Goal: Task Accomplishment & Management: Complete application form

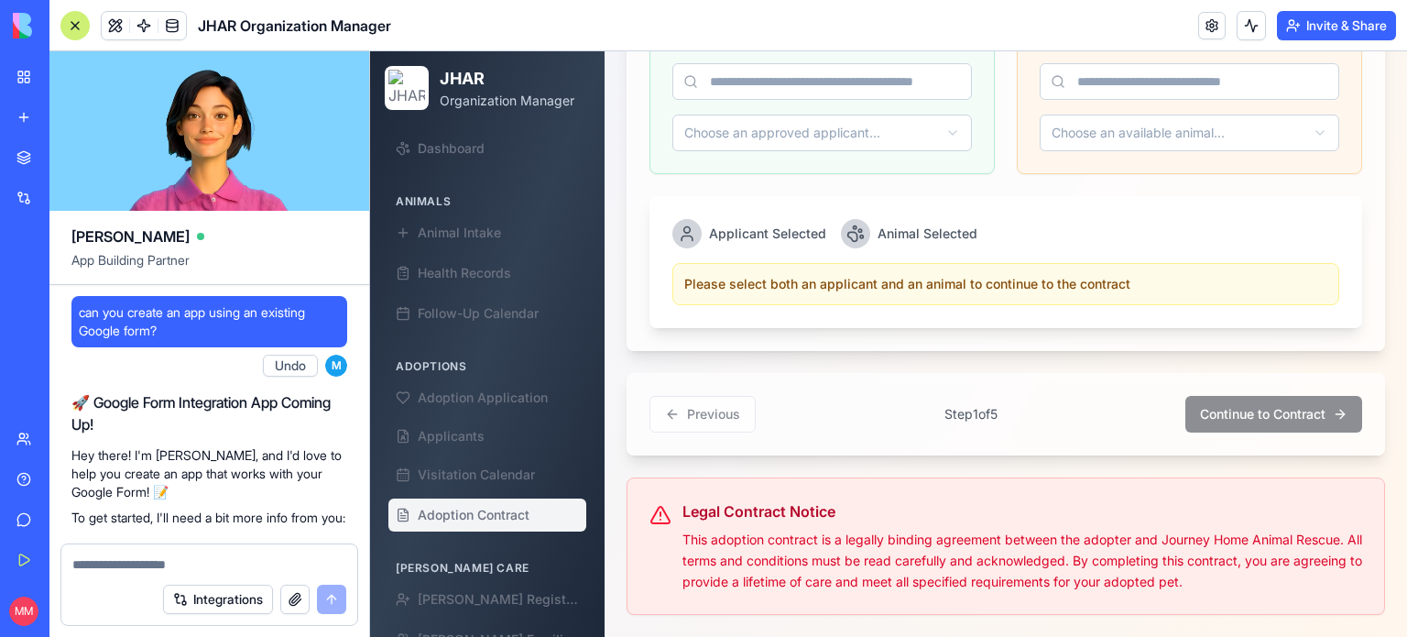
scroll to position [238440, 0]
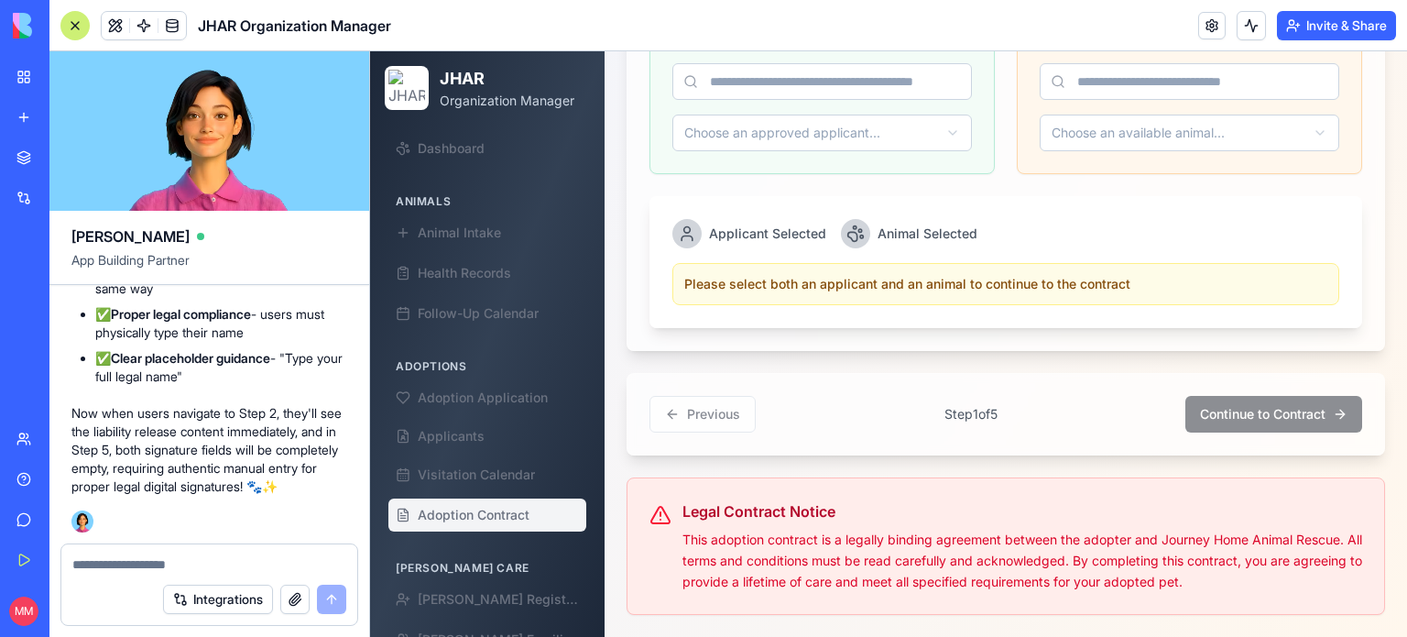
click at [73, 24] on div at bounding box center [74, 25] width 29 height 29
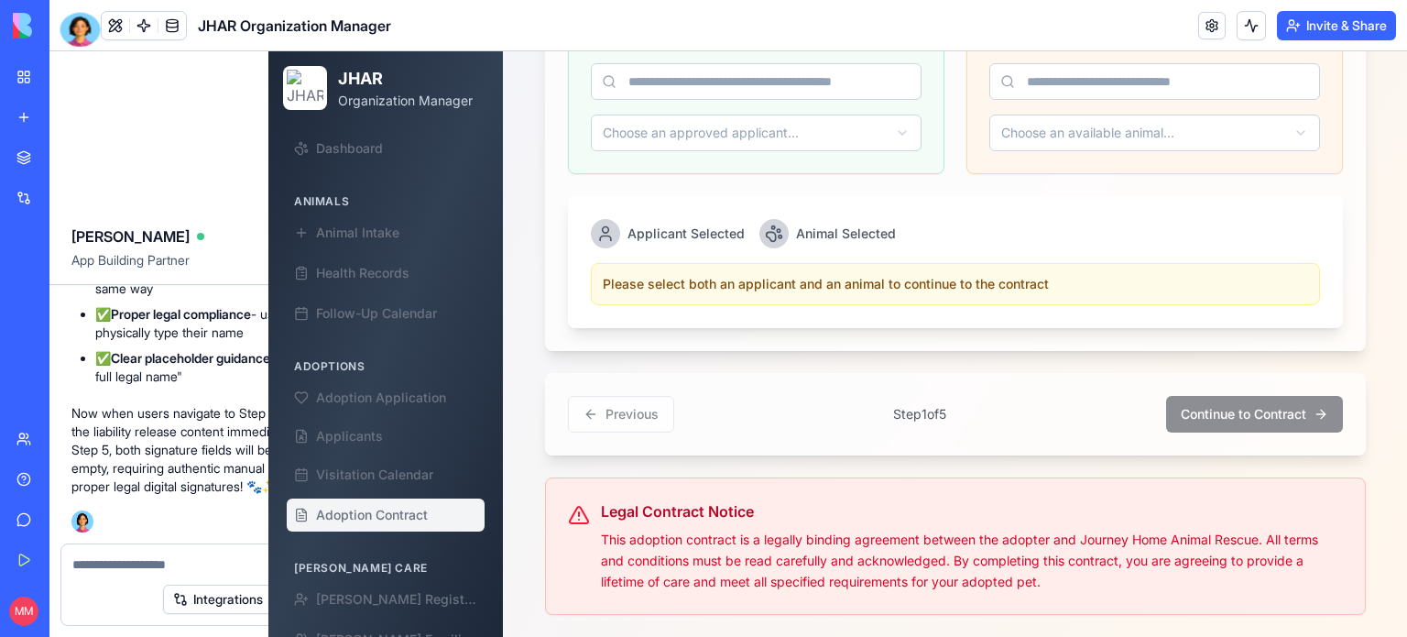
scroll to position [922, 0]
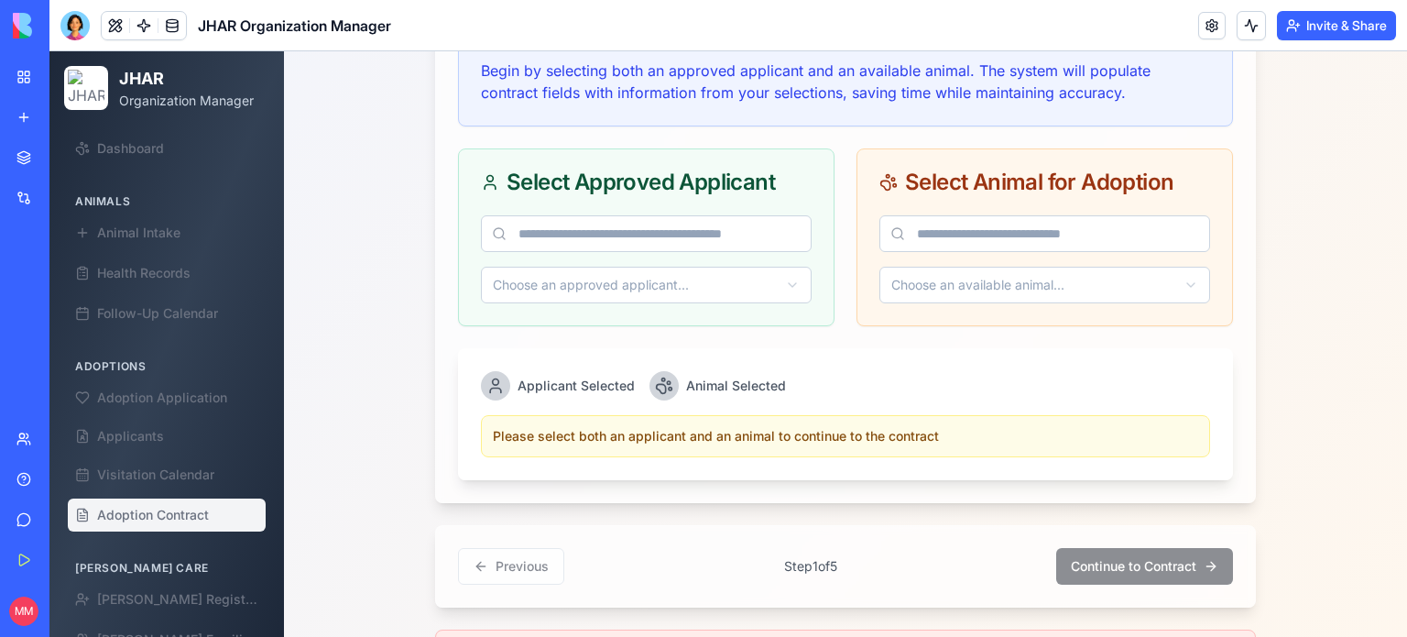
scroll to position [813, 0]
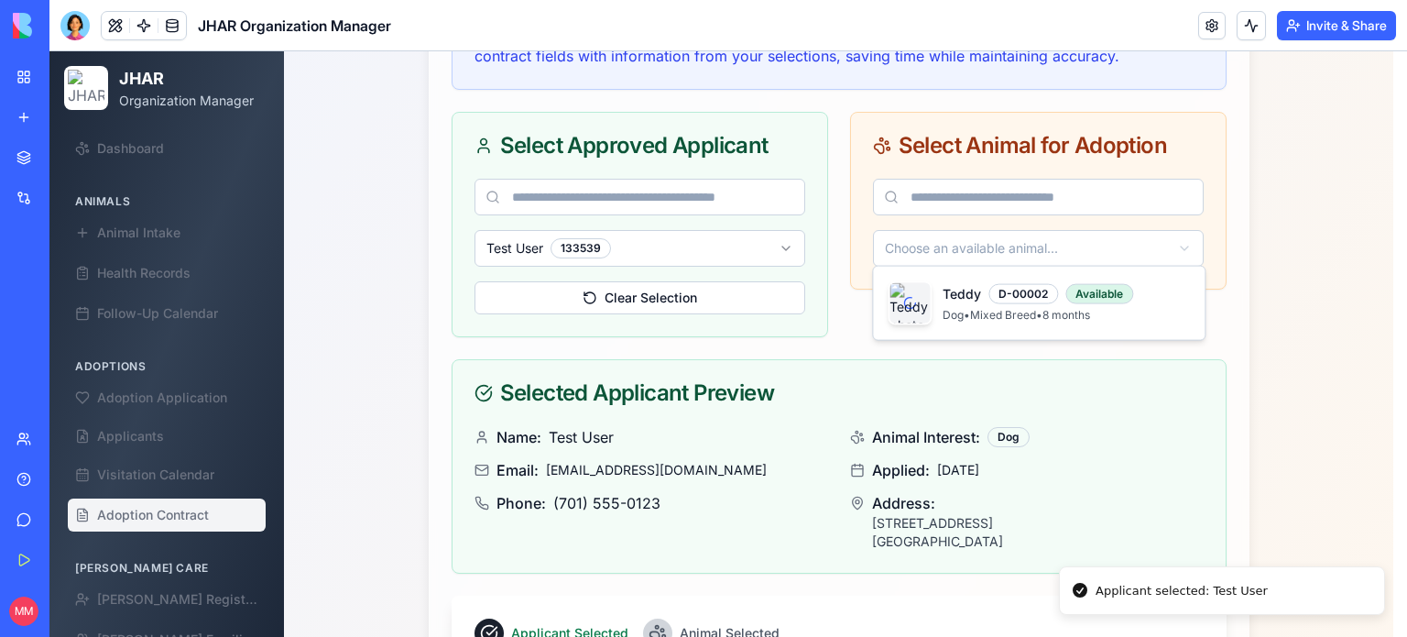
click at [993, 235] on html "JHAR Organization Manager Dashboard Animals Animal Intake Health Records Follow…" at bounding box center [728, 137] width 1358 height 1798
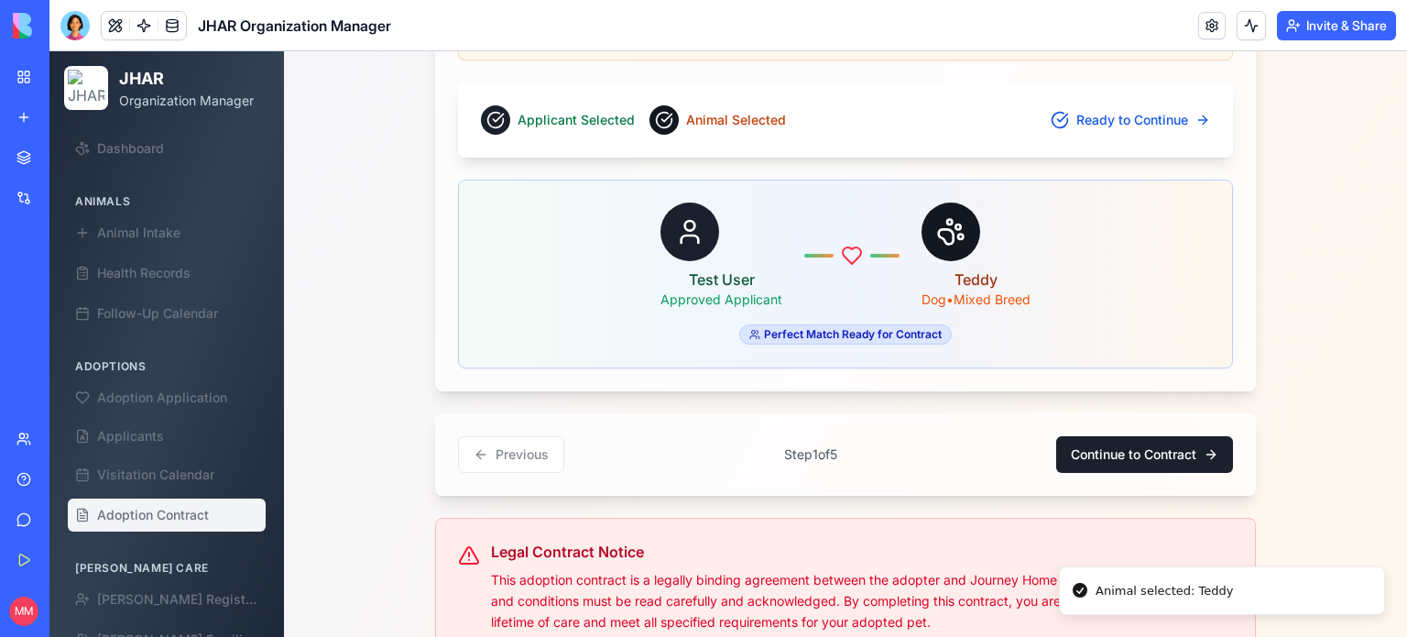
scroll to position [1563, 0]
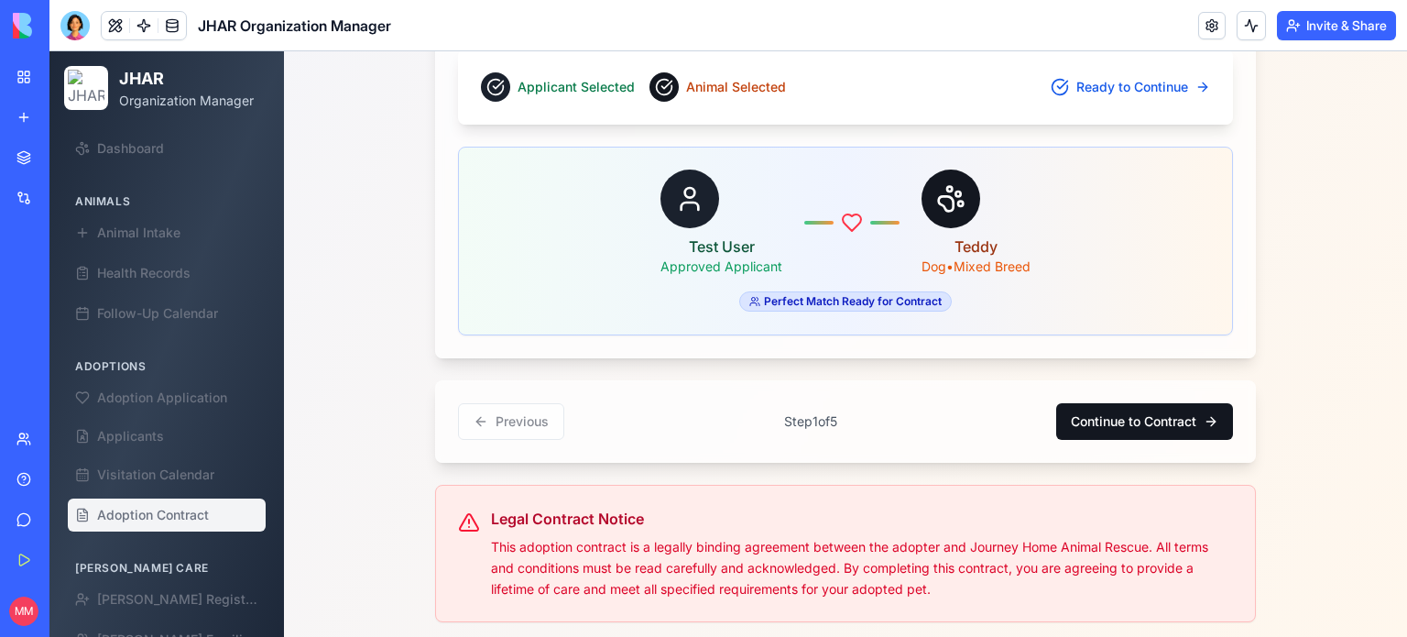
click at [1132, 403] on button "Continue to Contract" at bounding box center [1144, 421] width 177 height 37
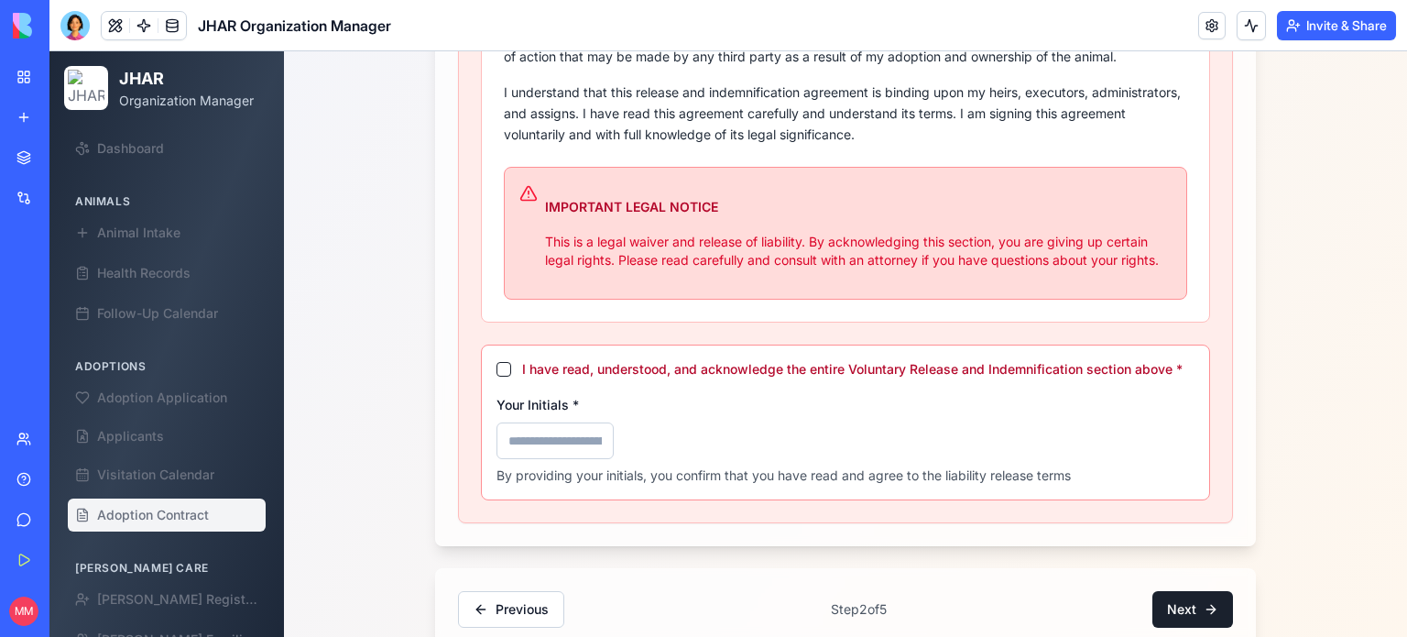
scroll to position [1169, 0]
click at [487, 357] on div "I have read, understood, and acknowledge the entire Voluntary Release and Indem…" at bounding box center [845, 422] width 729 height 156
click at [497, 366] on button "I have read, understood, and acknowledge the entire Voluntary Release and Indem…" at bounding box center [504, 369] width 15 height 15
click at [522, 433] on input "Your Initials *" at bounding box center [555, 440] width 117 height 37
type input "***"
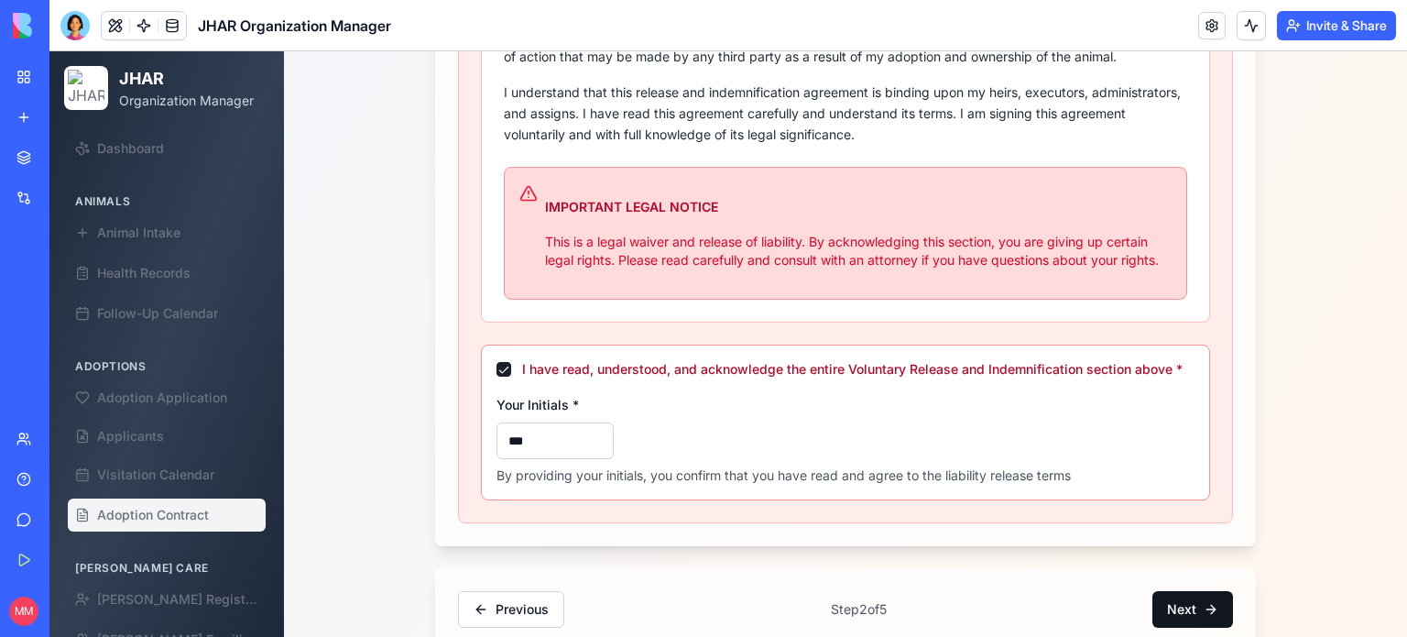
click at [1163, 596] on button "Next" at bounding box center [1192, 609] width 81 height 37
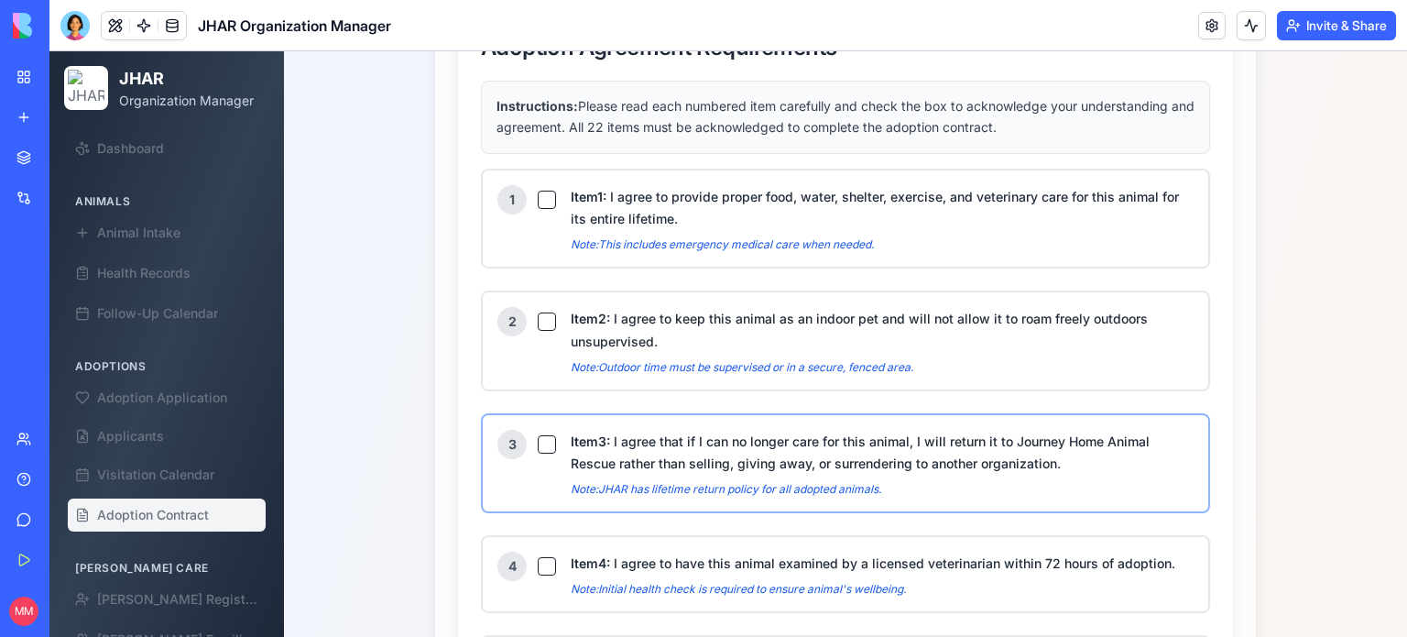
scroll to position [931, 0]
click at [538, 196] on button "Item 1 : I agree to provide proper food, water, shelter, exercise, and veterina…" at bounding box center [547, 199] width 18 height 18
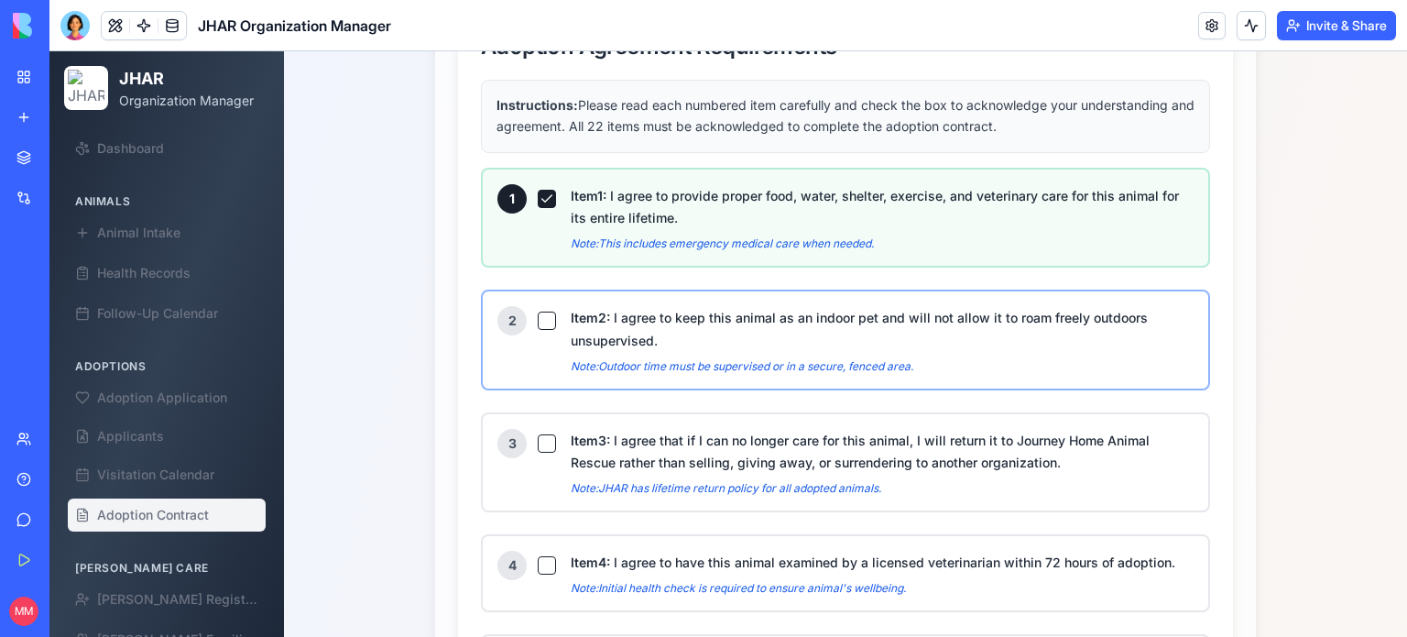
click at [538, 314] on button "Item 2 : I agree to keep this animal as an indoor pet and will not allow it to …" at bounding box center [547, 320] width 18 height 18
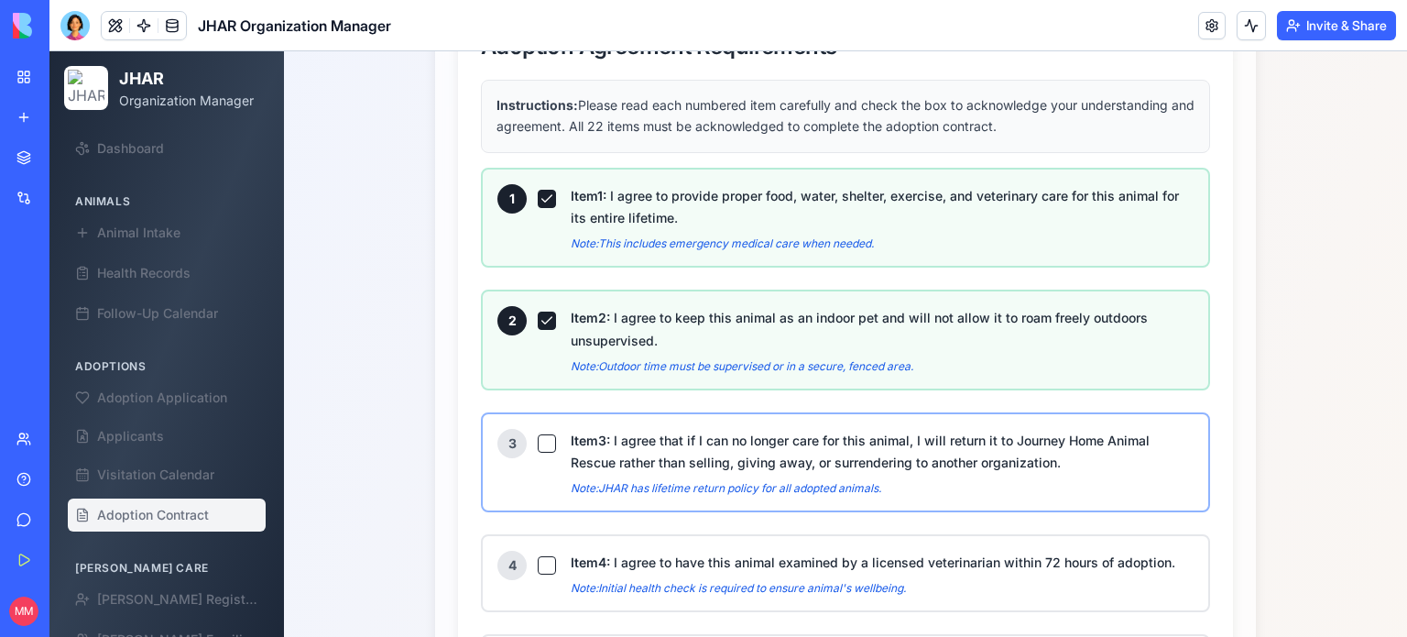
click at [538, 434] on button "Item 3 : I agree that if I can no longer care for this animal, I will return it…" at bounding box center [547, 443] width 18 height 18
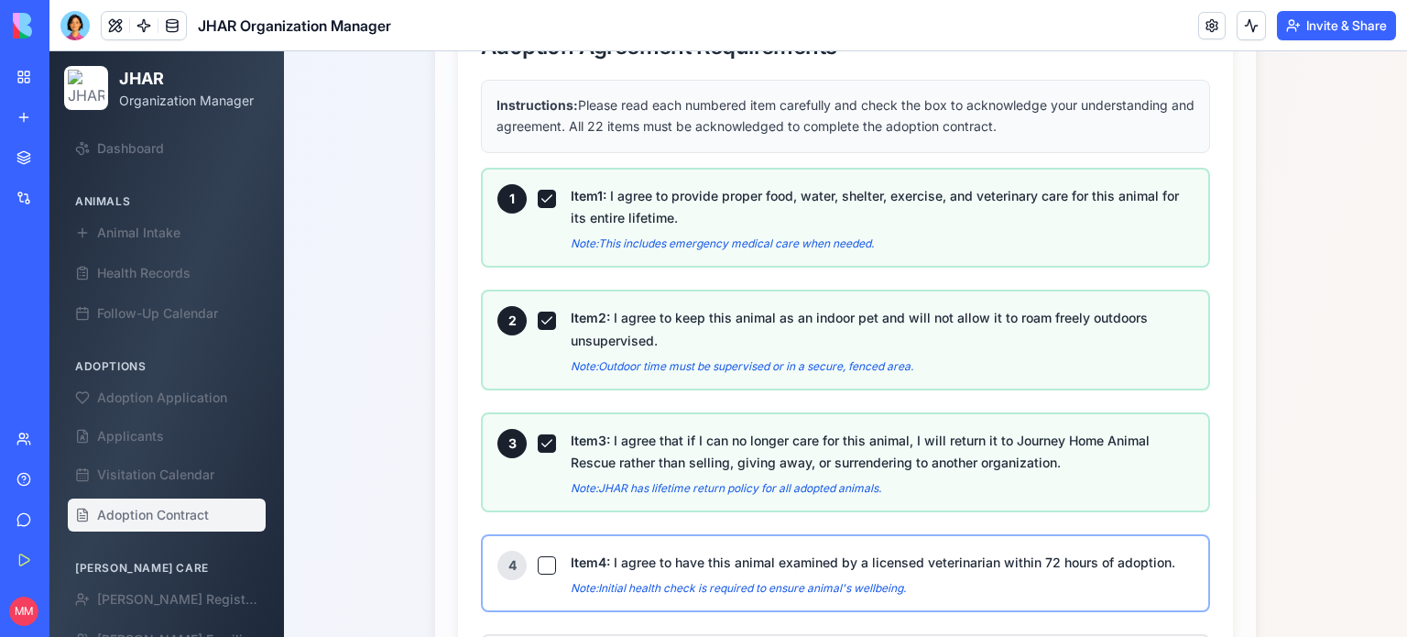
click at [539, 557] on button "Item 4 : I agree to have this animal examined by a licensed veterinarian within…" at bounding box center [547, 565] width 18 height 18
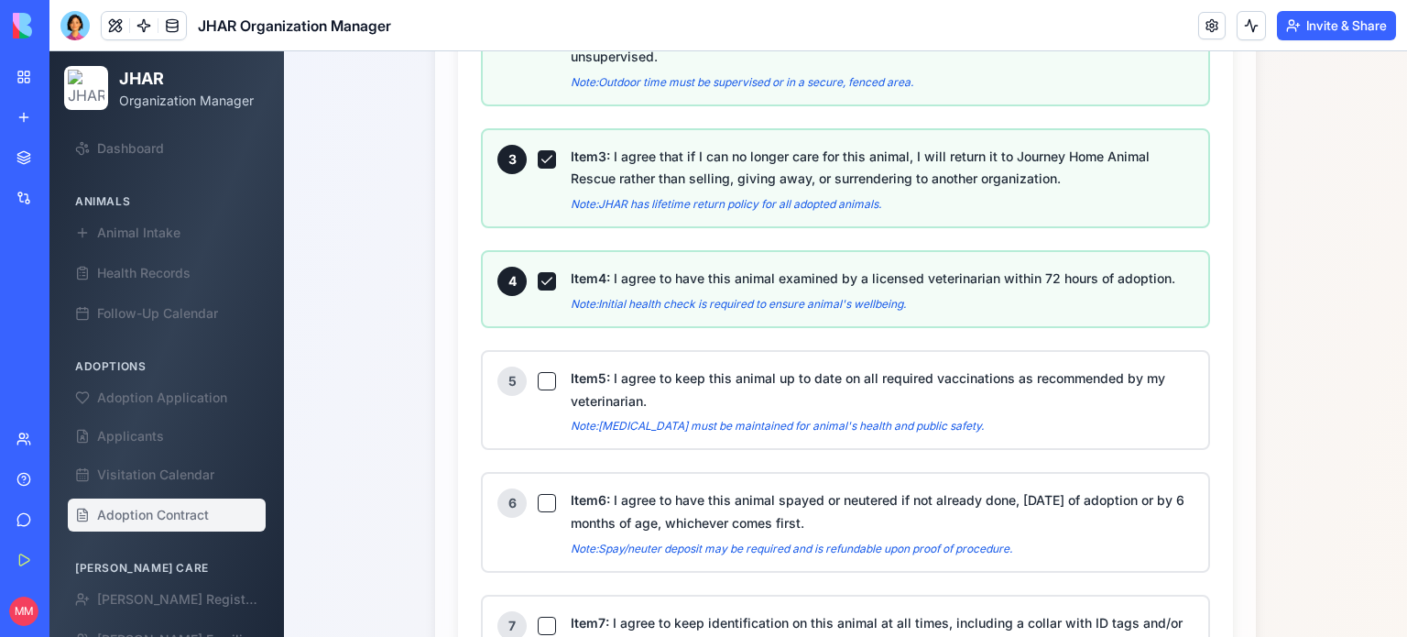
scroll to position [1359, 0]
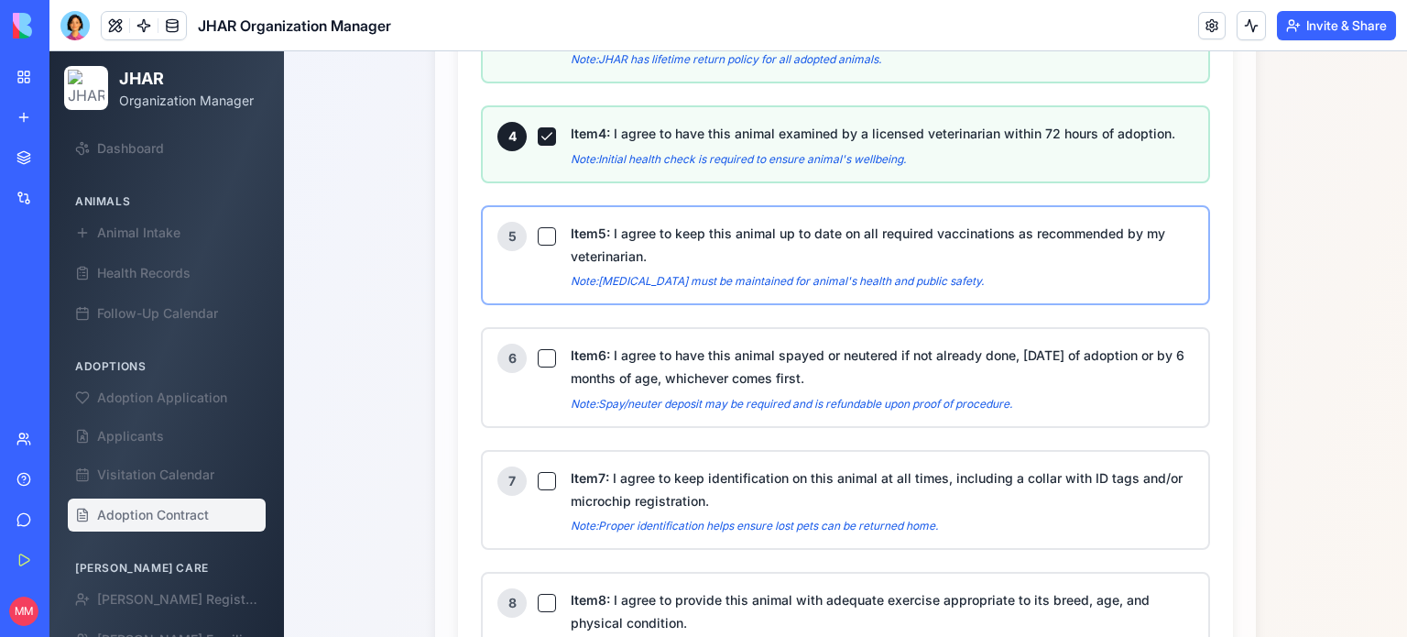
click at [541, 234] on button "Item 5 : I agree to keep this animal up to date on all required vaccinations as…" at bounding box center [547, 236] width 18 height 18
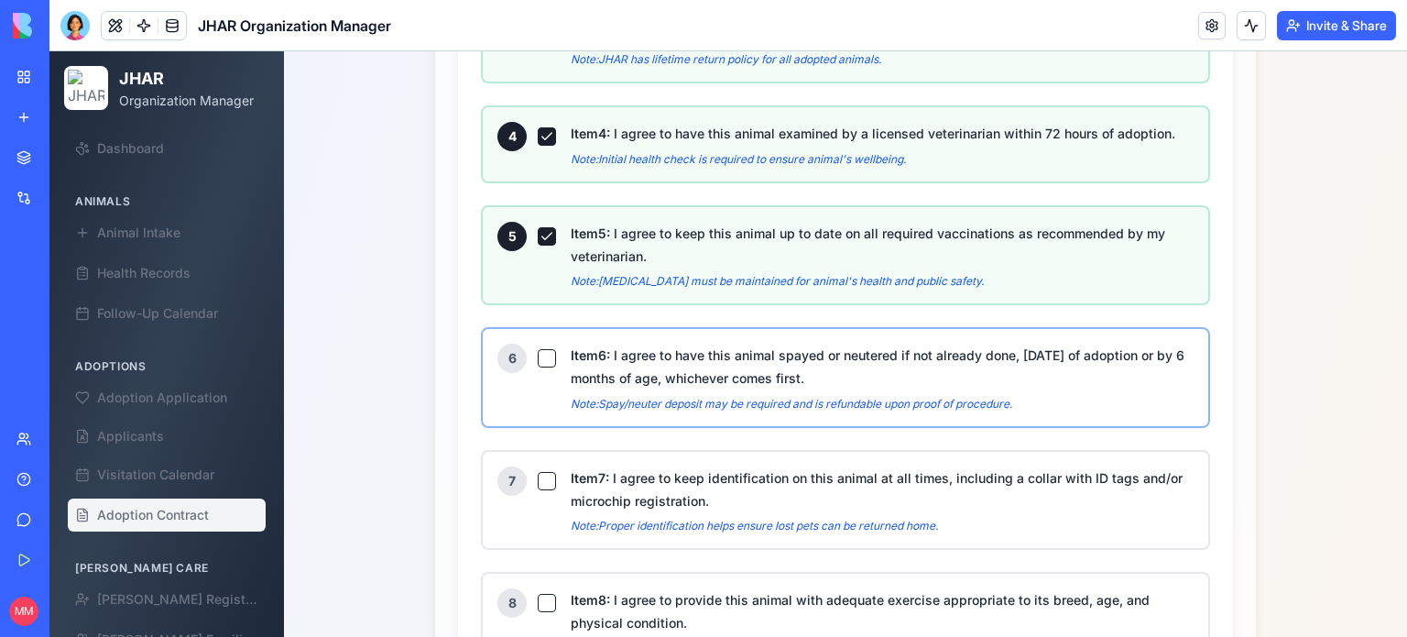
click at [538, 349] on button "Item 6 : I agree to have this animal spayed or neutered if not already done, wi…" at bounding box center [547, 358] width 18 height 18
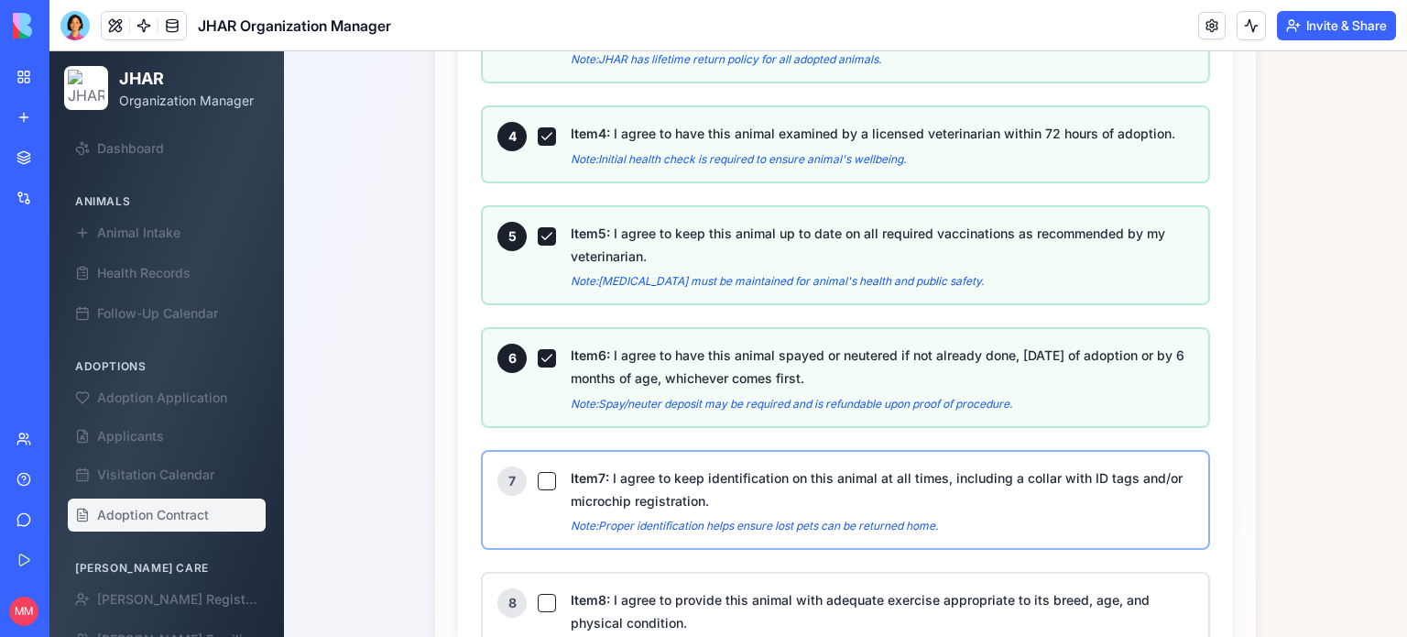
click at [538, 472] on button "Item 7 : I agree to keep identification on this animal at all times, including …" at bounding box center [547, 481] width 18 height 18
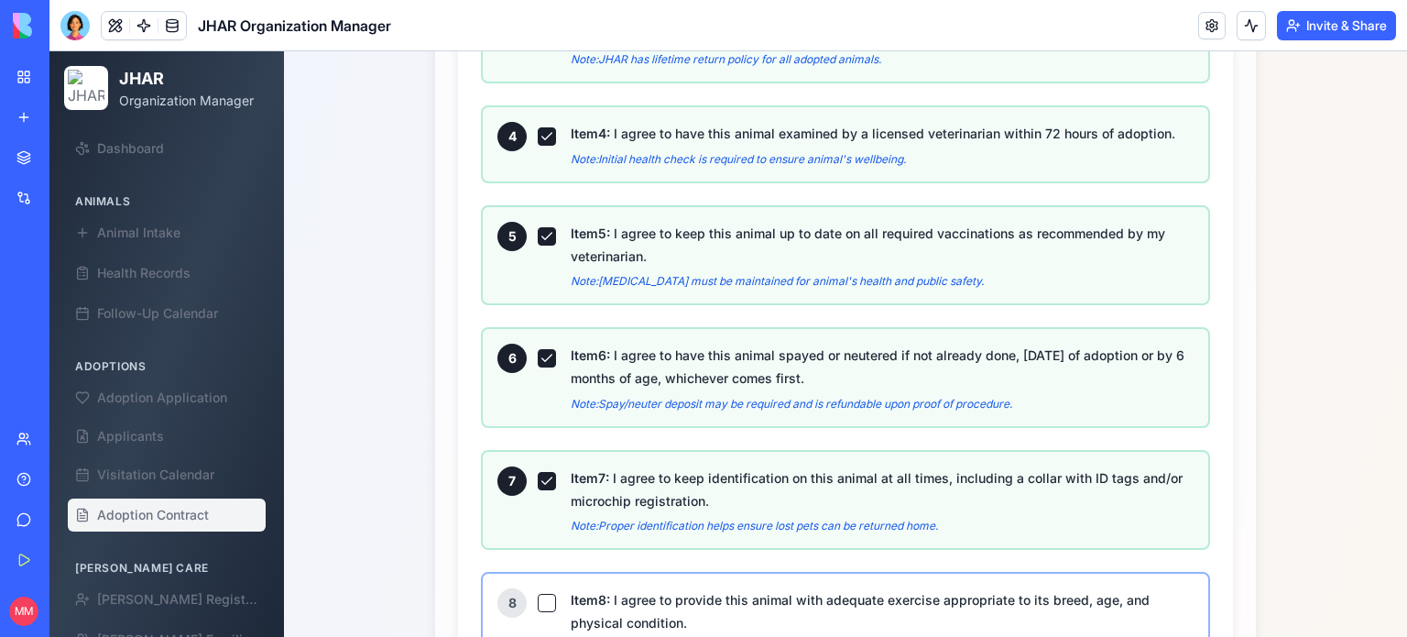
click at [540, 594] on button "Item 8 : I agree to provide this animal with adequate exercise appropriate to i…" at bounding box center [547, 603] width 18 height 18
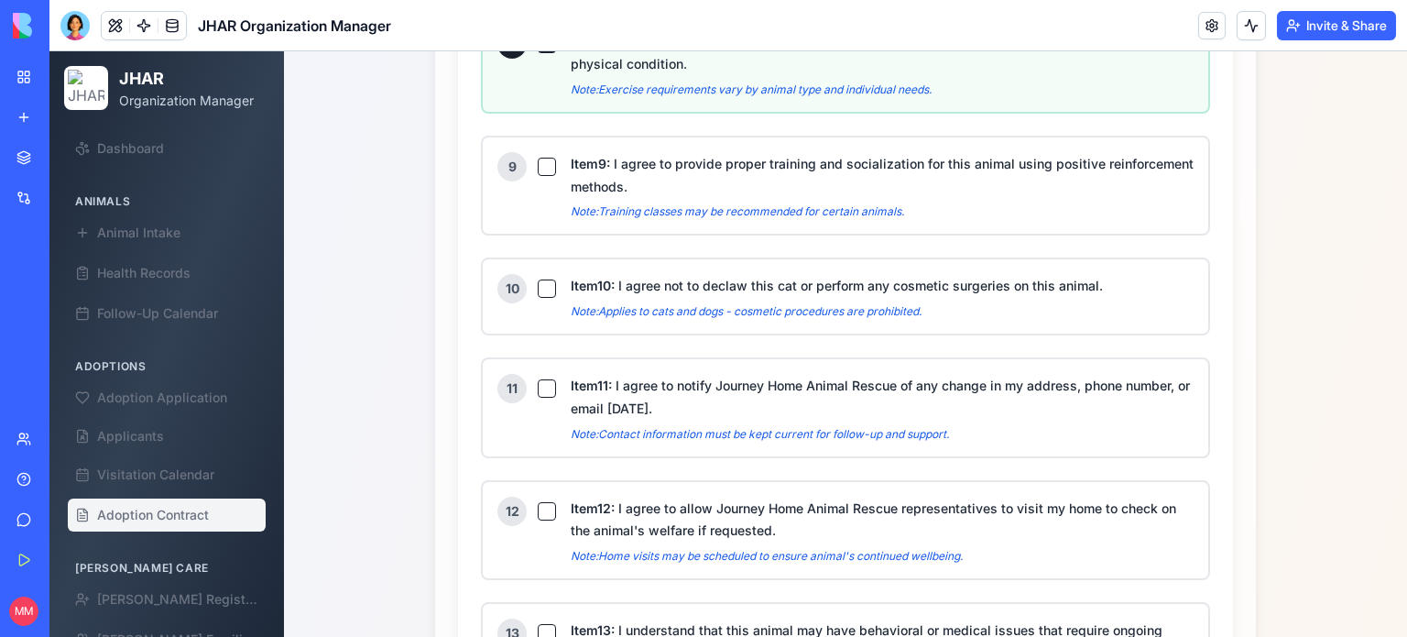
scroll to position [1929, 0]
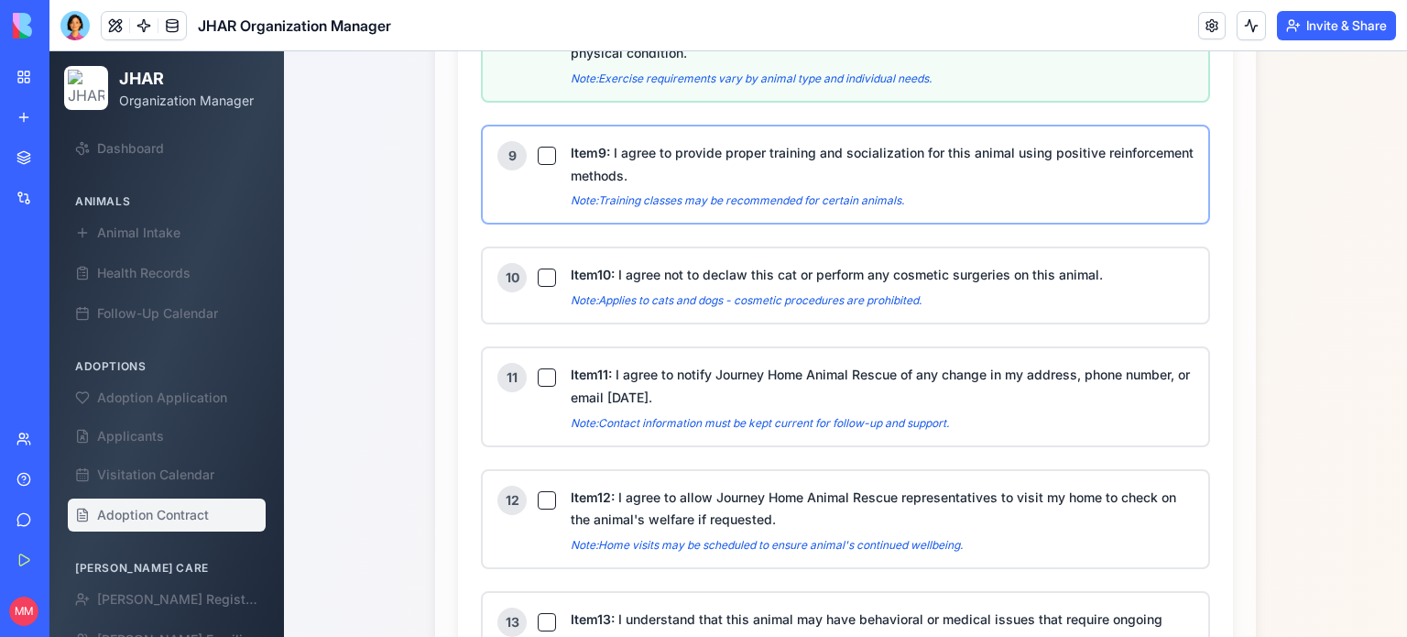
click at [540, 147] on button "Item 9 : I agree to provide proper training and socialization for this animal u…" at bounding box center [547, 156] width 18 height 18
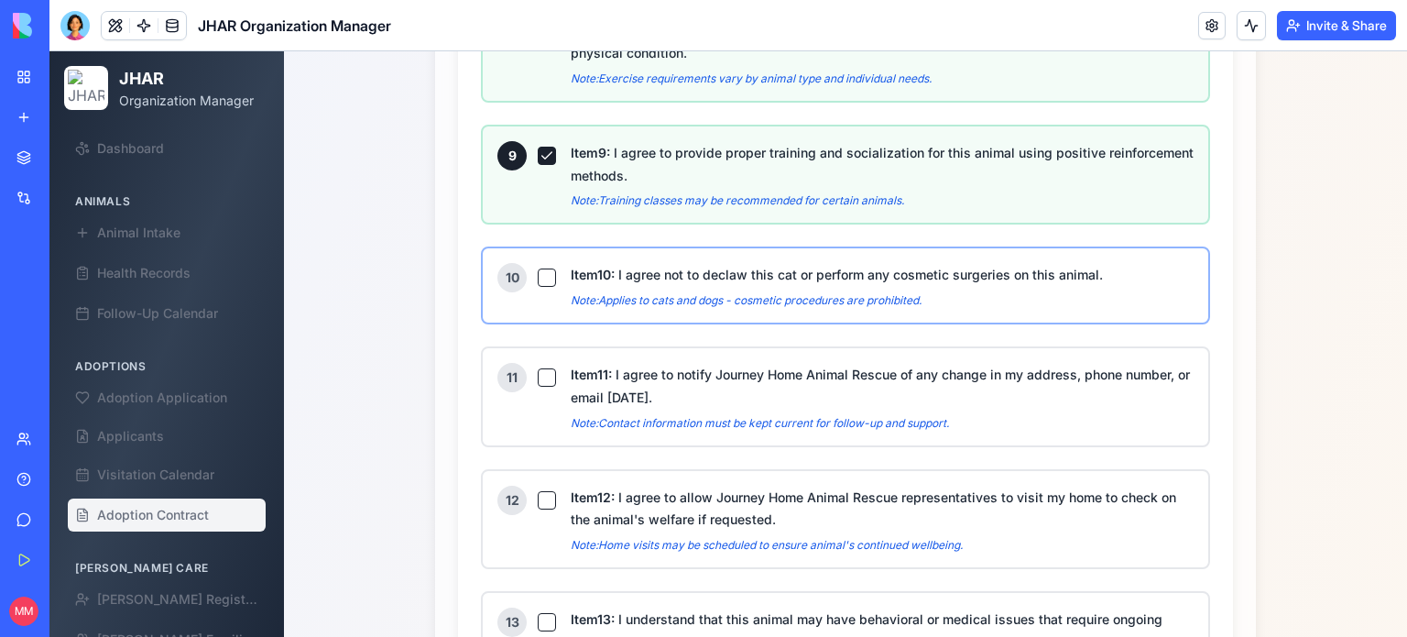
click at [538, 268] on button "Item 10 : I agree not to declaw this cat or perform any cosmetic surgeries on t…" at bounding box center [547, 277] width 18 height 18
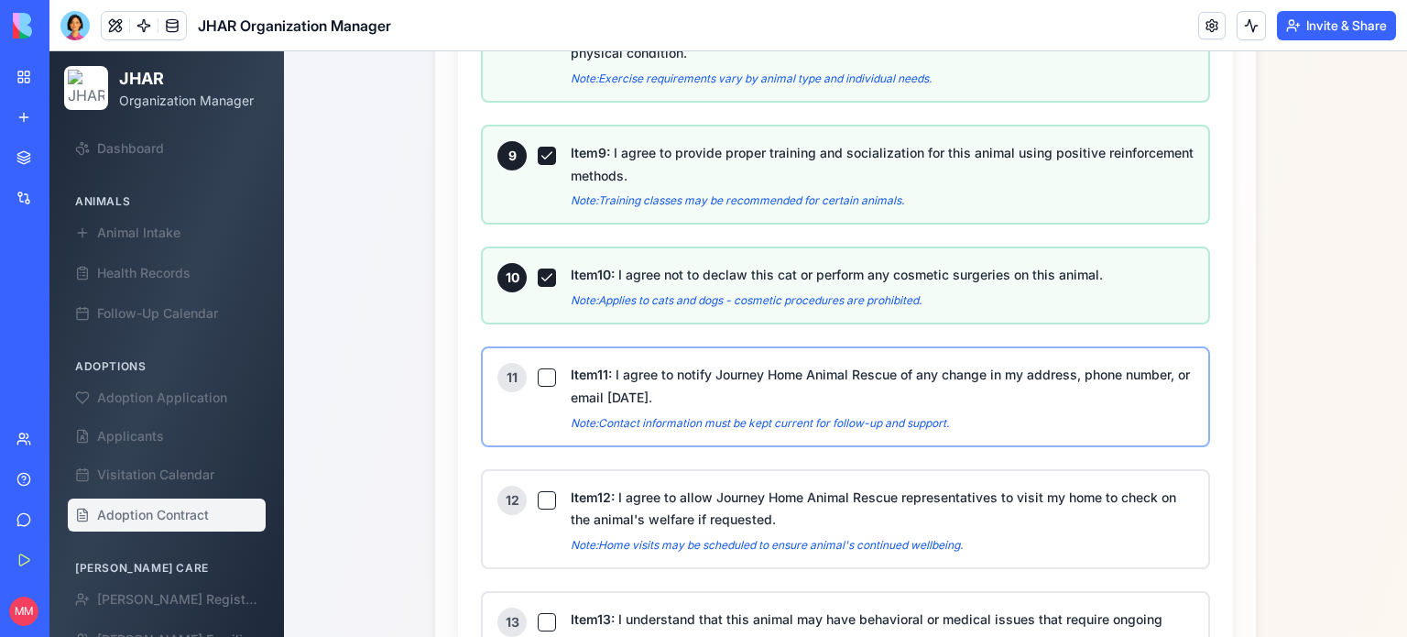
click at [538, 368] on button "Item 11 : I agree to notify Journey Home Animal Rescue of any change in my addr…" at bounding box center [547, 377] width 18 height 18
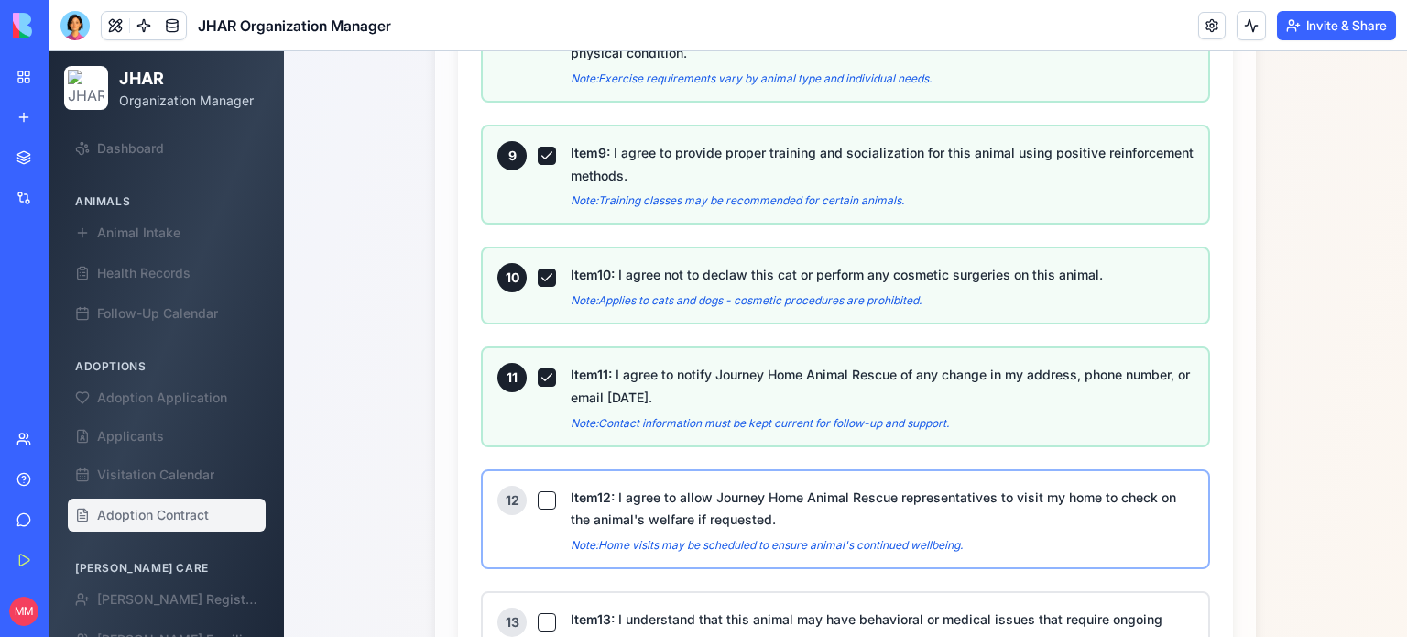
click at [538, 491] on button "Item 12 : I agree to allow Journey Home Animal Rescue representatives to visit …" at bounding box center [547, 500] width 18 height 18
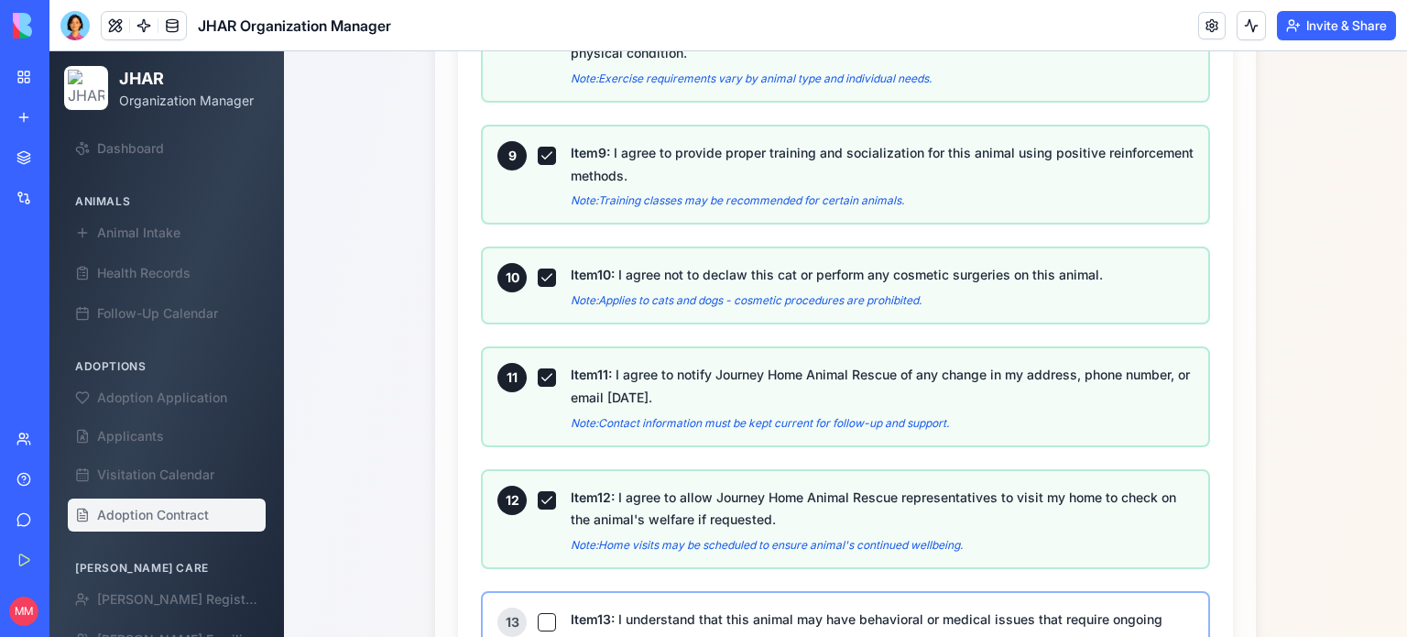
click at [538, 613] on button "Item 13 : I understand that this animal may have behavioral or medical issues t…" at bounding box center [547, 622] width 18 height 18
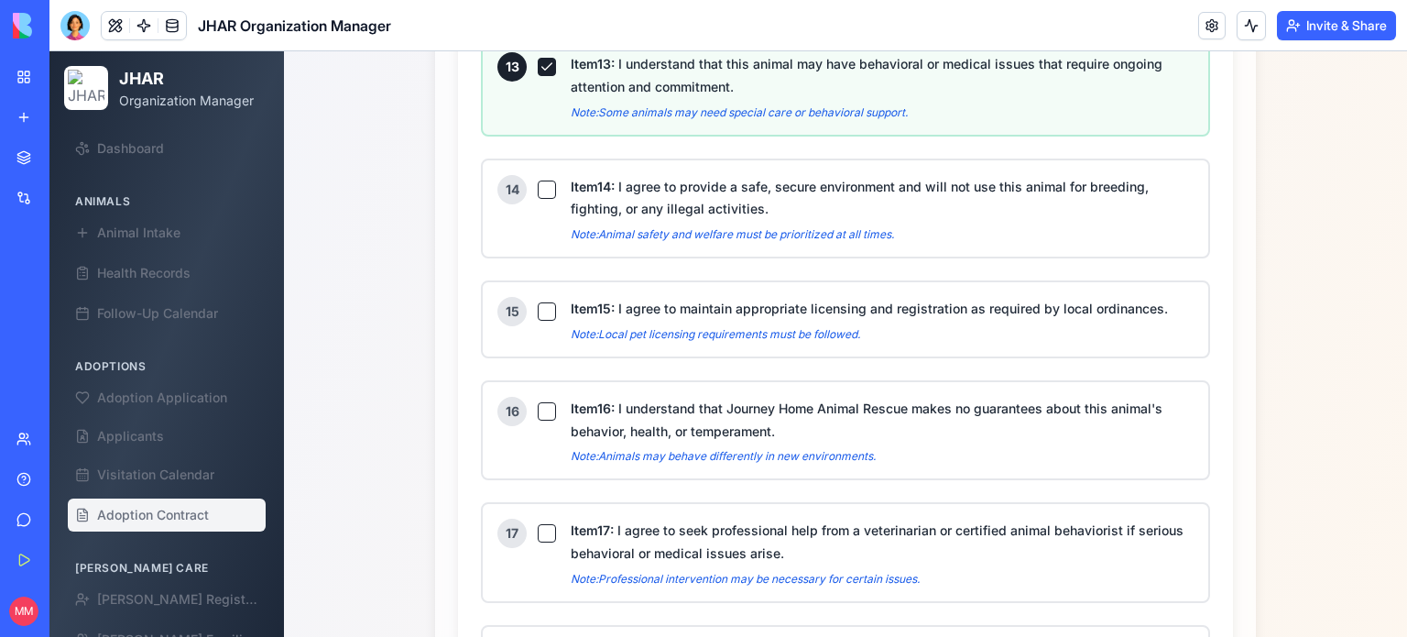
scroll to position [2484, 0]
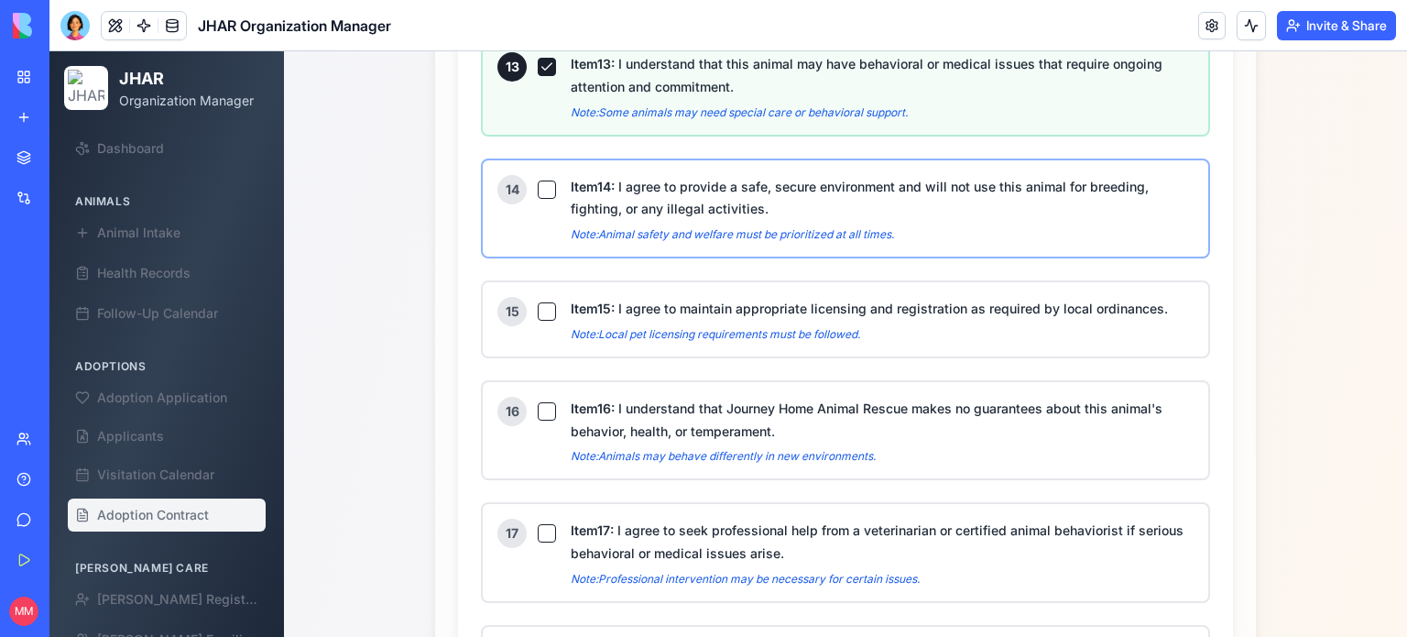
click at [543, 180] on button "Item 14 : I agree to provide a safe, secure environment and will not use this a…" at bounding box center [547, 189] width 18 height 18
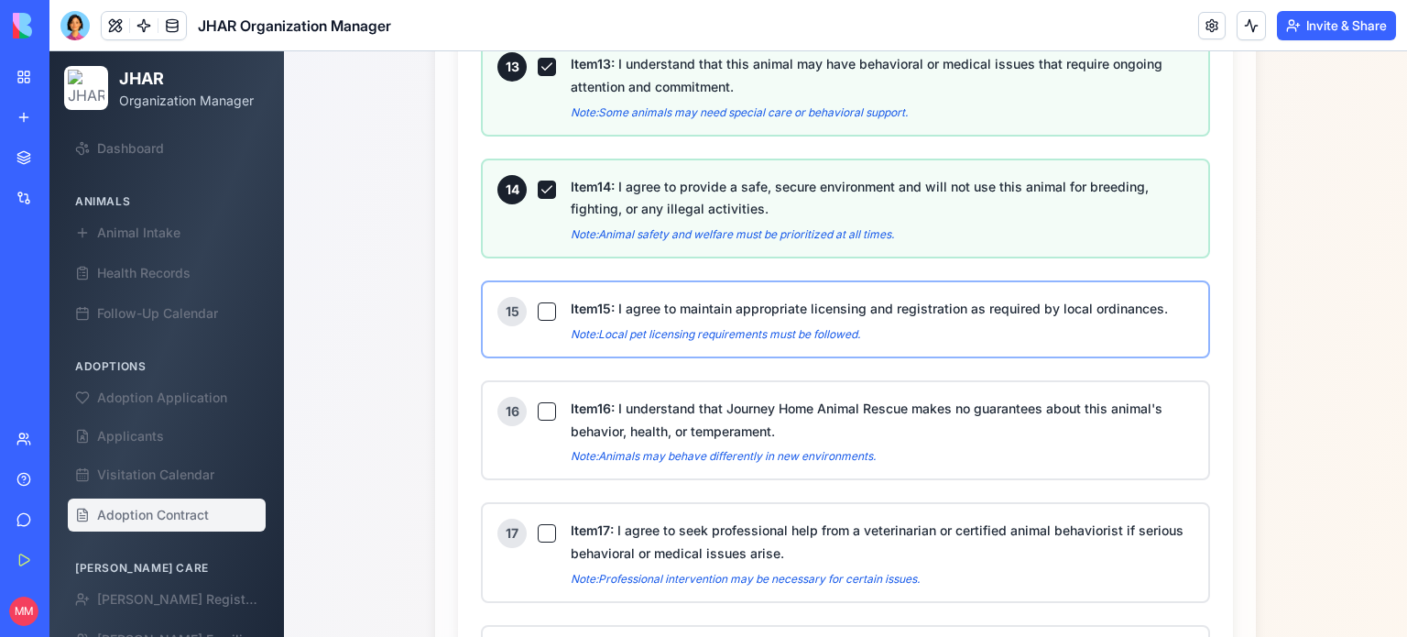
click at [540, 302] on button "Item 15 : I agree to maintain appropriate licensing and registration as require…" at bounding box center [547, 311] width 18 height 18
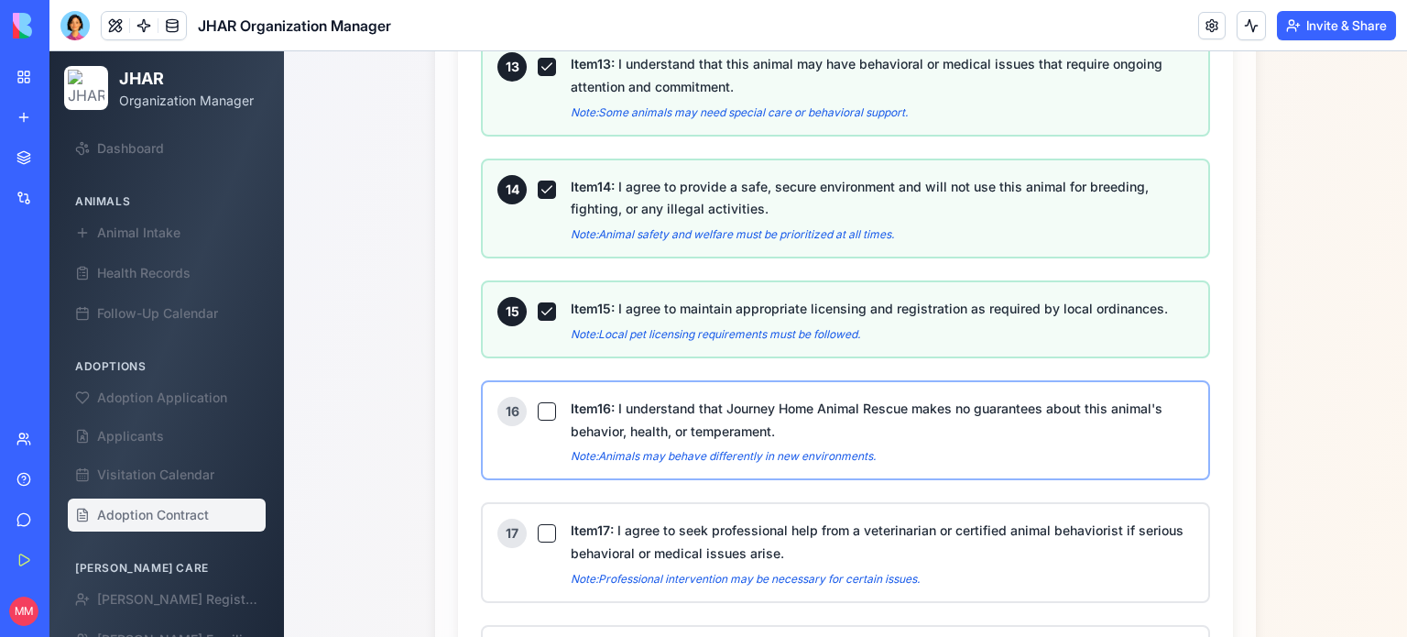
click at [540, 402] on button "Item 16 : I understand that Journey Home Animal Rescue makes no guarantees abou…" at bounding box center [547, 411] width 18 height 18
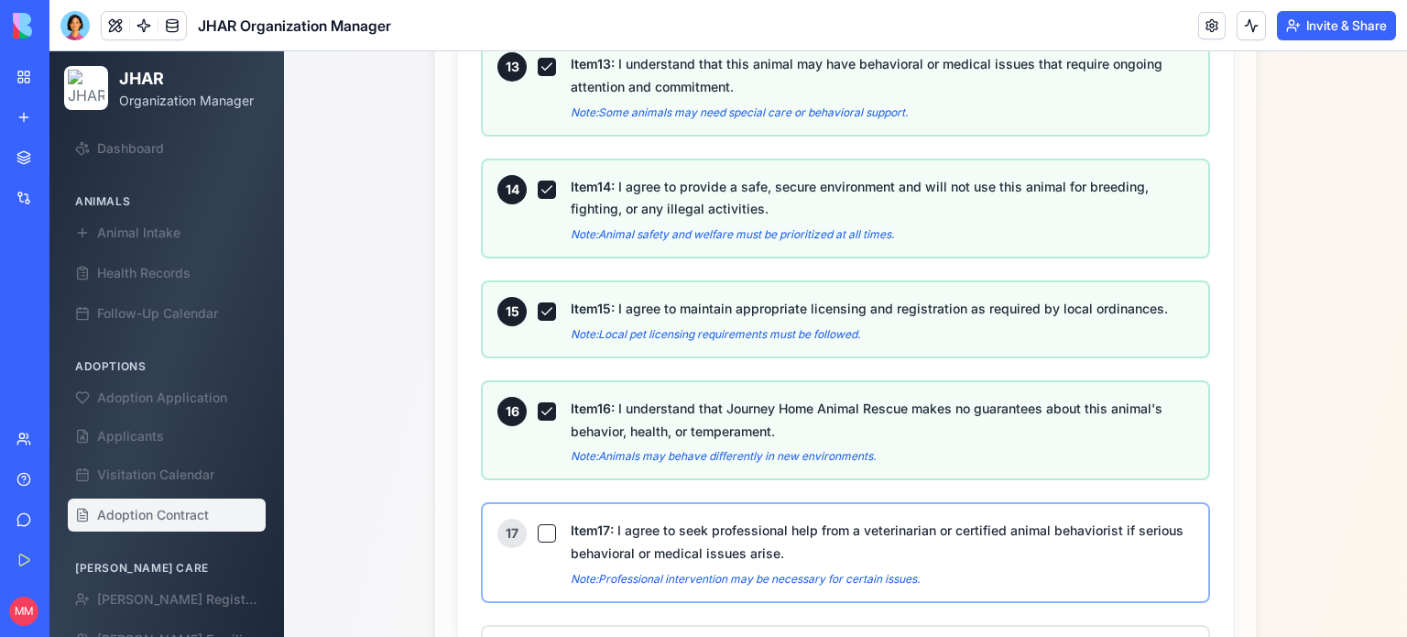
click at [538, 524] on button "Item 17 : I agree to seek professional help from a veterinarian or certified an…" at bounding box center [547, 533] width 18 height 18
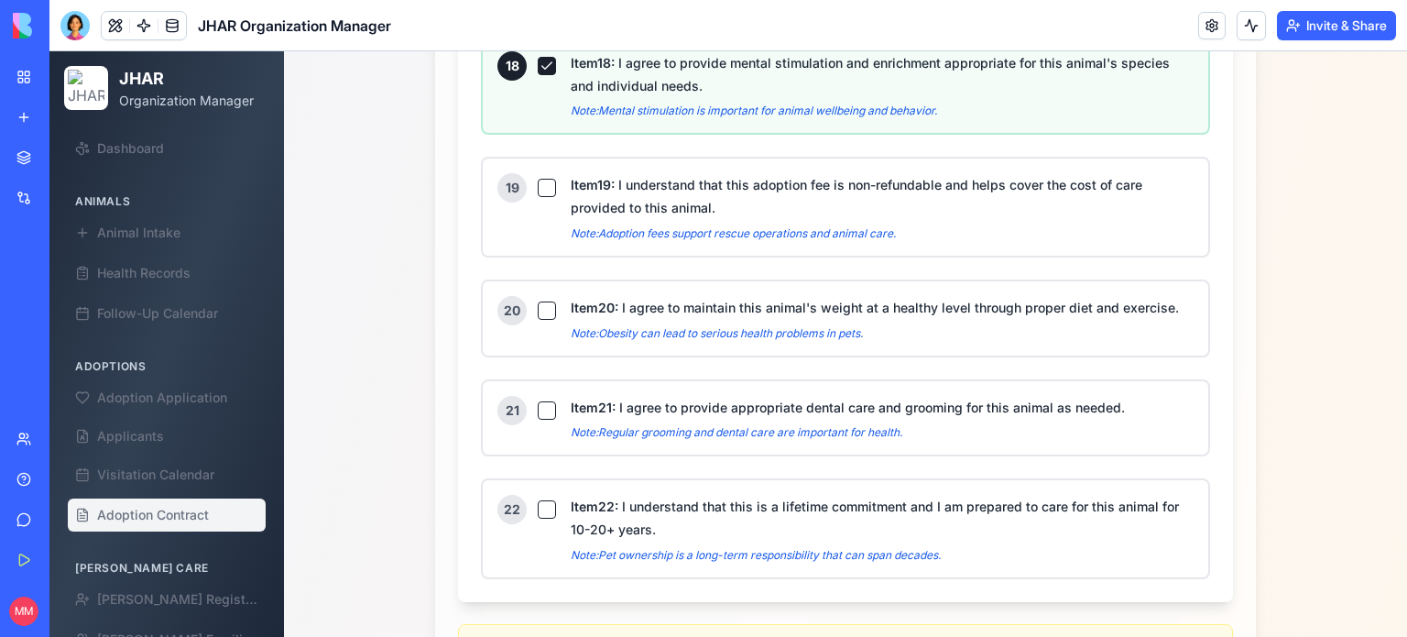
scroll to position [3076, 0]
click at [538, 177] on button "Item 19 : I understand that this adoption fee is non-refundable and helps cover…" at bounding box center [547, 186] width 18 height 18
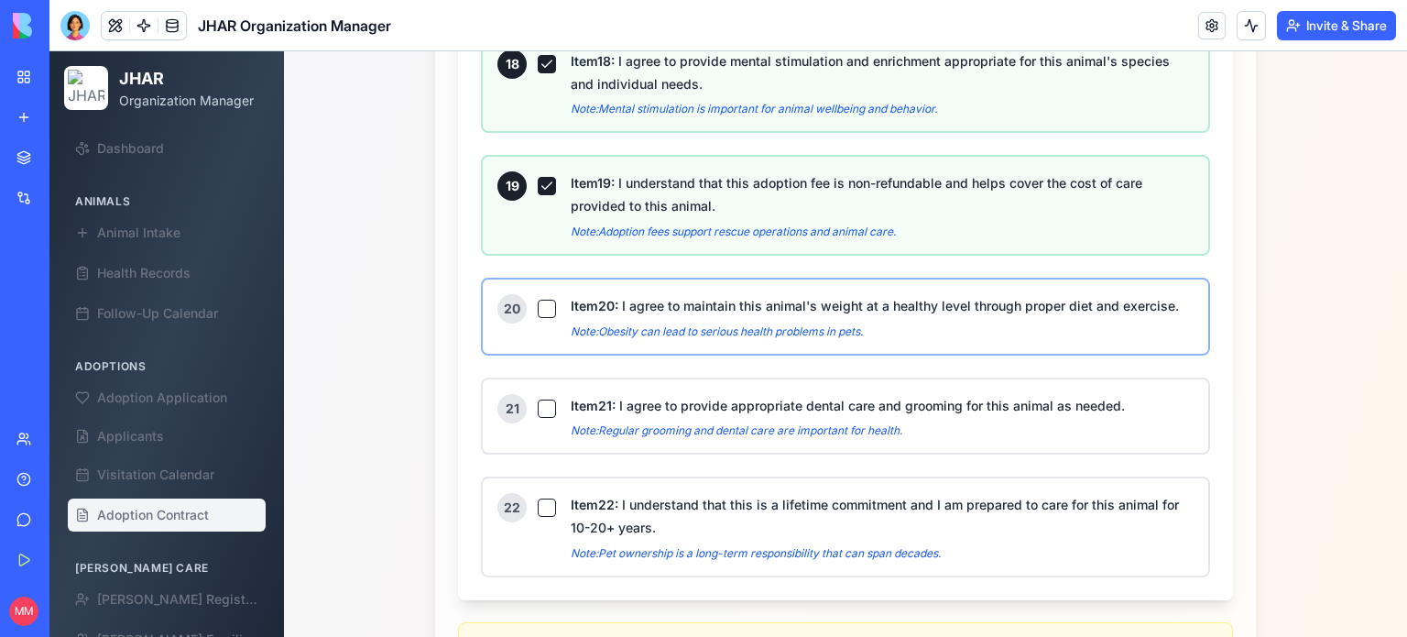
click at [540, 300] on button "Item 20 : I agree to maintain this animal's weight at a healthy level through p…" at bounding box center [547, 309] width 18 height 18
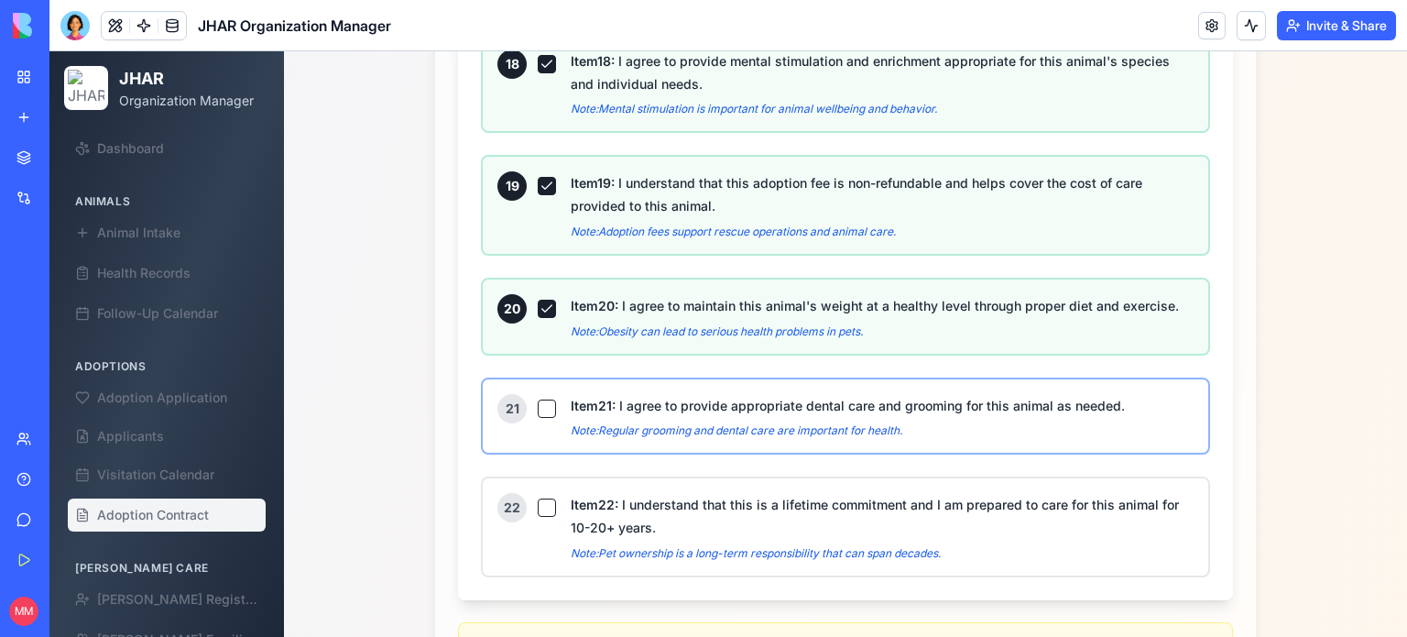
click at [538, 399] on button "Item 21 : I agree to provide appropriate dental care and grooming for this anim…" at bounding box center [547, 408] width 18 height 18
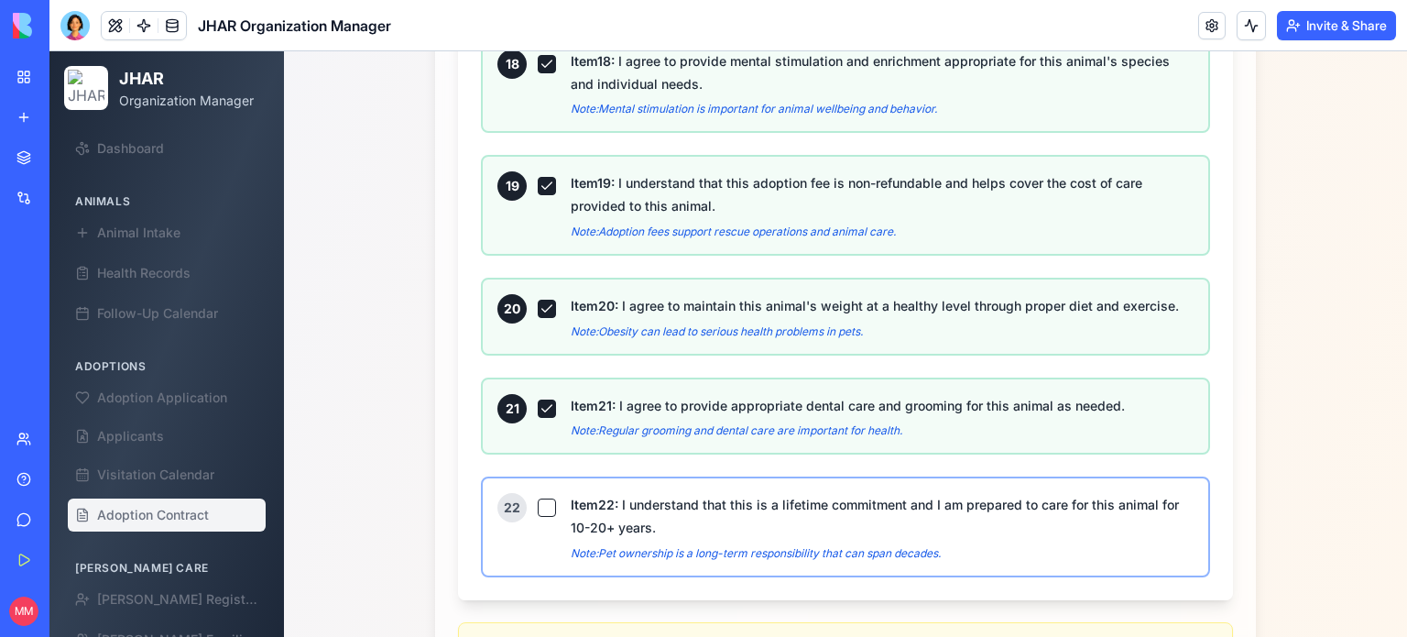
click at [538, 498] on button "Item 22 : I understand that this is a lifetime commitment and I am prepared to …" at bounding box center [547, 507] width 18 height 18
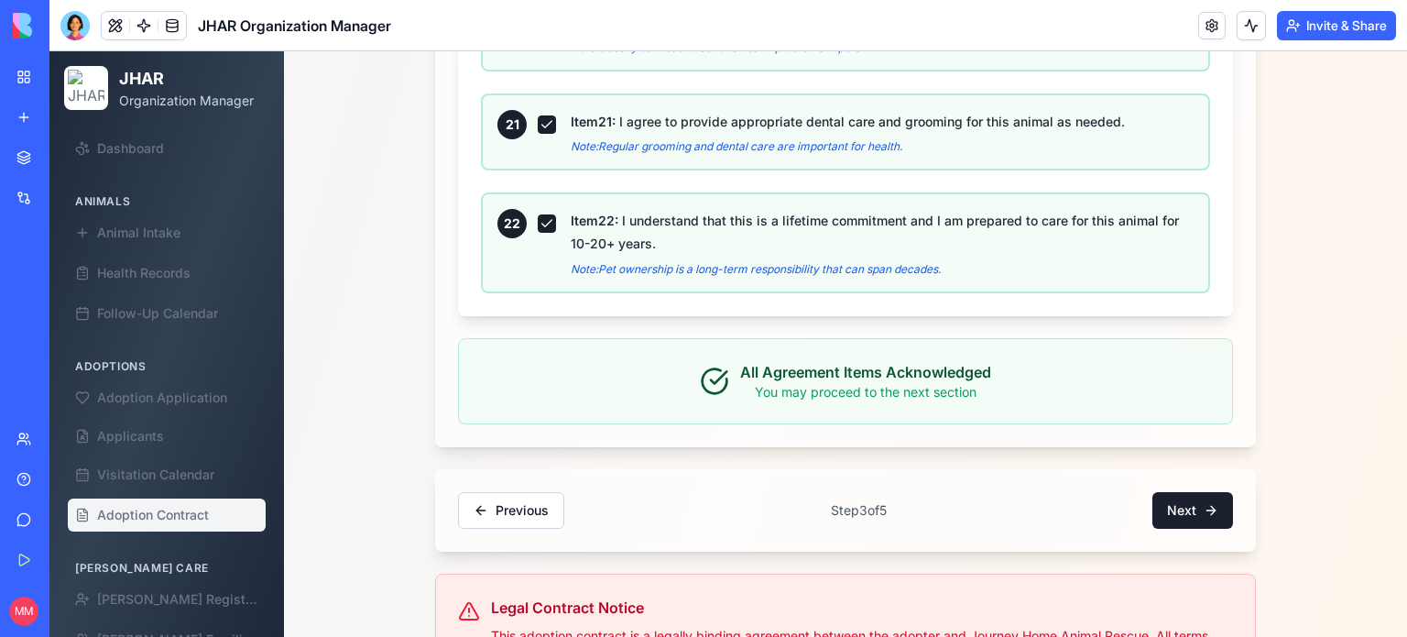
scroll to position [3333, 0]
click at [1193, 490] on button "Next" at bounding box center [1192, 508] width 81 height 37
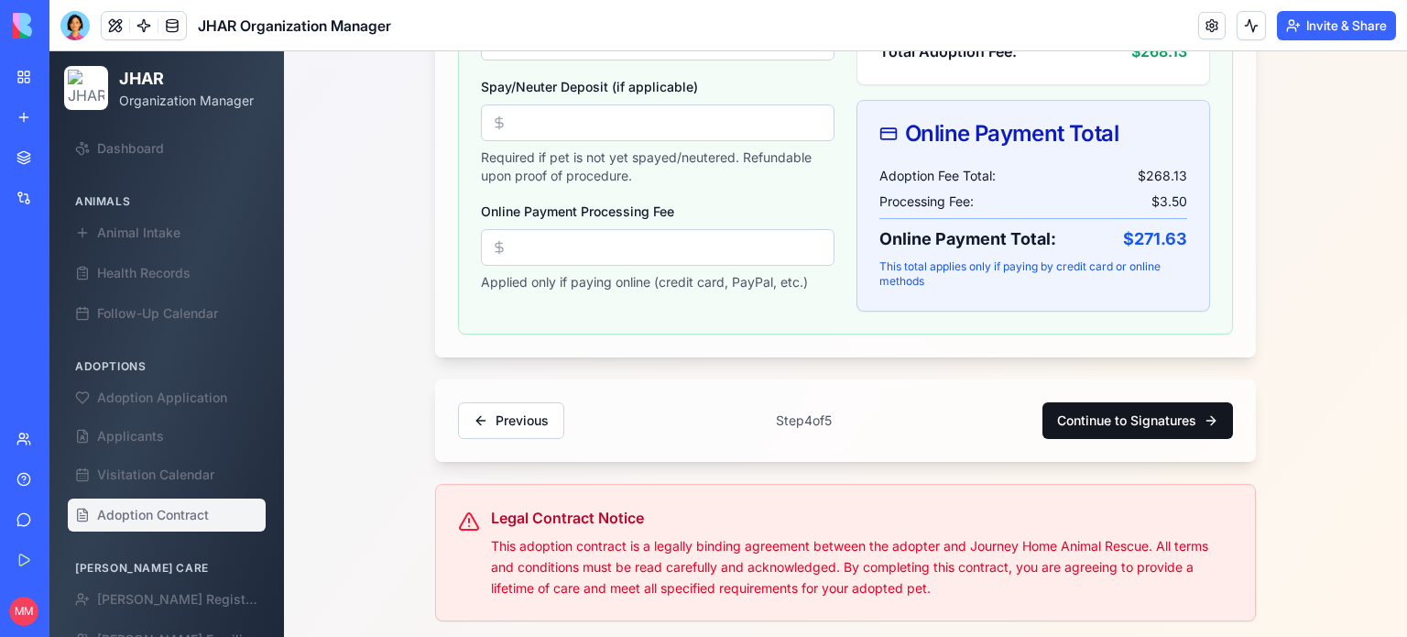
click at [1134, 408] on button "Continue to Signatures" at bounding box center [1137, 420] width 191 height 37
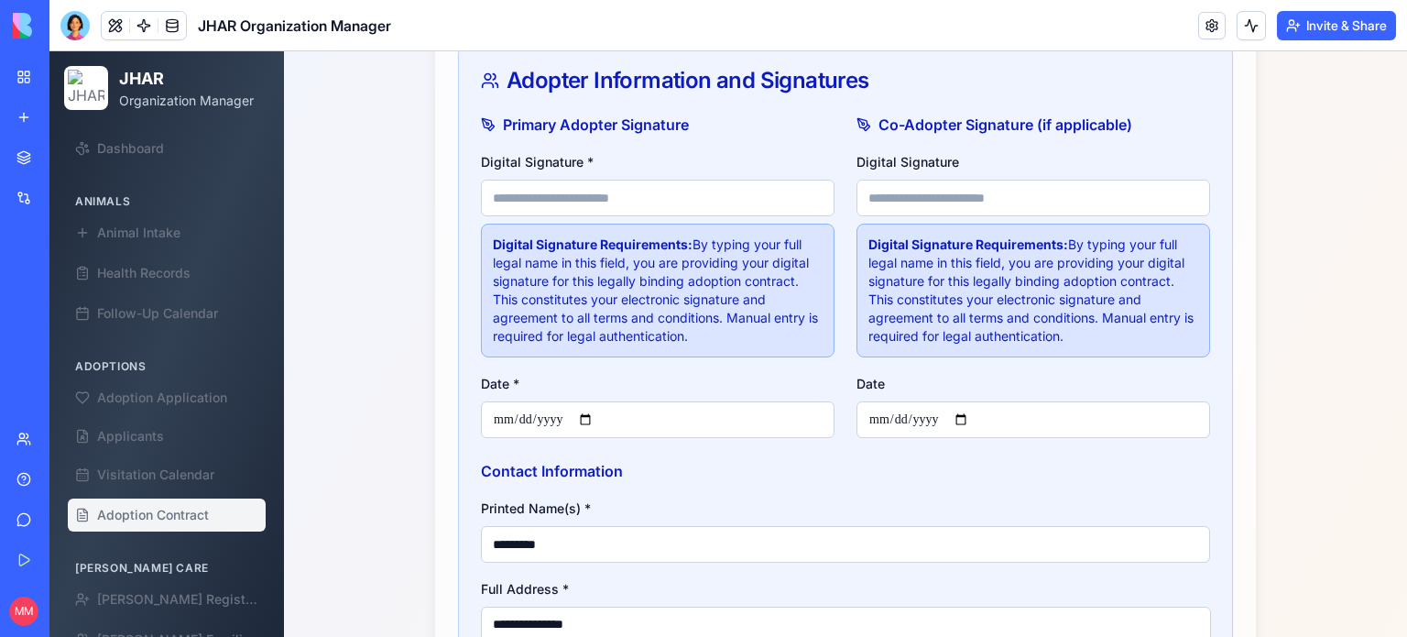
scroll to position [721, 0]
click at [742, 188] on input "Digital Signature *" at bounding box center [658, 199] width 354 height 37
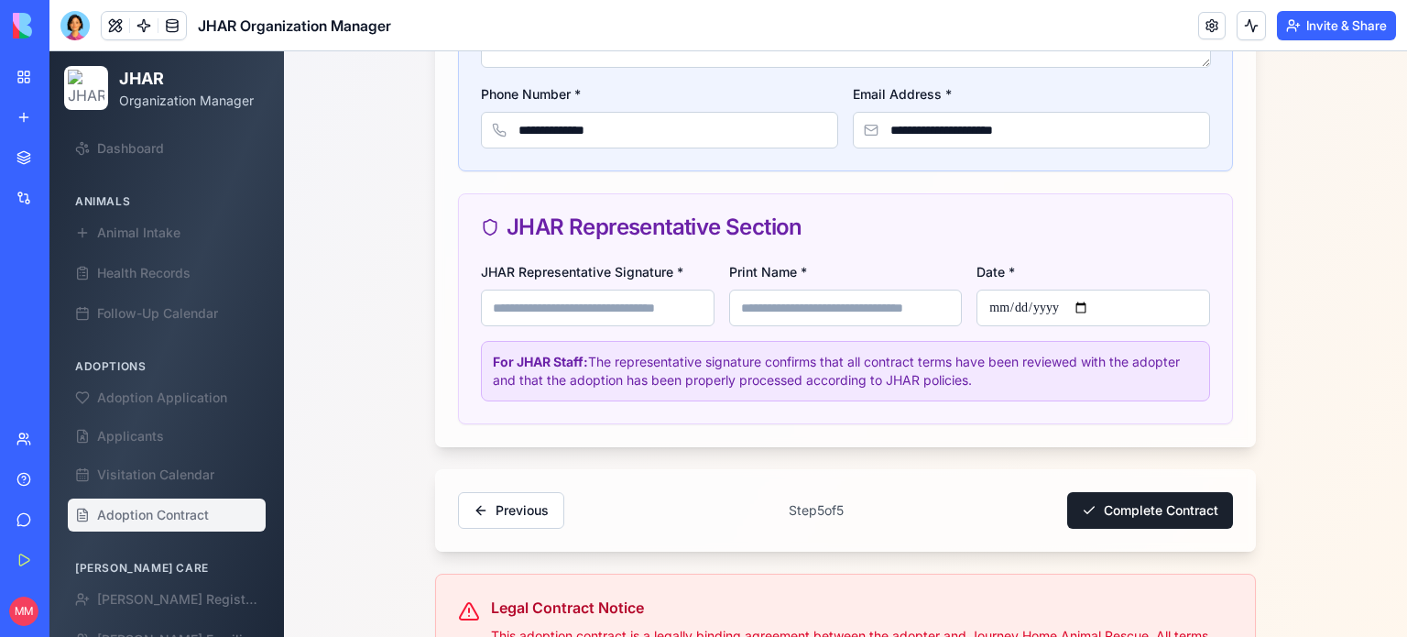
scroll to position [1359, 0]
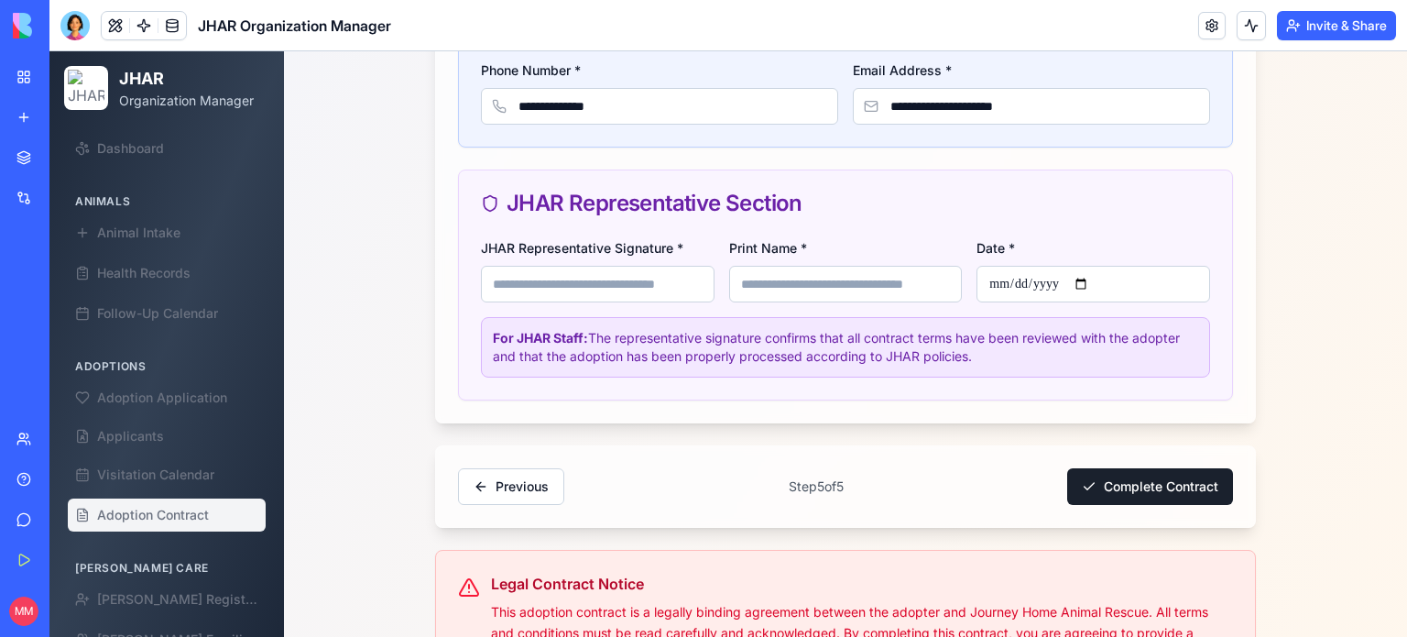
type input "**********"
click at [660, 283] on input "JHAR Representative Signature *" at bounding box center [598, 284] width 234 height 37
type input "**********"
click at [1079, 287] on input "Date *" at bounding box center [1094, 284] width 234 height 37
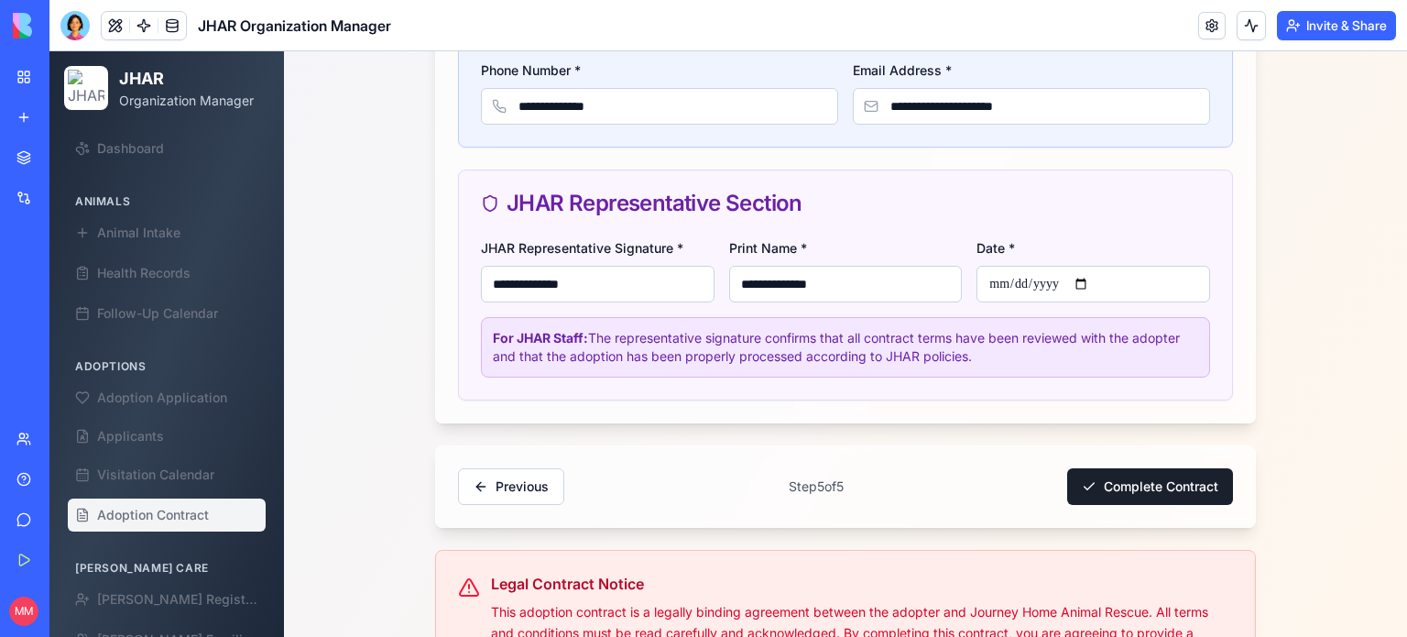
click at [1089, 276] on input "Date *" at bounding box center [1094, 284] width 234 height 37
type input "**********"
click at [1139, 481] on button "Complete Contract" at bounding box center [1150, 486] width 166 height 37
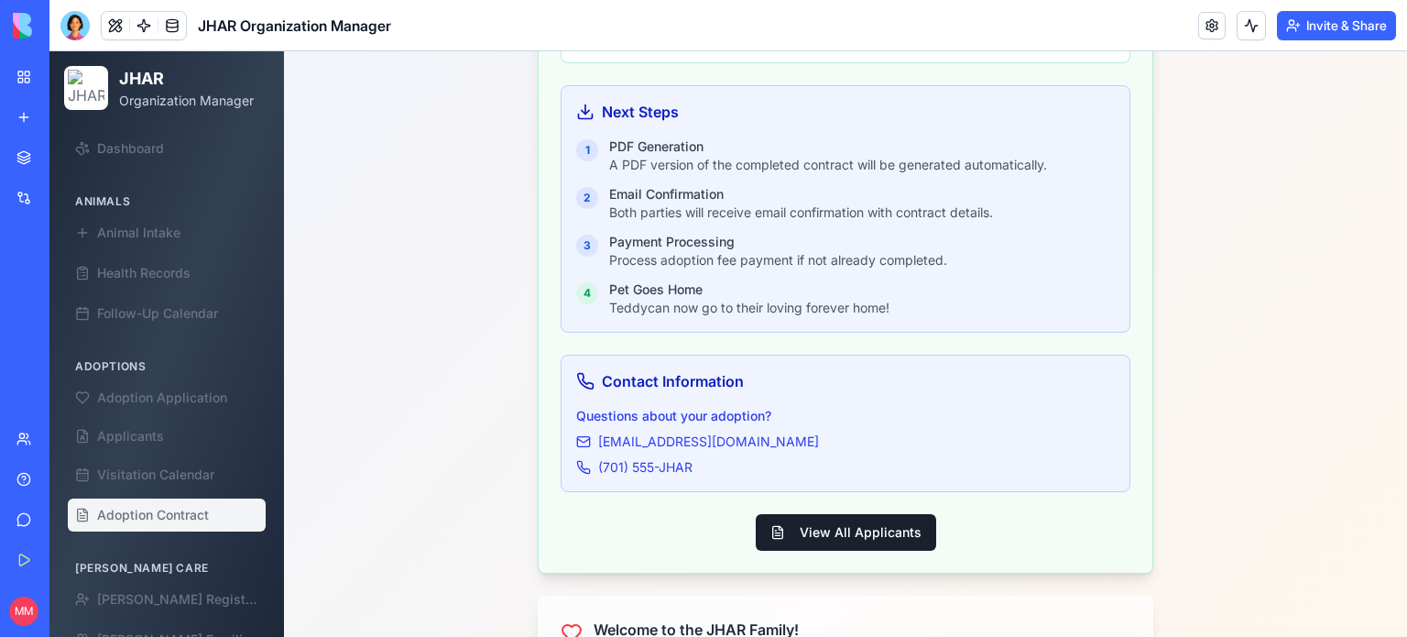
scroll to position [493, 0]
click at [1139, 481] on div "Congratulations, Test User ! The adoption contract for Teddy has been successfu…" at bounding box center [846, 186] width 614 height 773
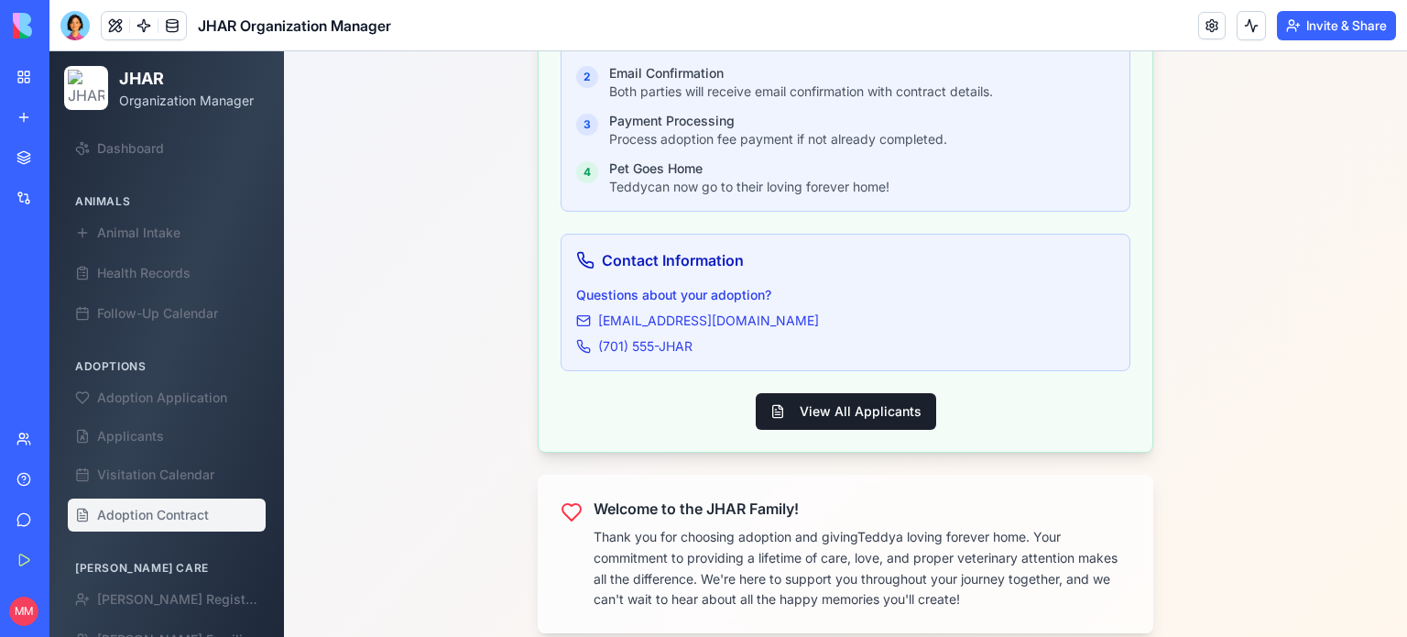
scroll to position [630, 0]
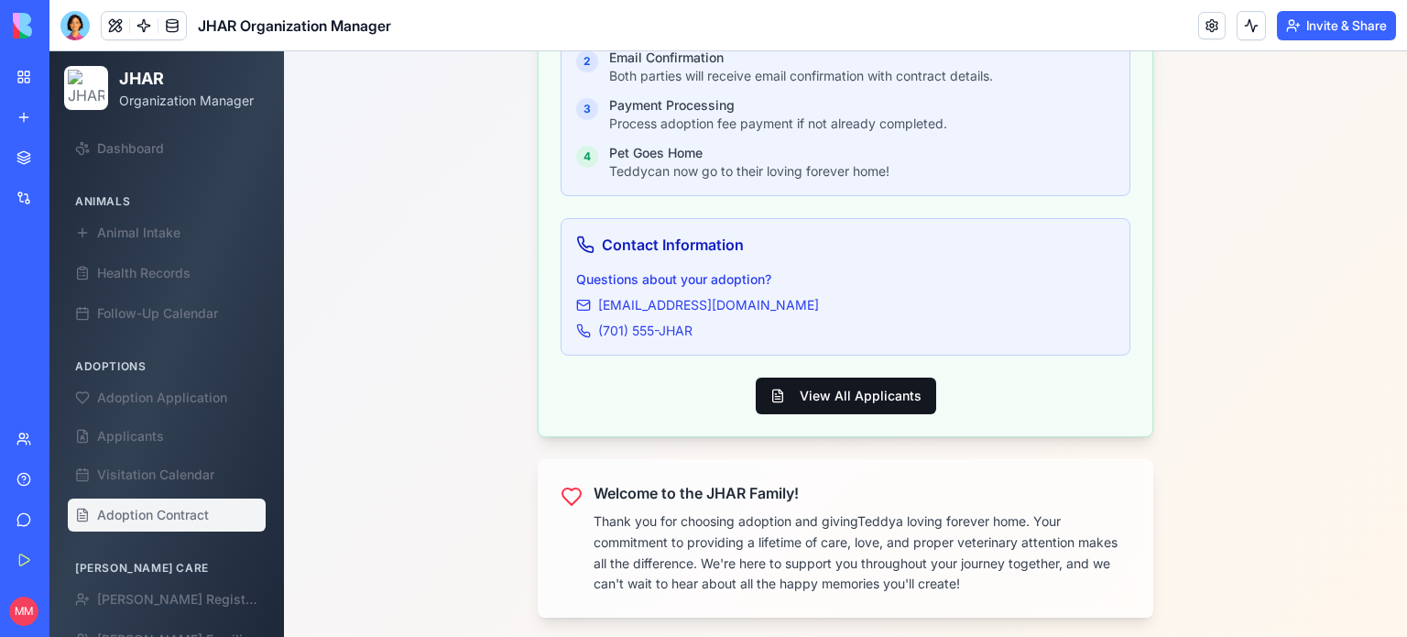
click at [857, 384] on button "View All Applicants" at bounding box center [846, 395] width 180 height 37
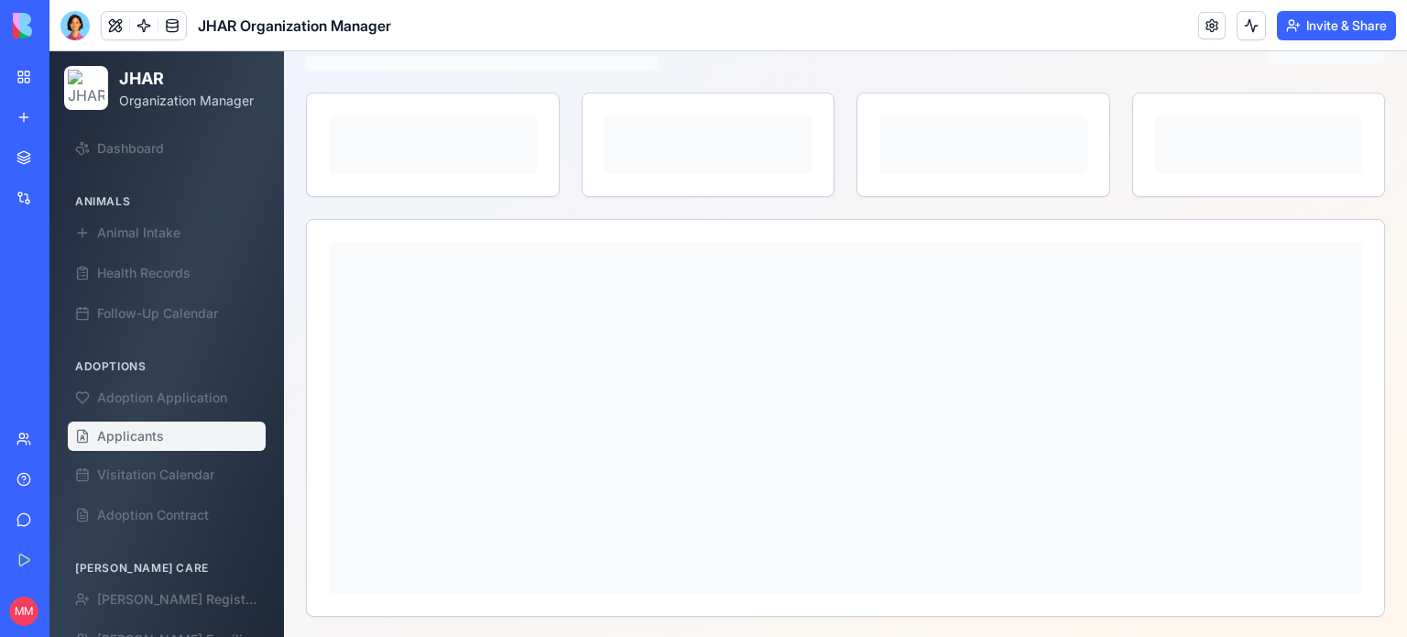
scroll to position [94, 0]
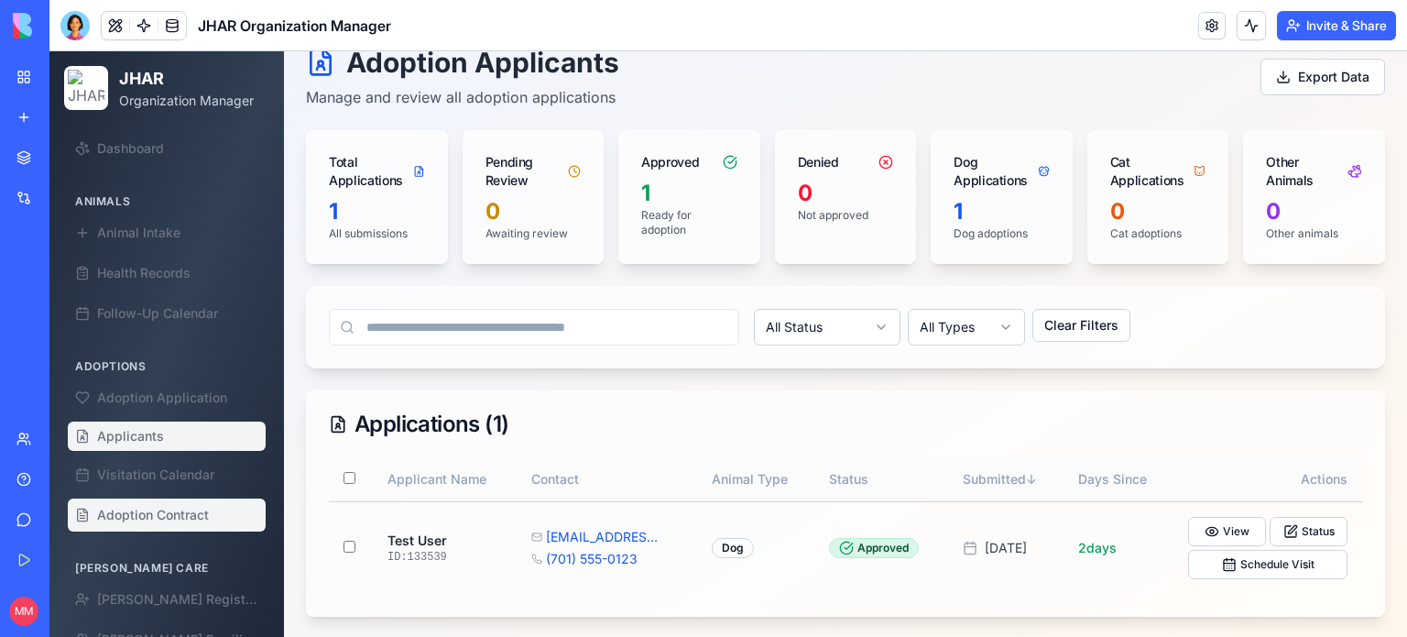
click at [153, 513] on span "Adoption Contract" at bounding box center [153, 515] width 112 height 18
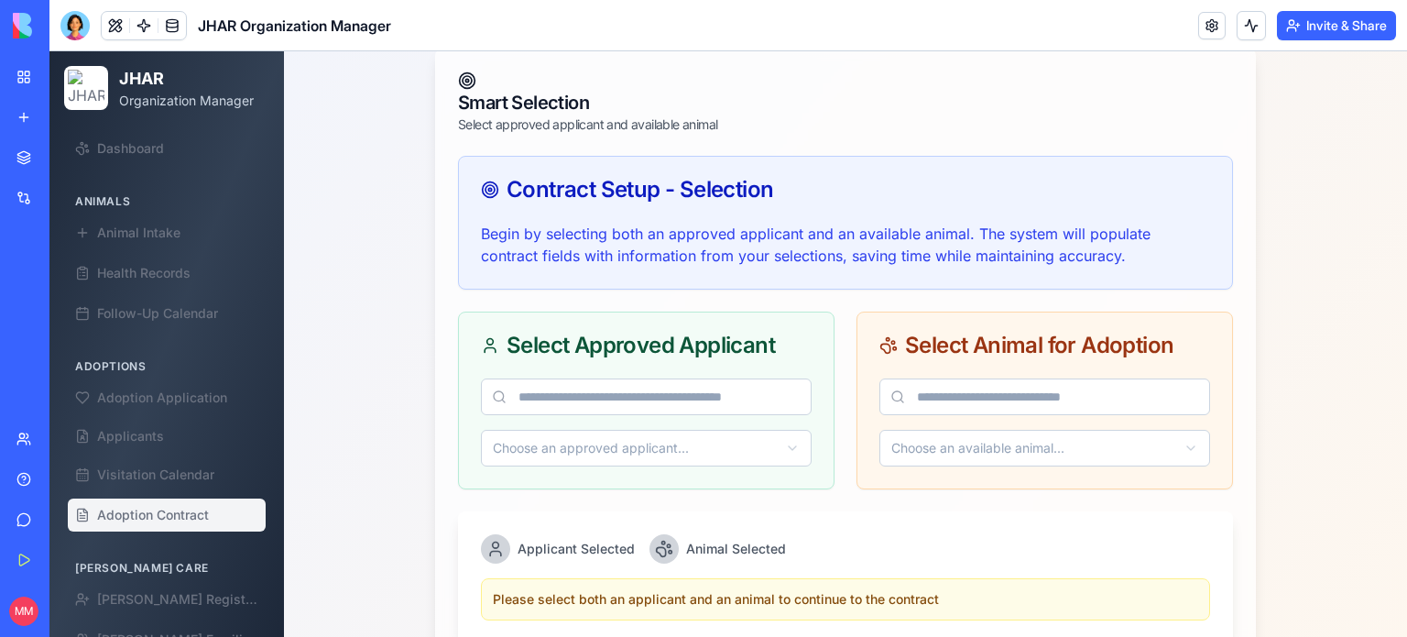
scroll to position [602, 0]
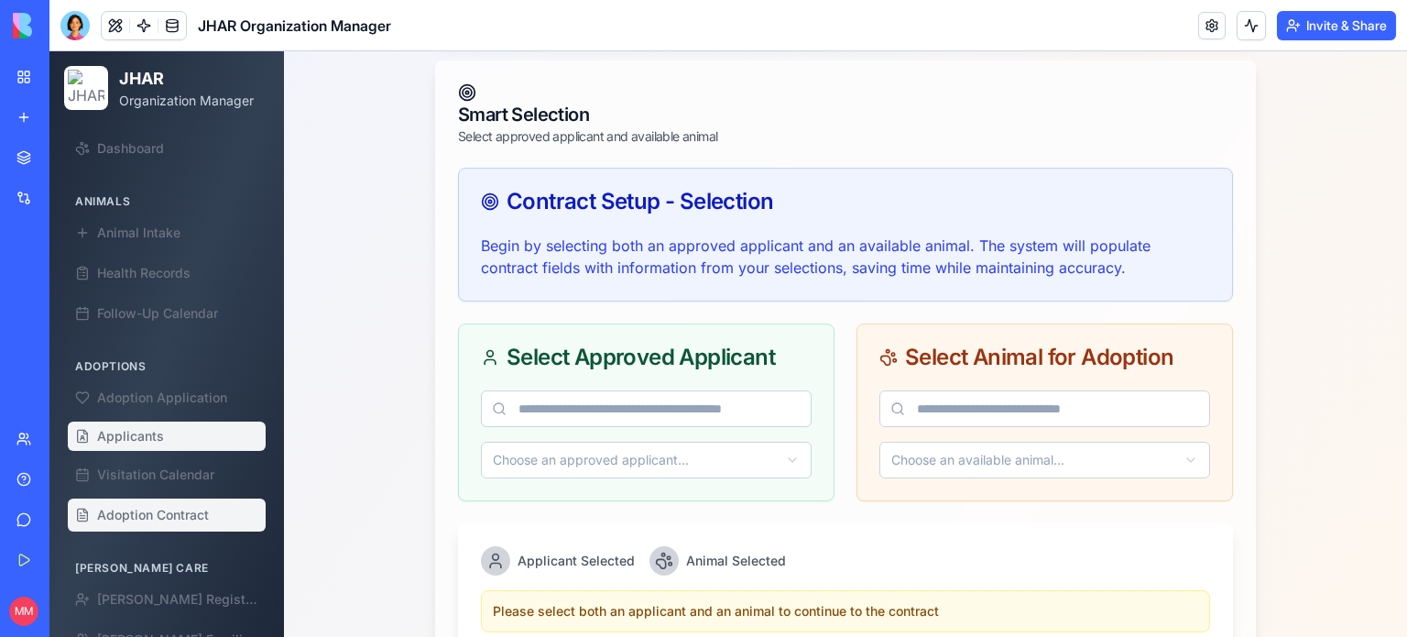
click at [122, 437] on span "Applicants" at bounding box center [130, 436] width 67 height 18
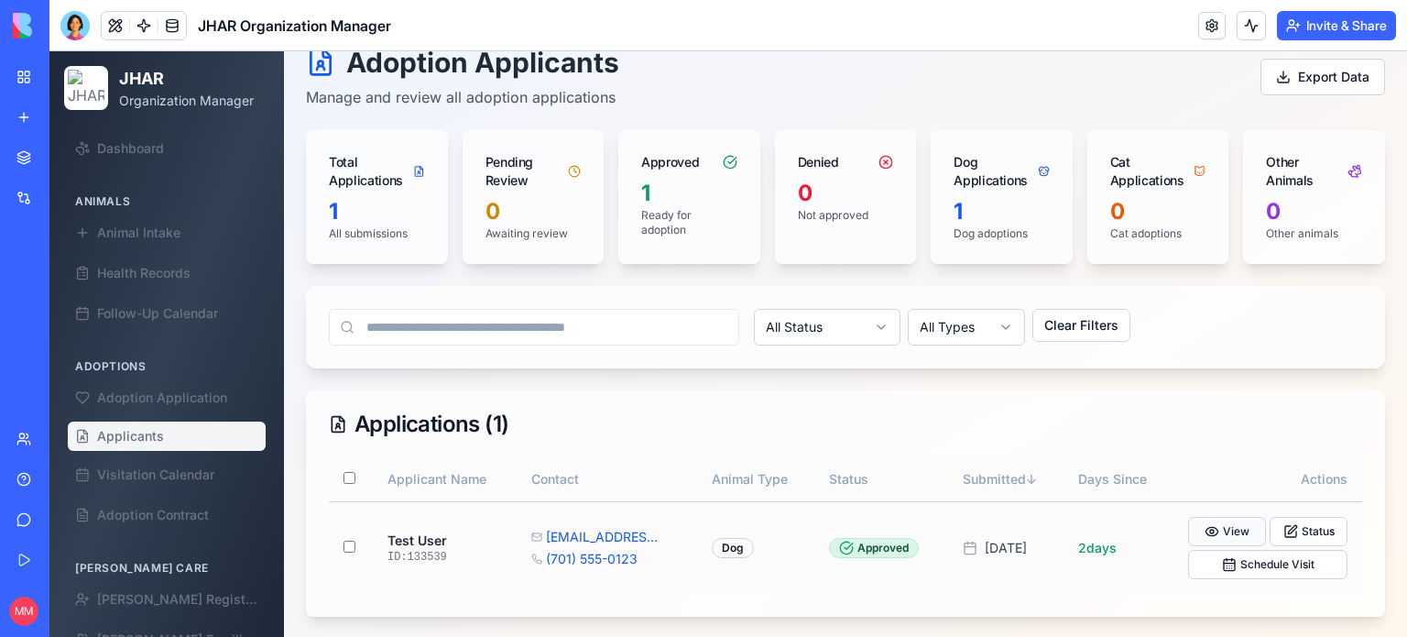
click at [1236, 523] on button "View" at bounding box center [1227, 531] width 78 height 29
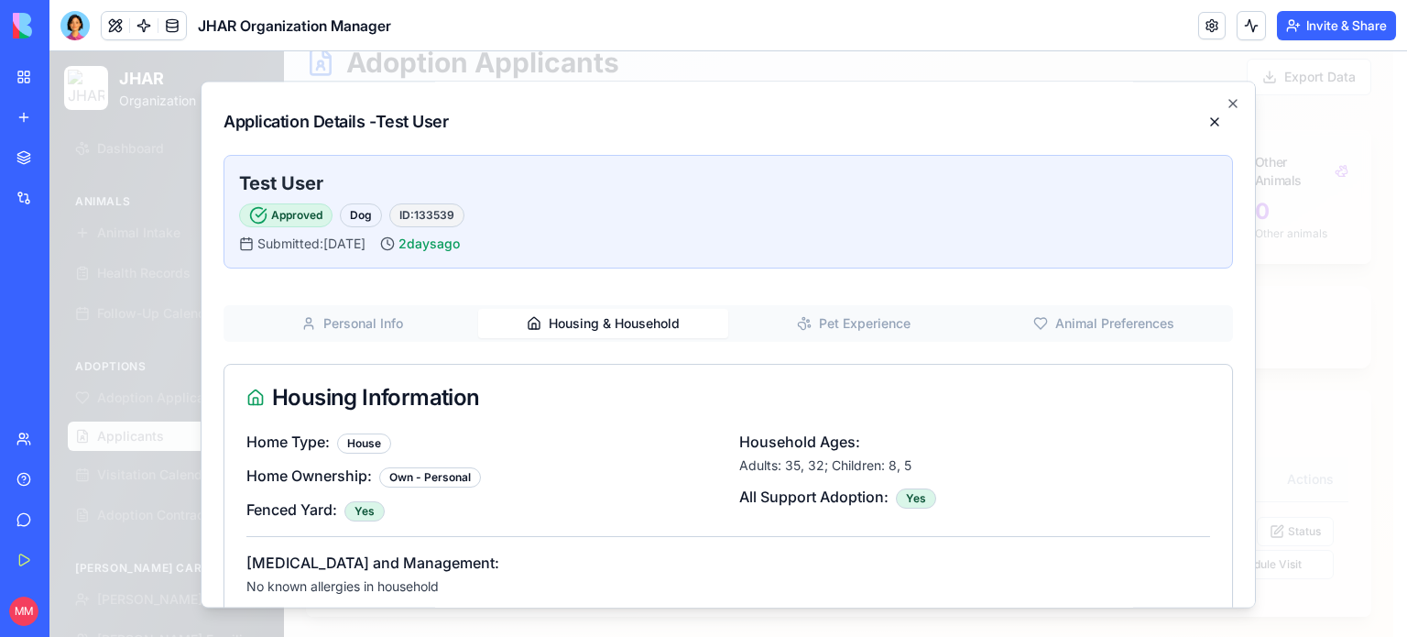
click at [602, 335] on button "Housing & Household" at bounding box center [603, 323] width 251 height 29
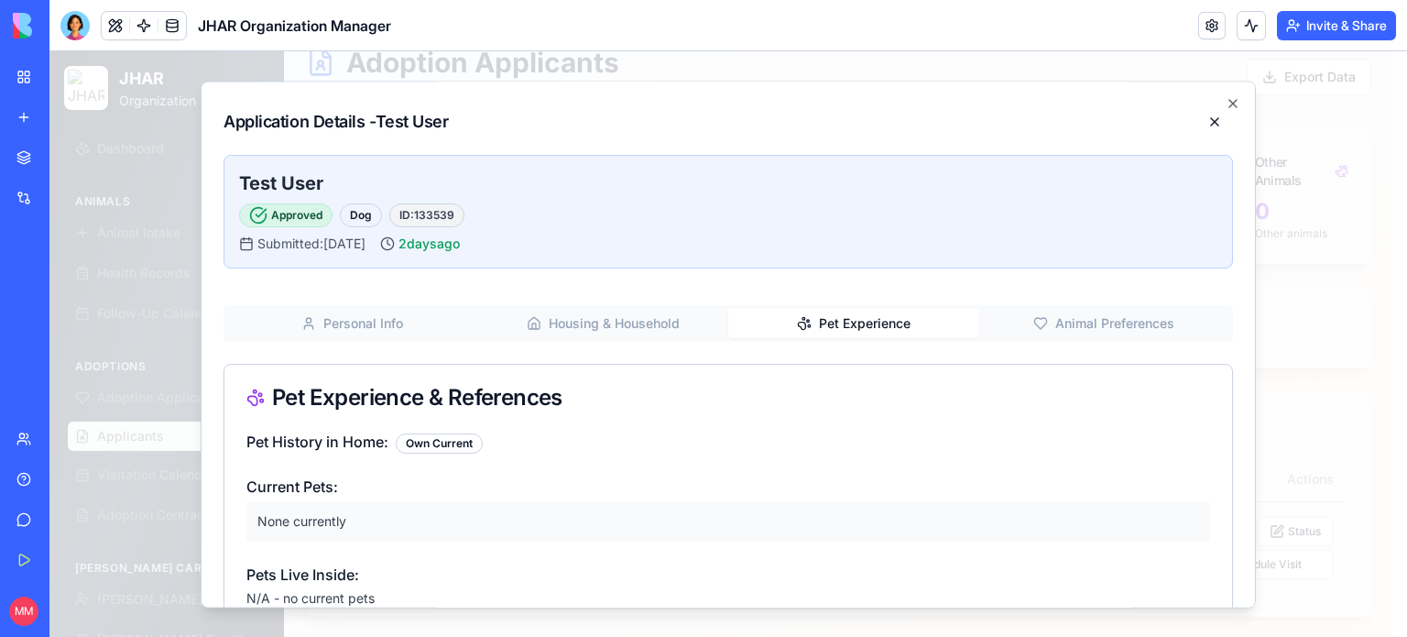
click at [820, 325] on button "Pet Experience" at bounding box center [853, 323] width 251 height 29
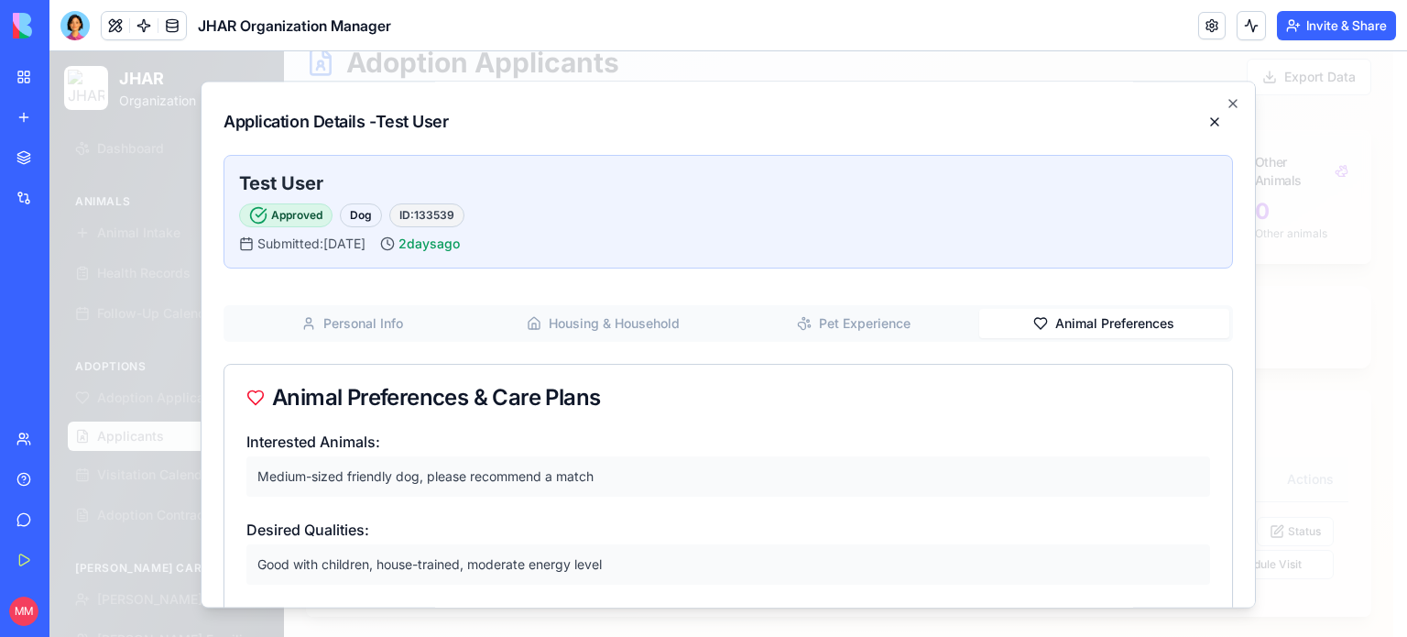
click at [1091, 332] on button "Animal Preferences" at bounding box center [1104, 323] width 251 height 29
click at [1226, 97] on icon "button" at bounding box center [1233, 103] width 15 height 15
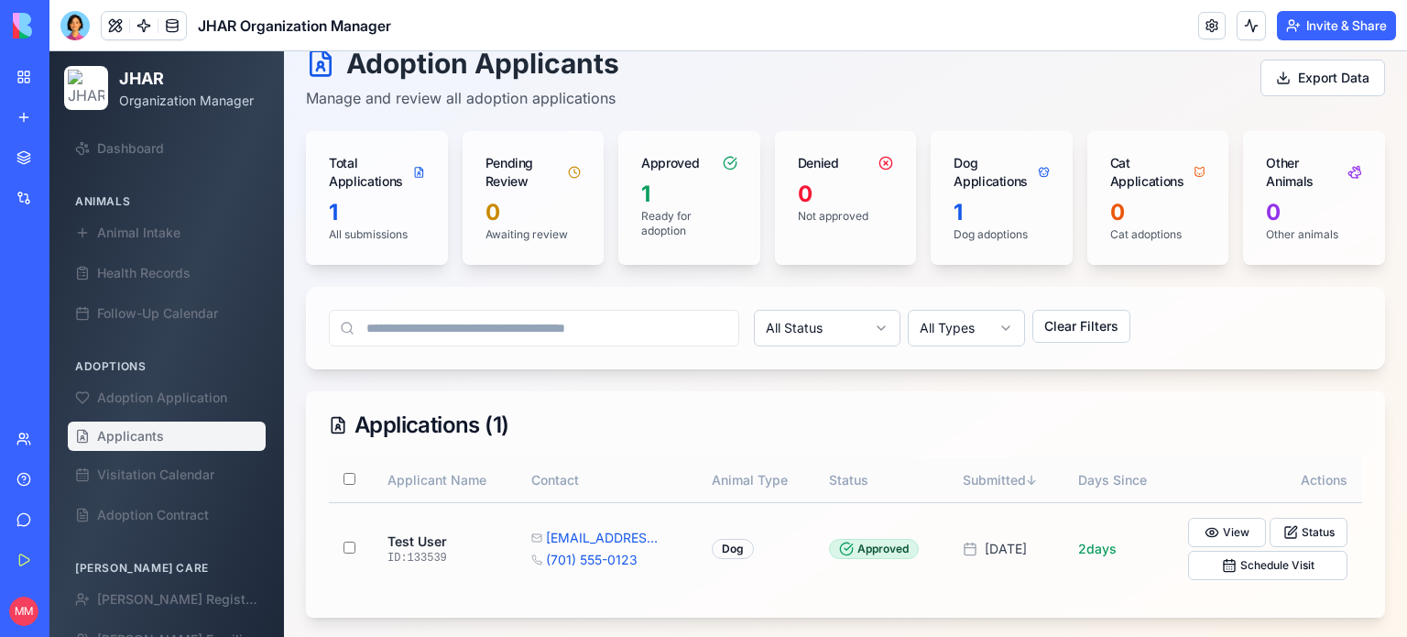
scroll to position [94, 0]
click at [176, 393] on span "Adoption Application" at bounding box center [162, 397] width 130 height 18
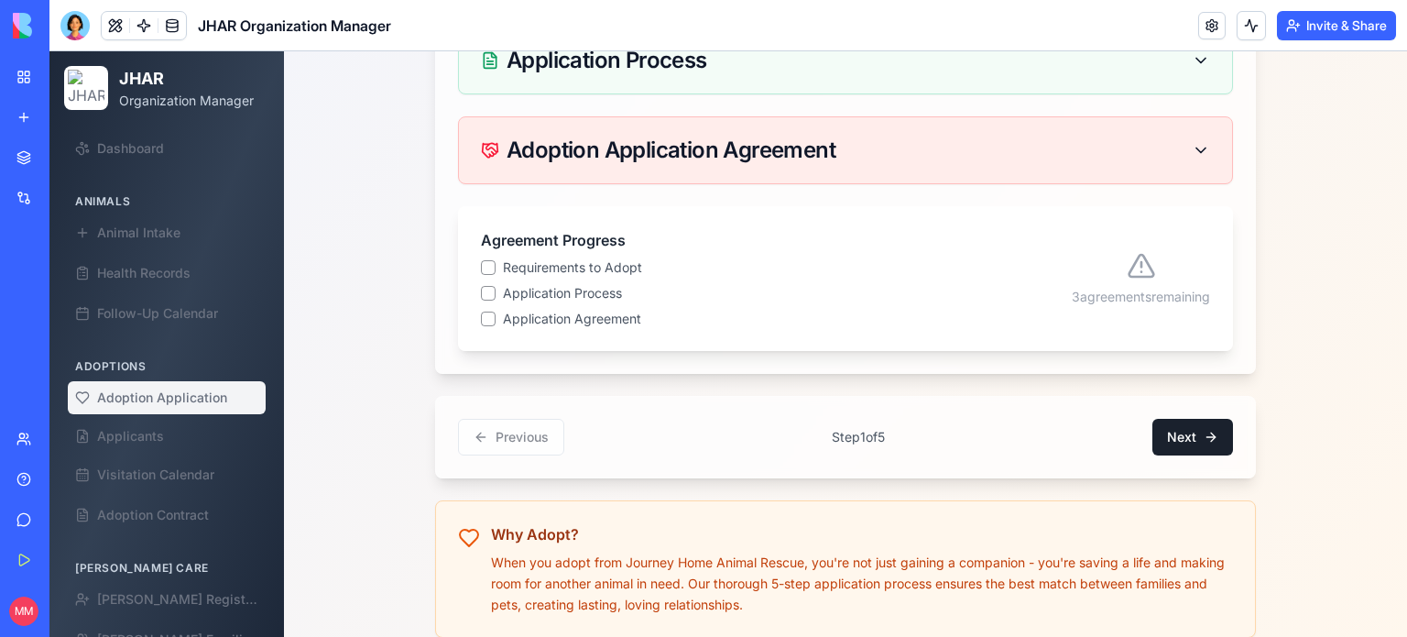
scroll to position [800, 0]
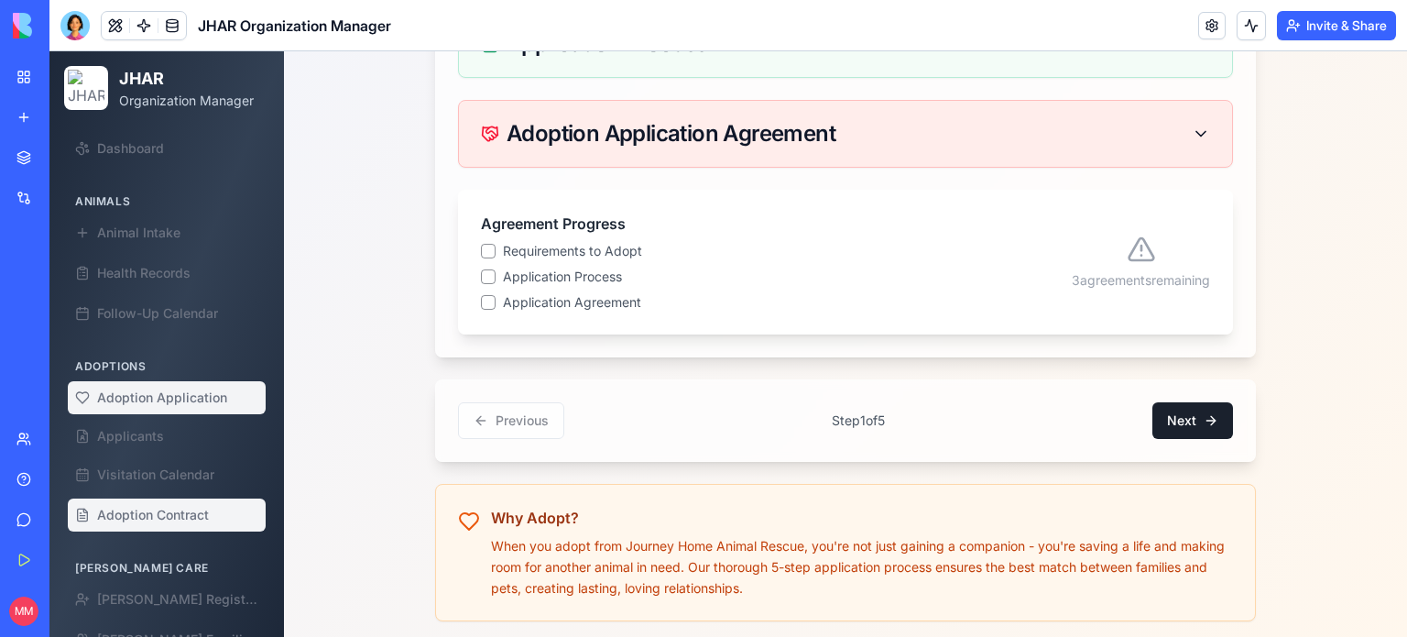
click at [176, 507] on span "Adoption Contract" at bounding box center [153, 515] width 112 height 18
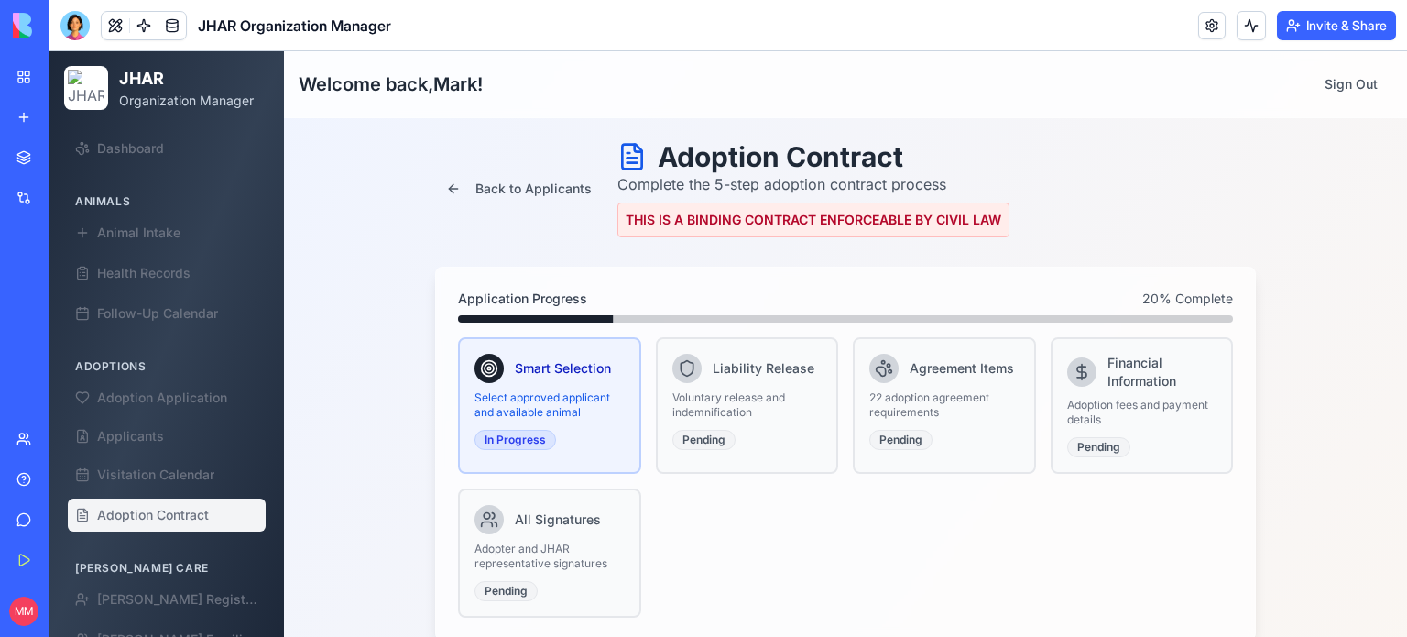
click at [77, 23] on div at bounding box center [74, 25] width 29 height 29
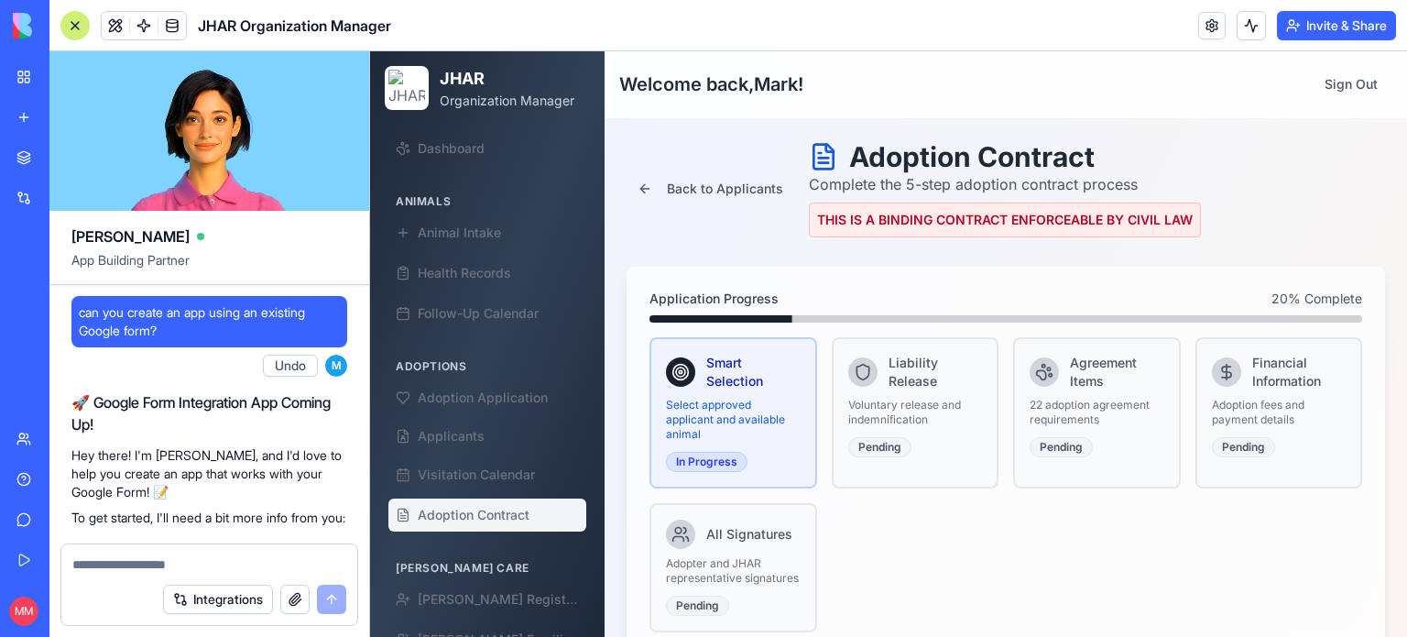
scroll to position [238440, 0]
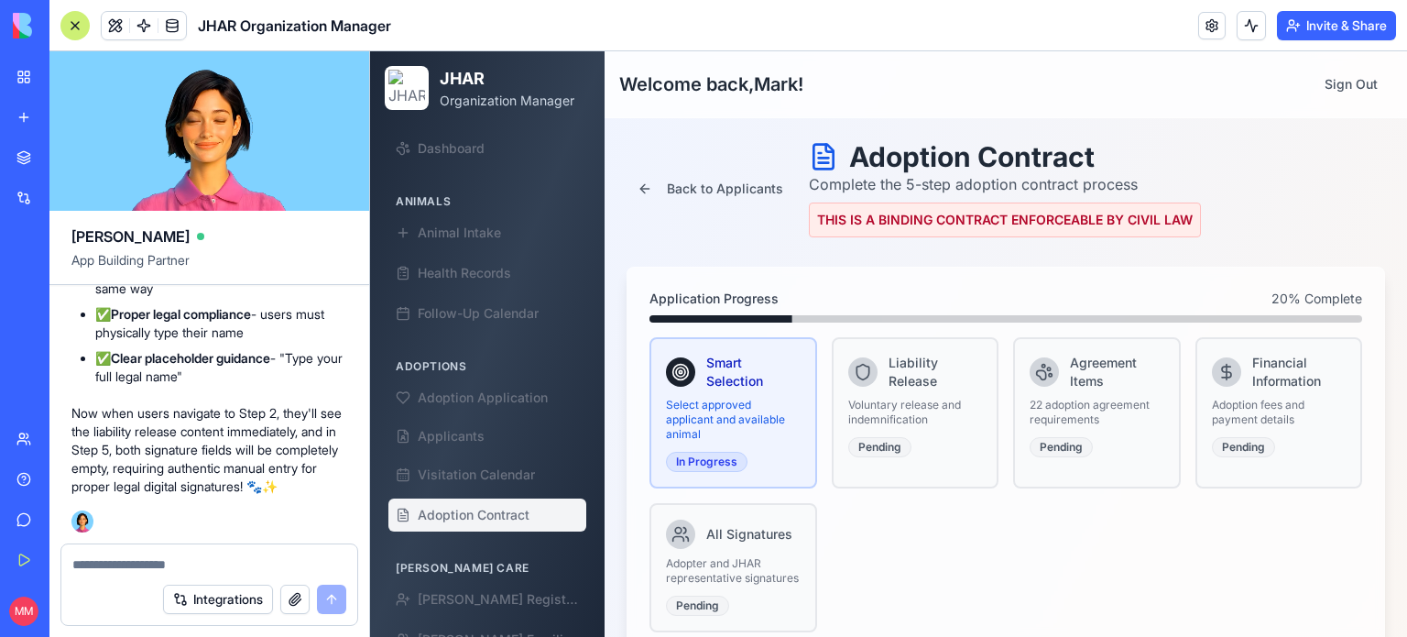
click at [137, 558] on textarea at bounding box center [209, 564] width 274 height 18
type textarea "*"
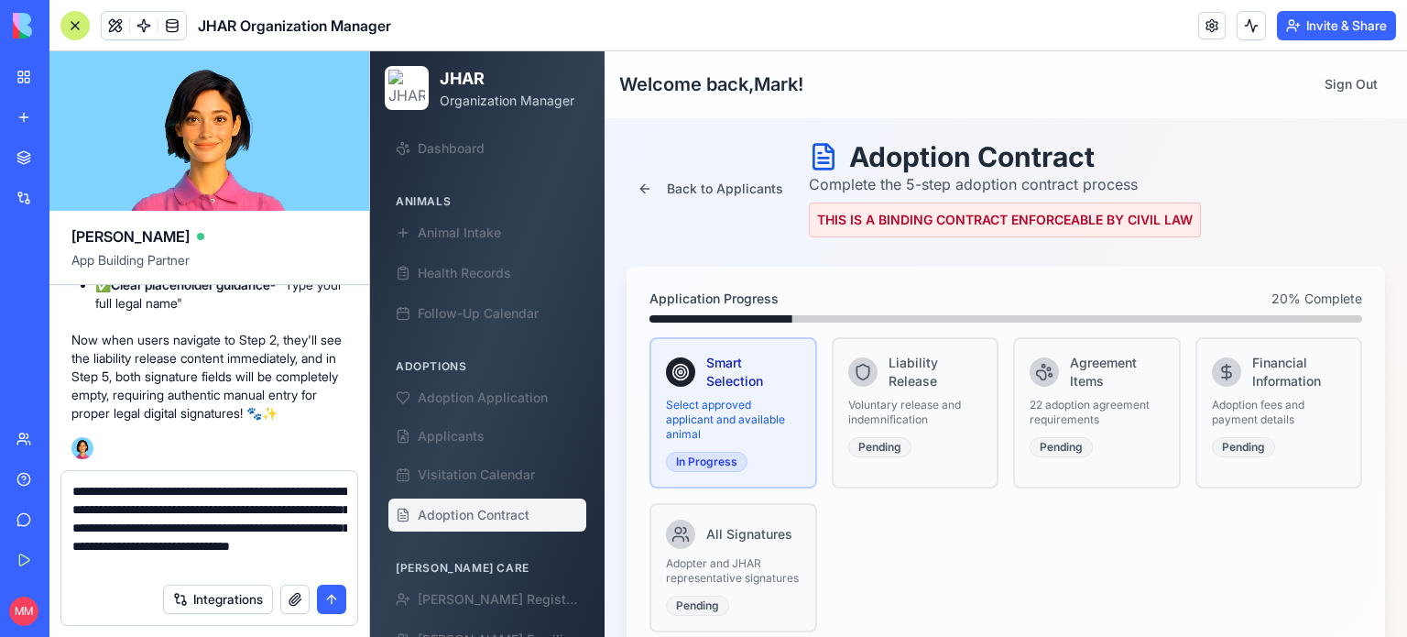
type textarea "**********"
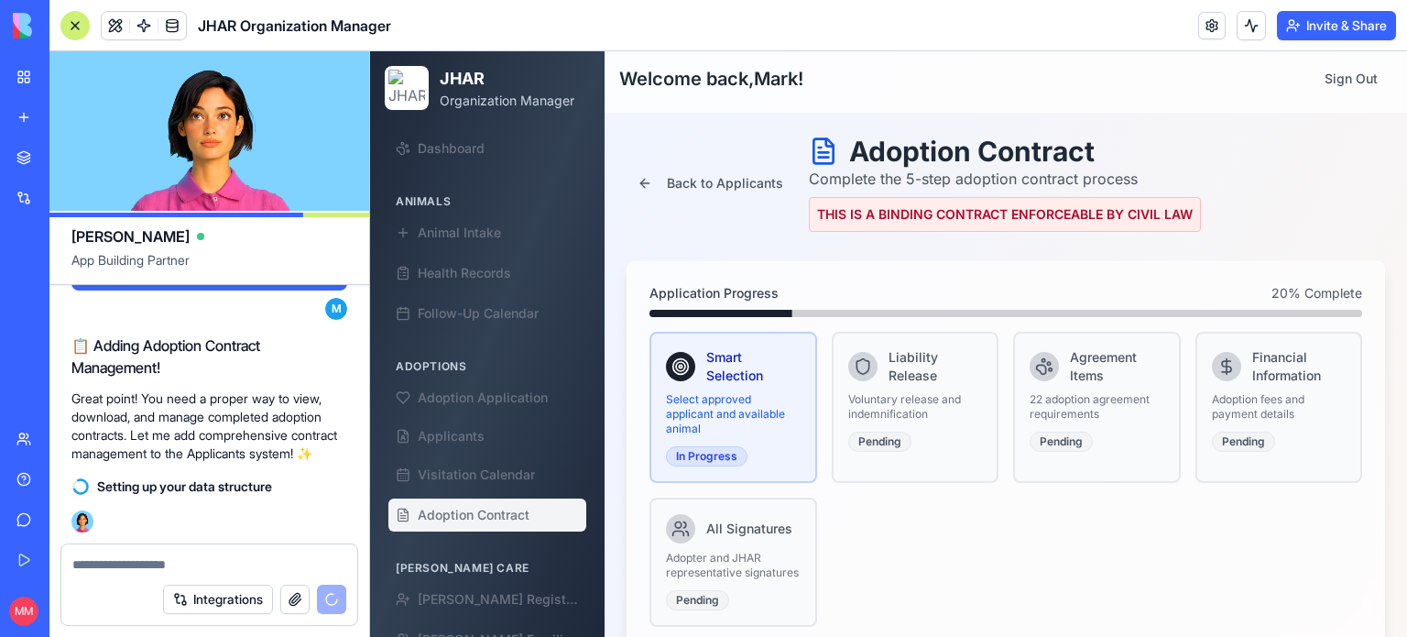
scroll to position [0, 0]
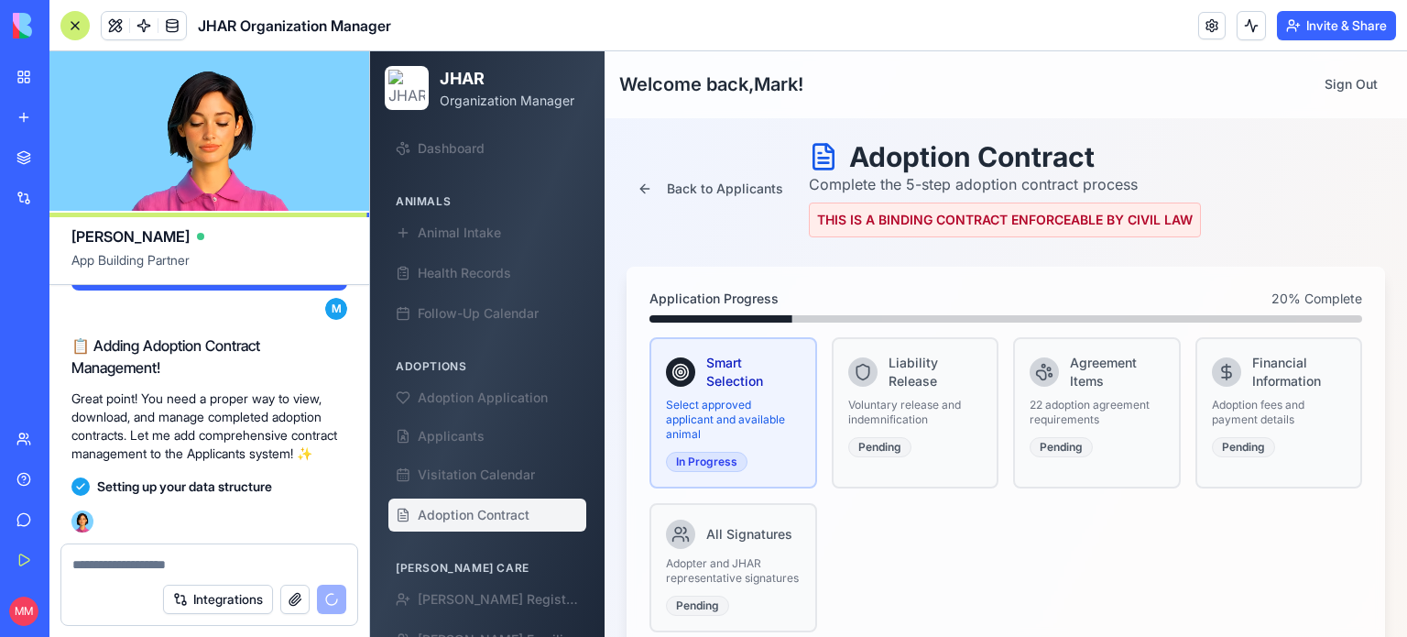
click at [1220, 478] on div "Financial Information Adoption fees and payment details Pending" at bounding box center [1279, 412] width 168 height 151
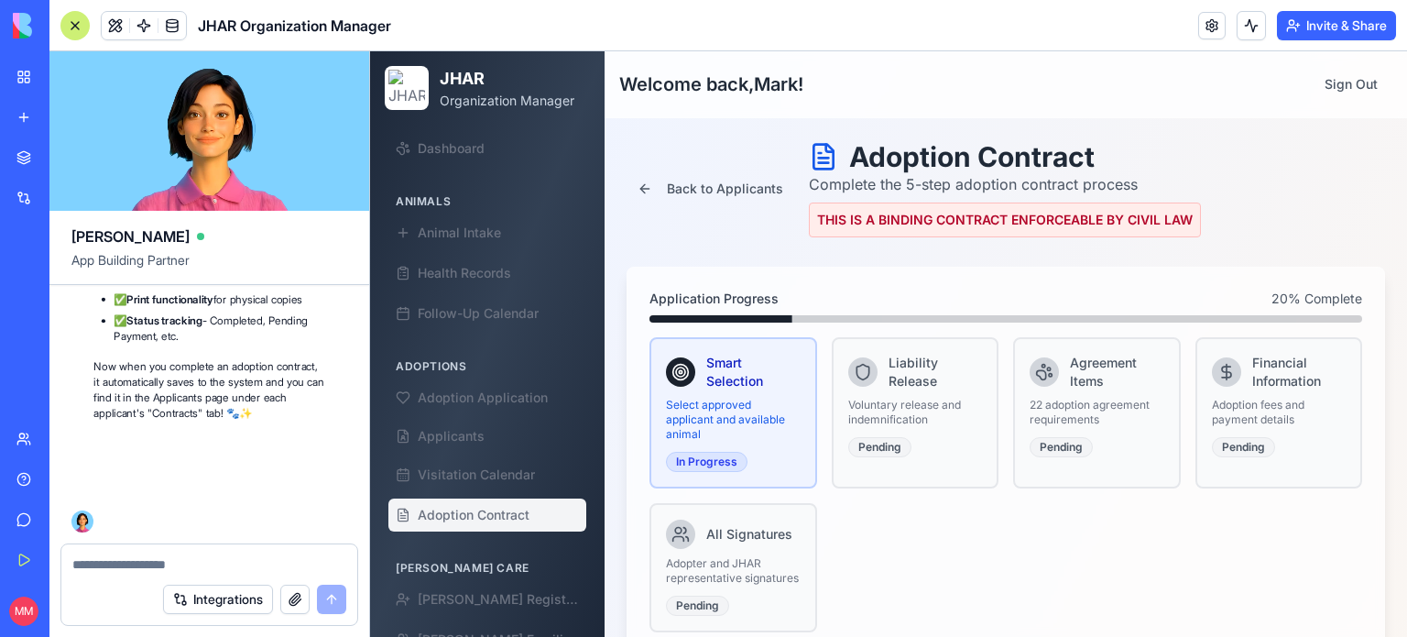
scroll to position [240536, 0]
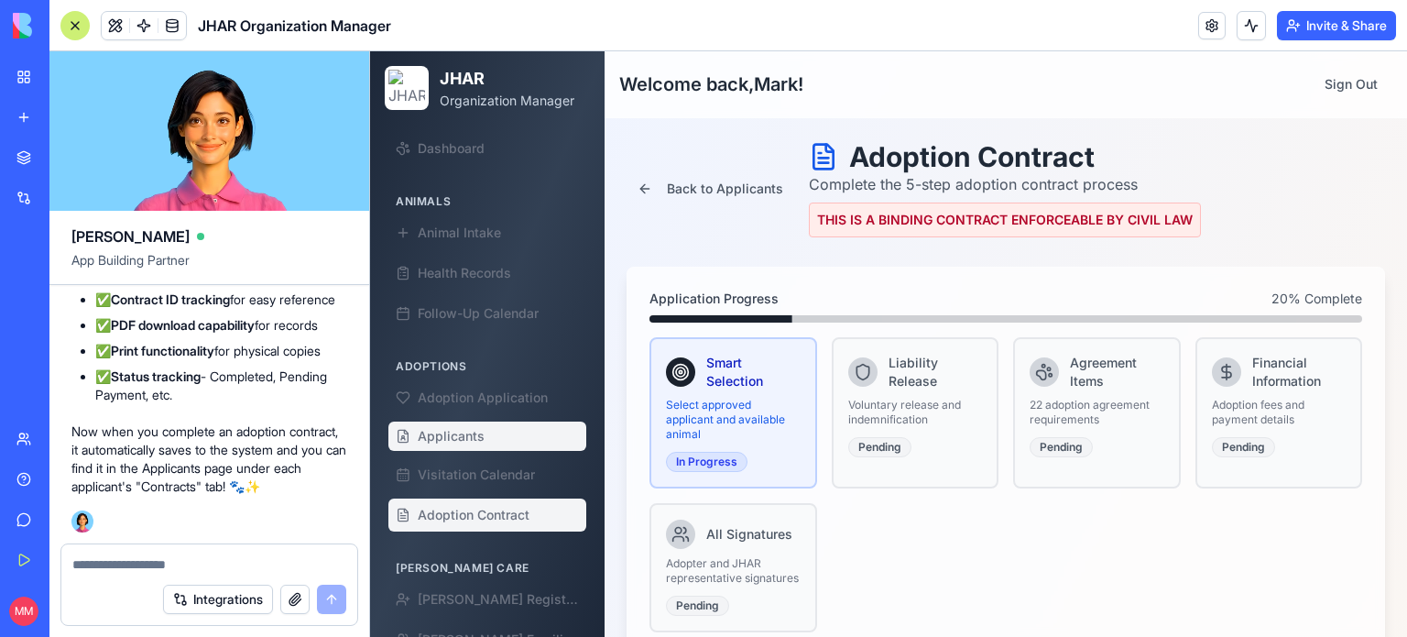
click at [448, 450] on link "Applicants" at bounding box center [487, 435] width 198 height 29
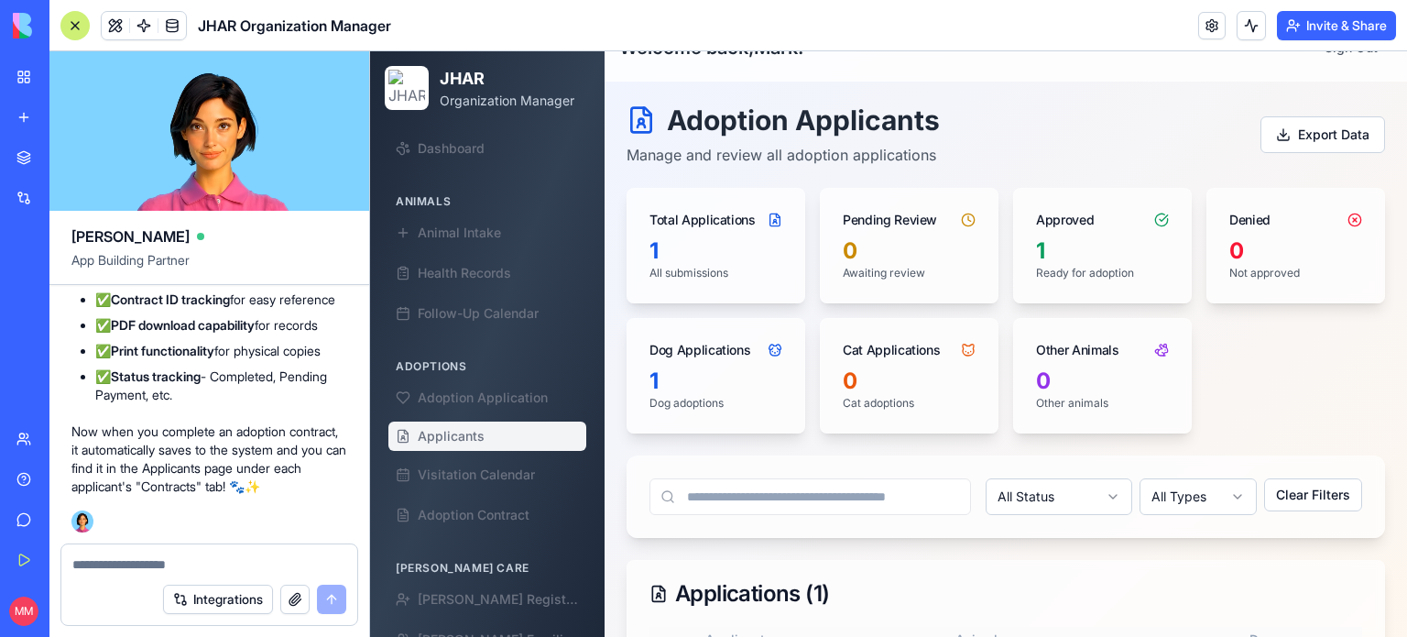
scroll to position [224, 0]
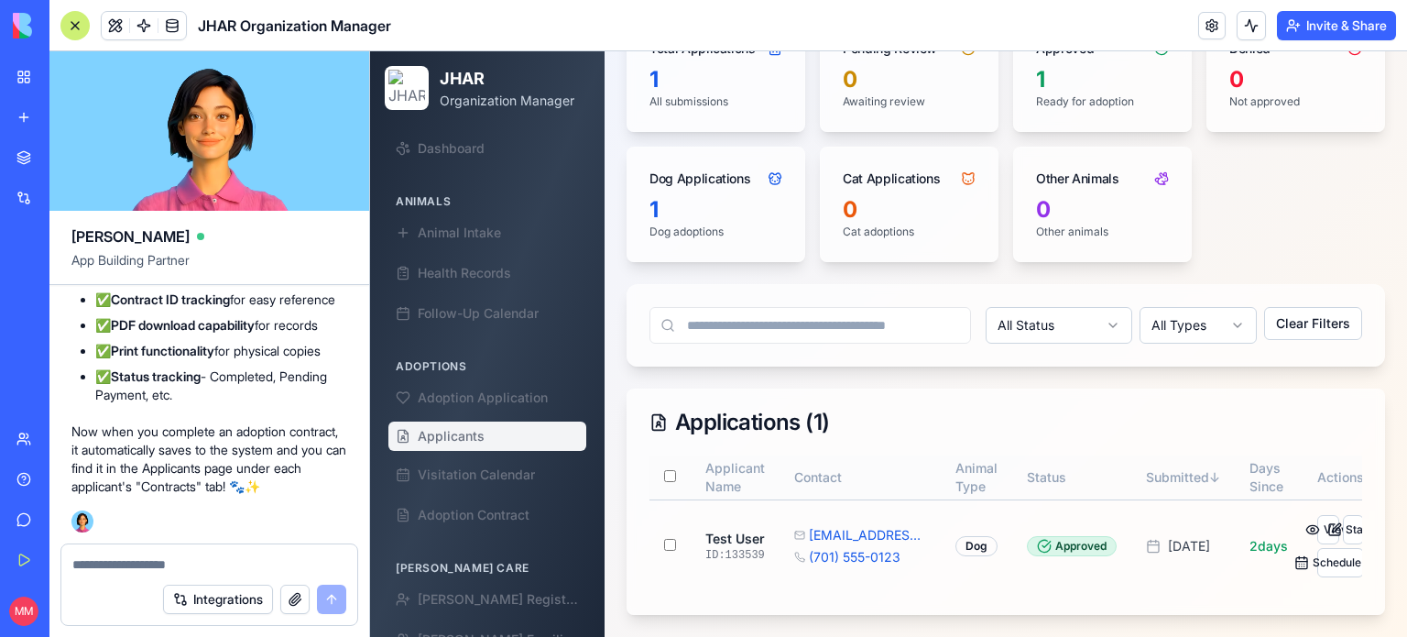
click at [71, 31] on div at bounding box center [74, 25] width 29 height 29
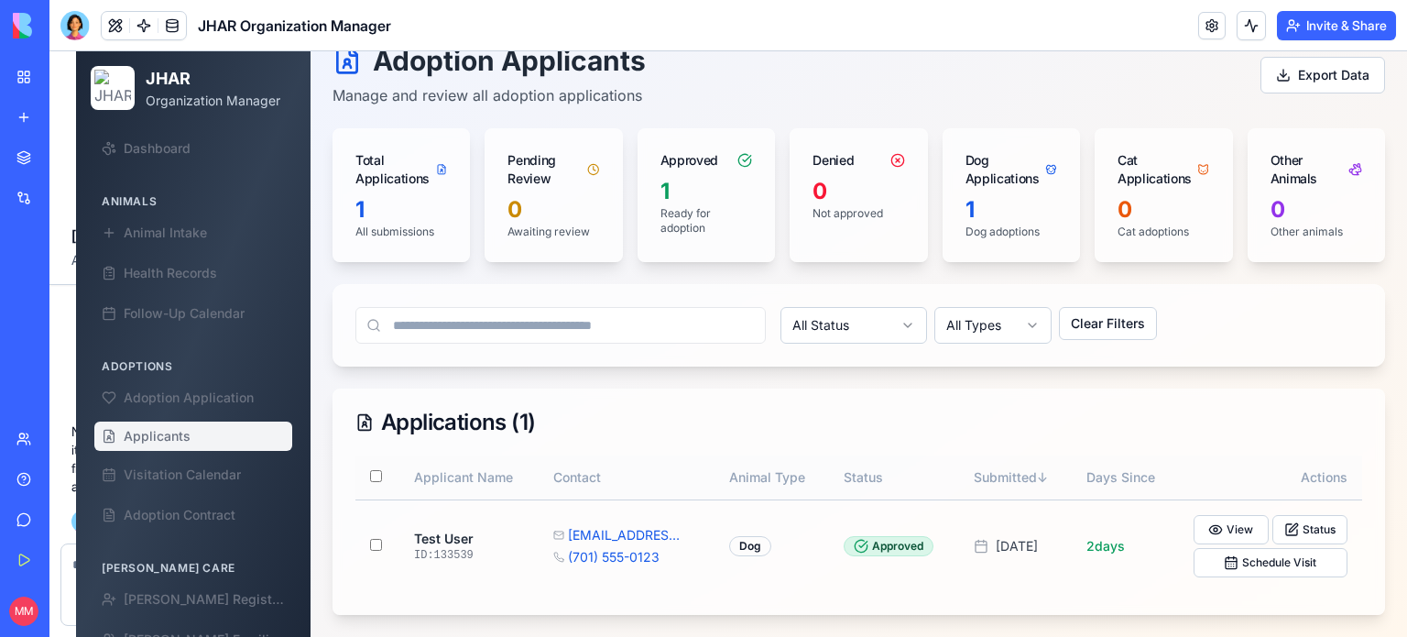
scroll to position [94, 0]
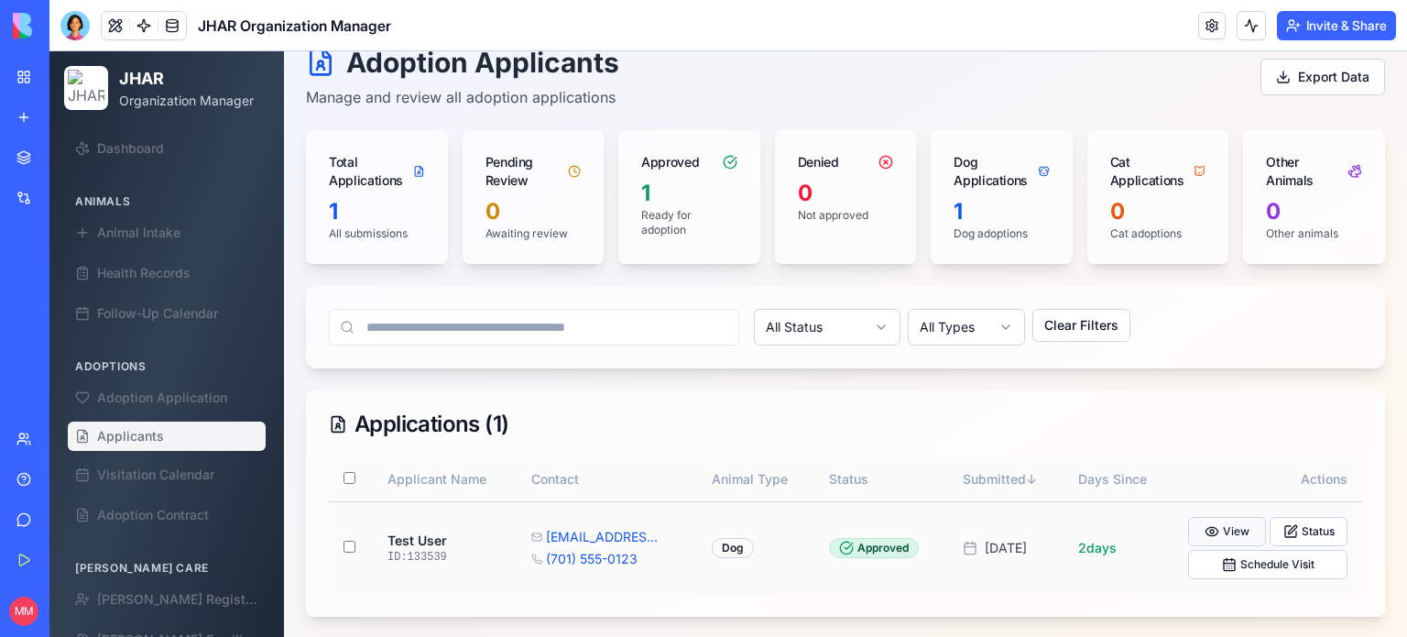
click at [1225, 528] on button "View" at bounding box center [1227, 531] width 78 height 29
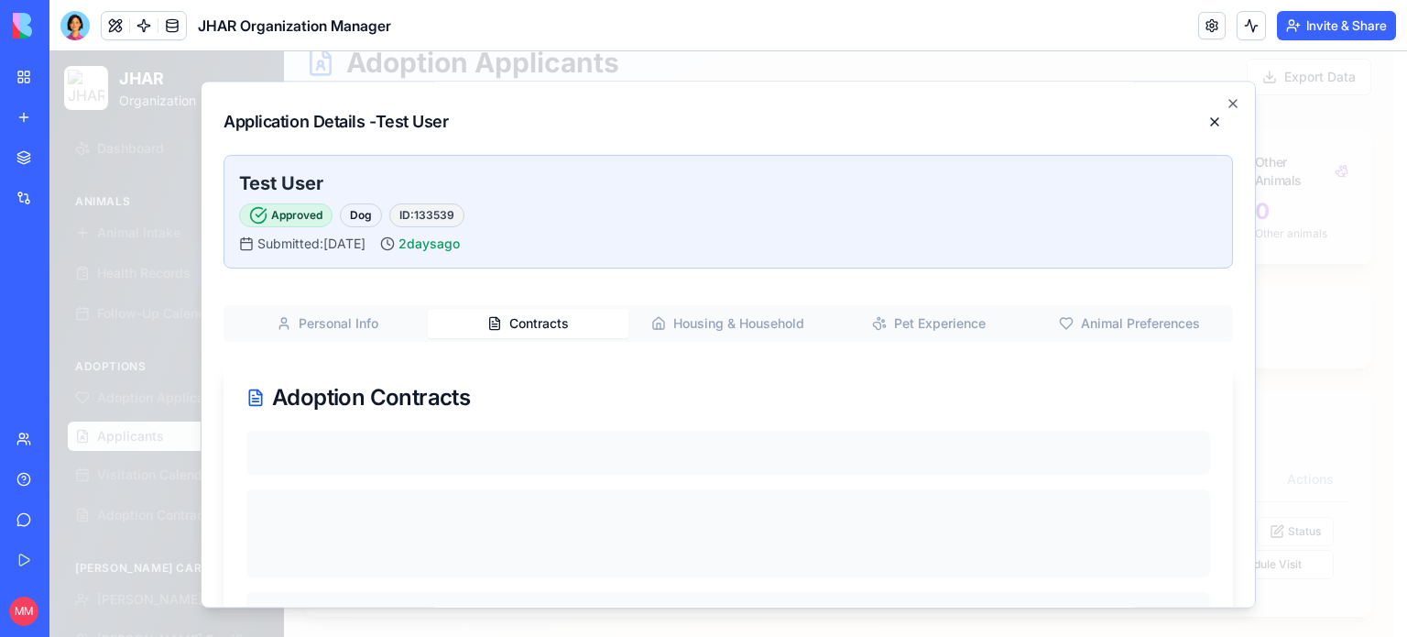
click at [545, 325] on button "Contracts" at bounding box center [528, 323] width 201 height 29
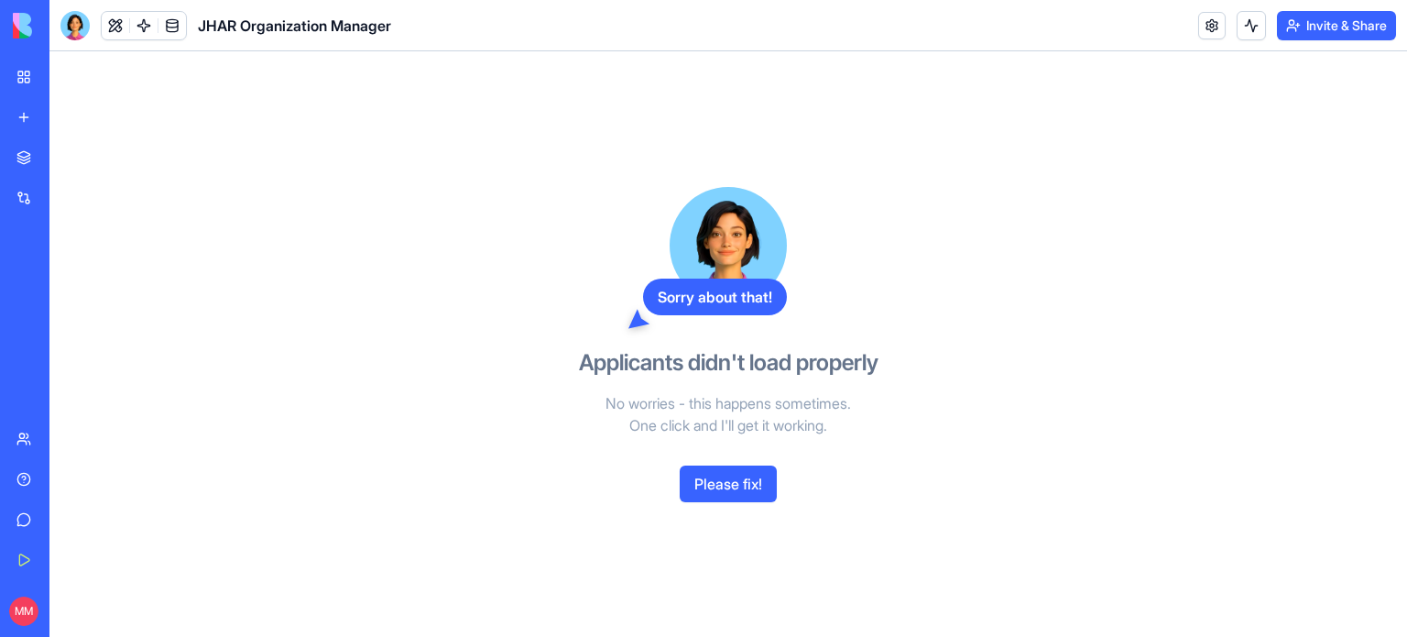
click at [734, 479] on button "Please fix!" at bounding box center [728, 483] width 97 height 37
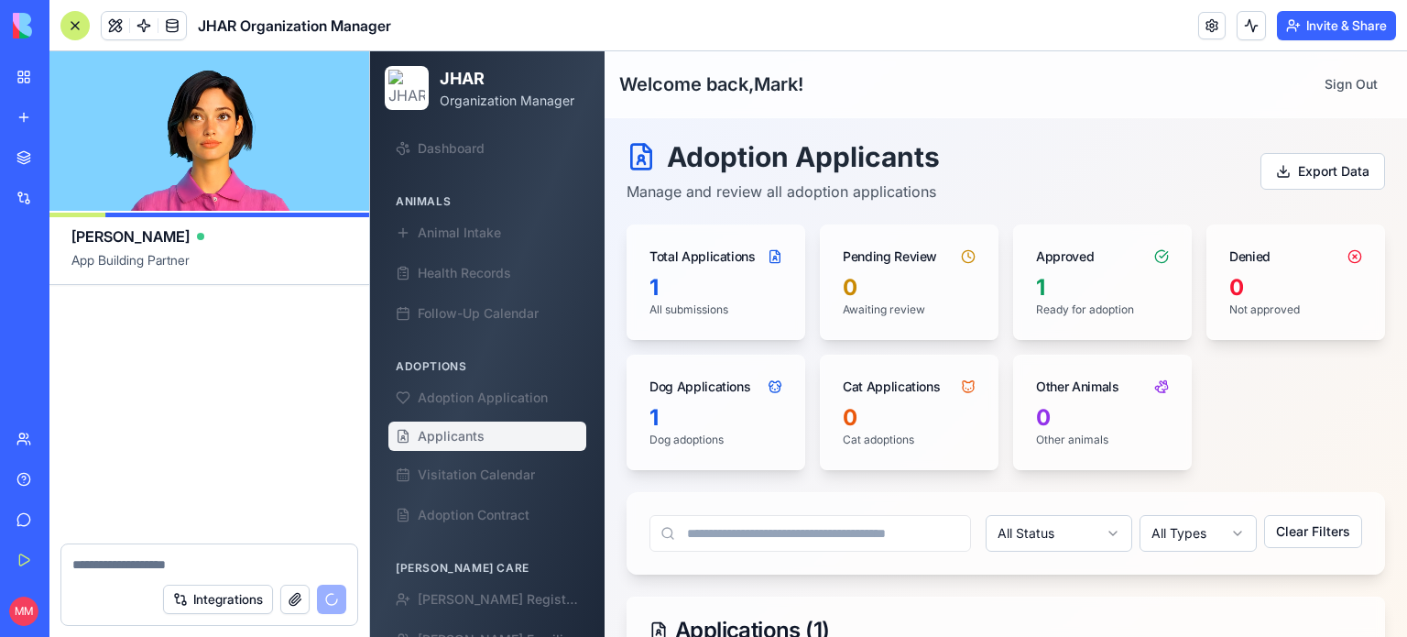
scroll to position [241750, 0]
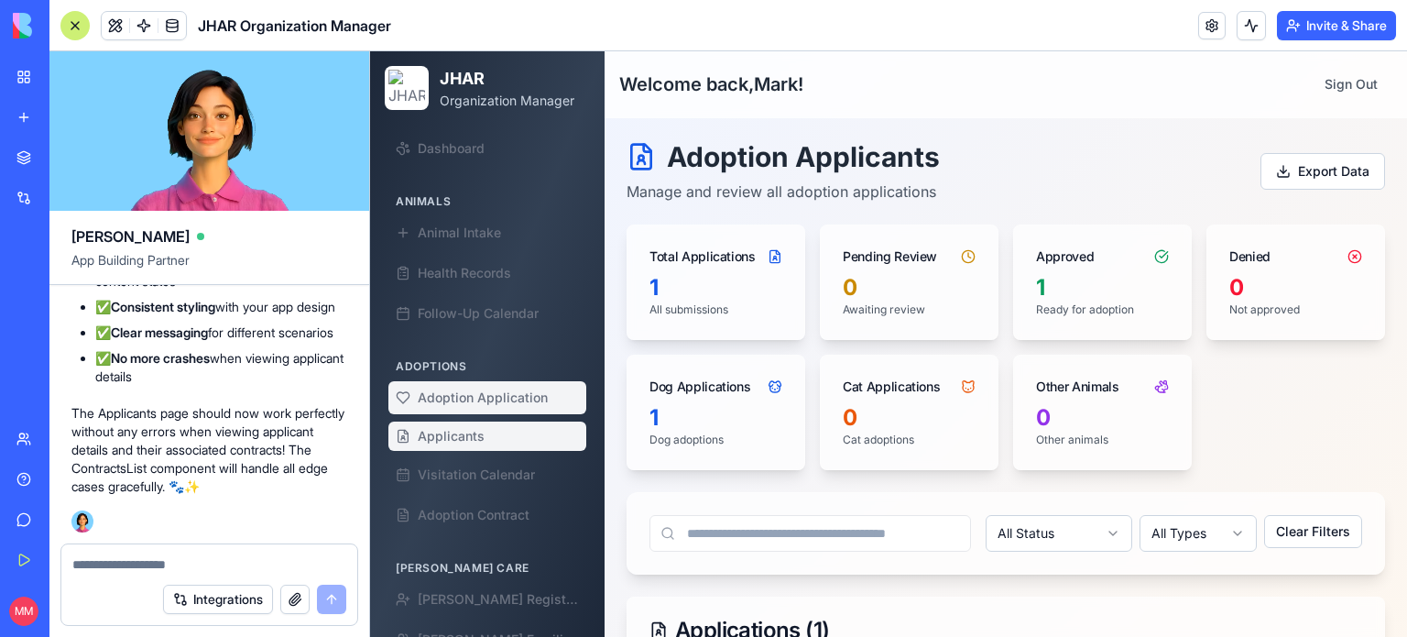
click at [464, 398] on span "Adoption Application" at bounding box center [483, 397] width 130 height 18
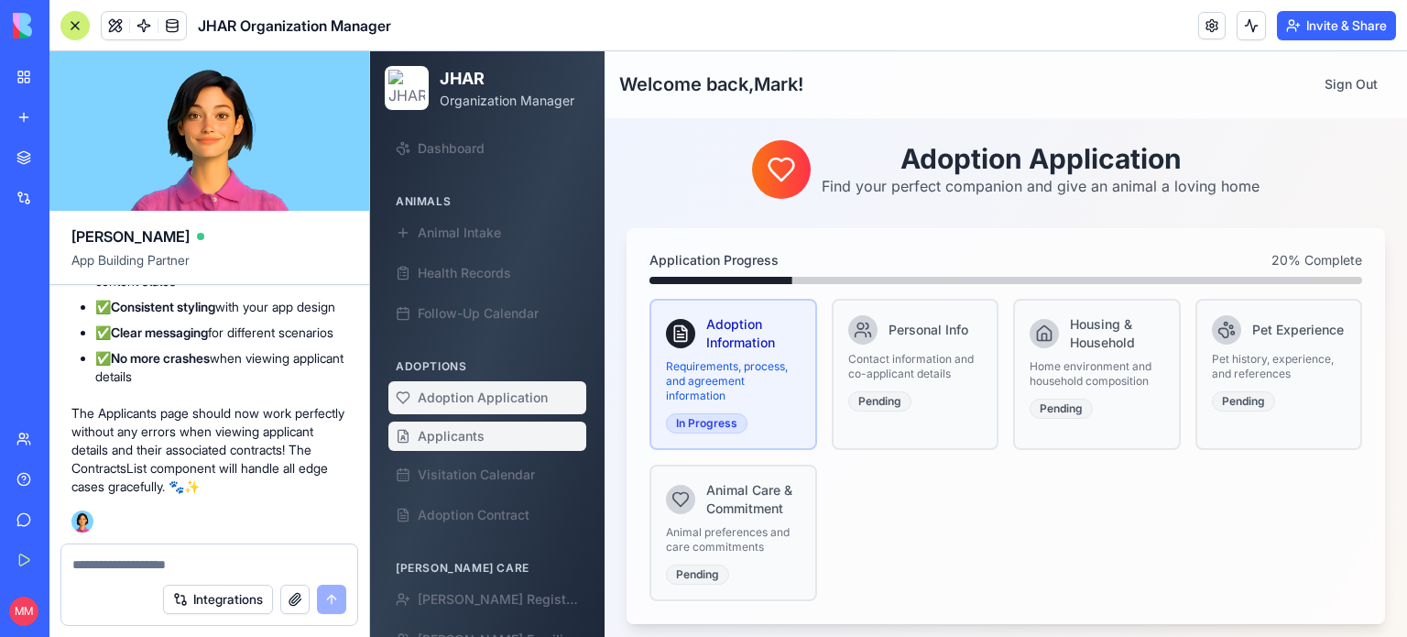
click at [462, 428] on span "Applicants" at bounding box center [451, 436] width 67 height 18
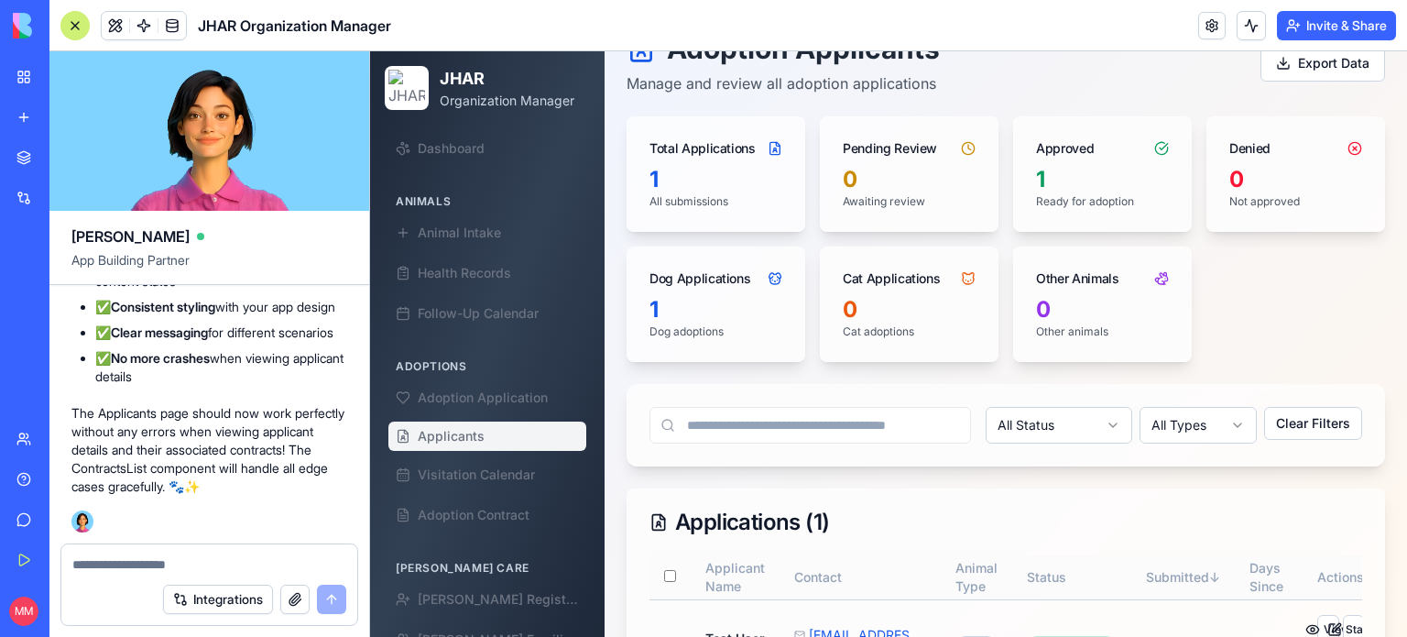
scroll to position [224, 0]
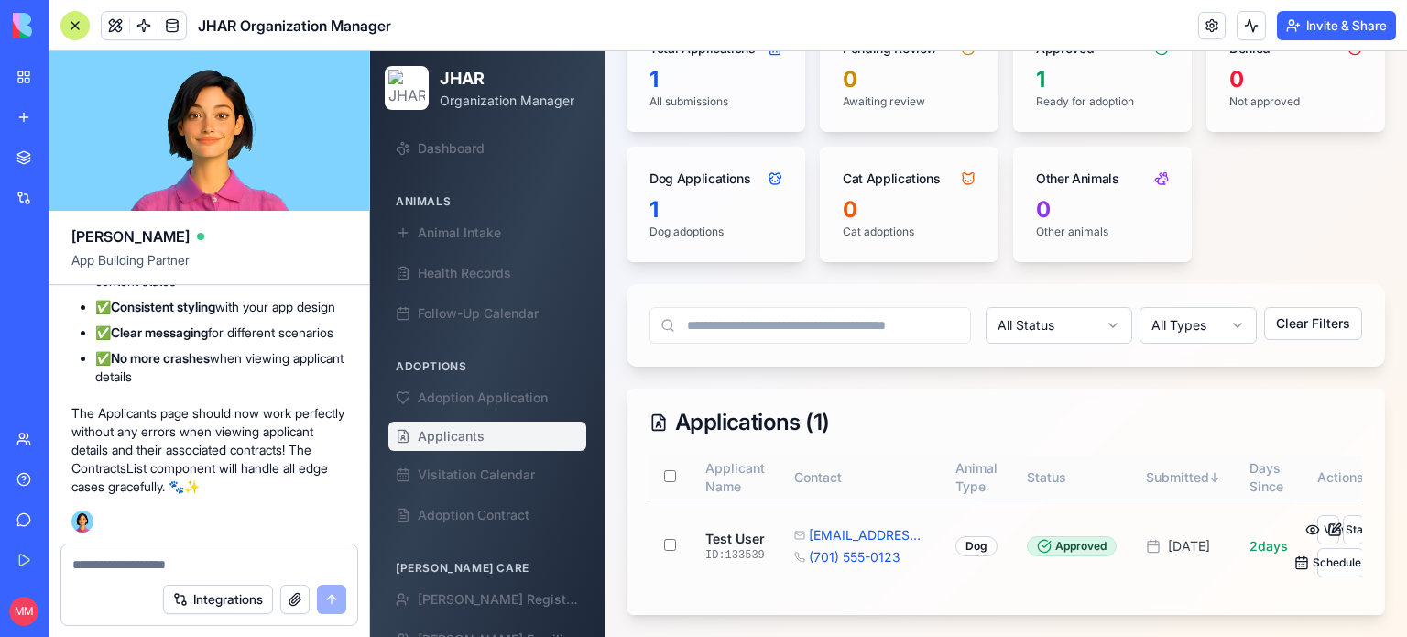
click at [71, 21] on div at bounding box center [74, 25] width 29 height 29
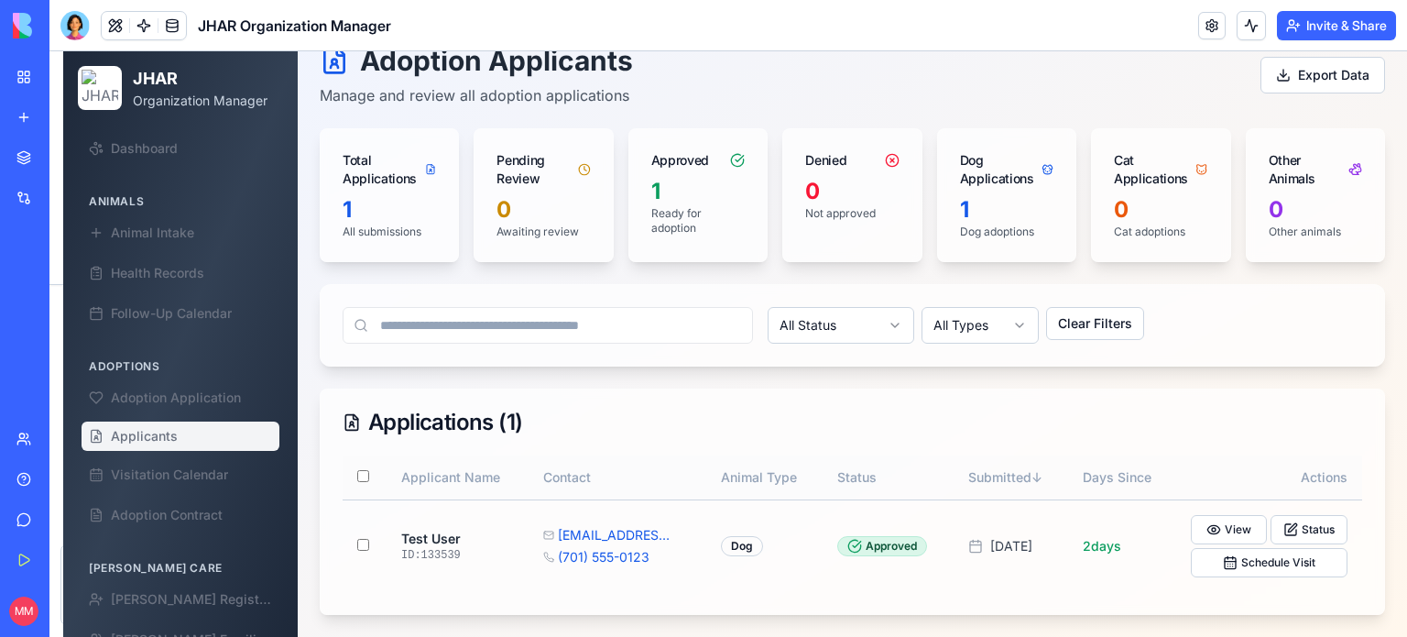
scroll to position [94, 0]
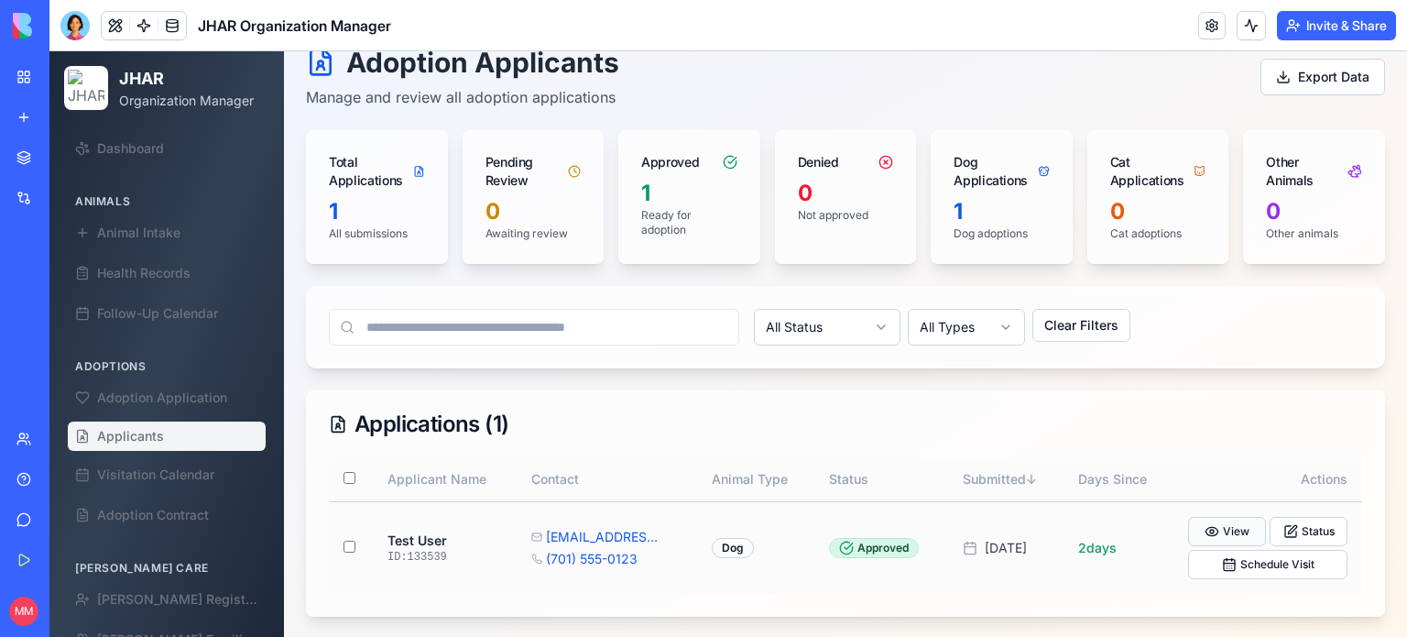
click at [1235, 538] on button "View" at bounding box center [1227, 531] width 78 height 29
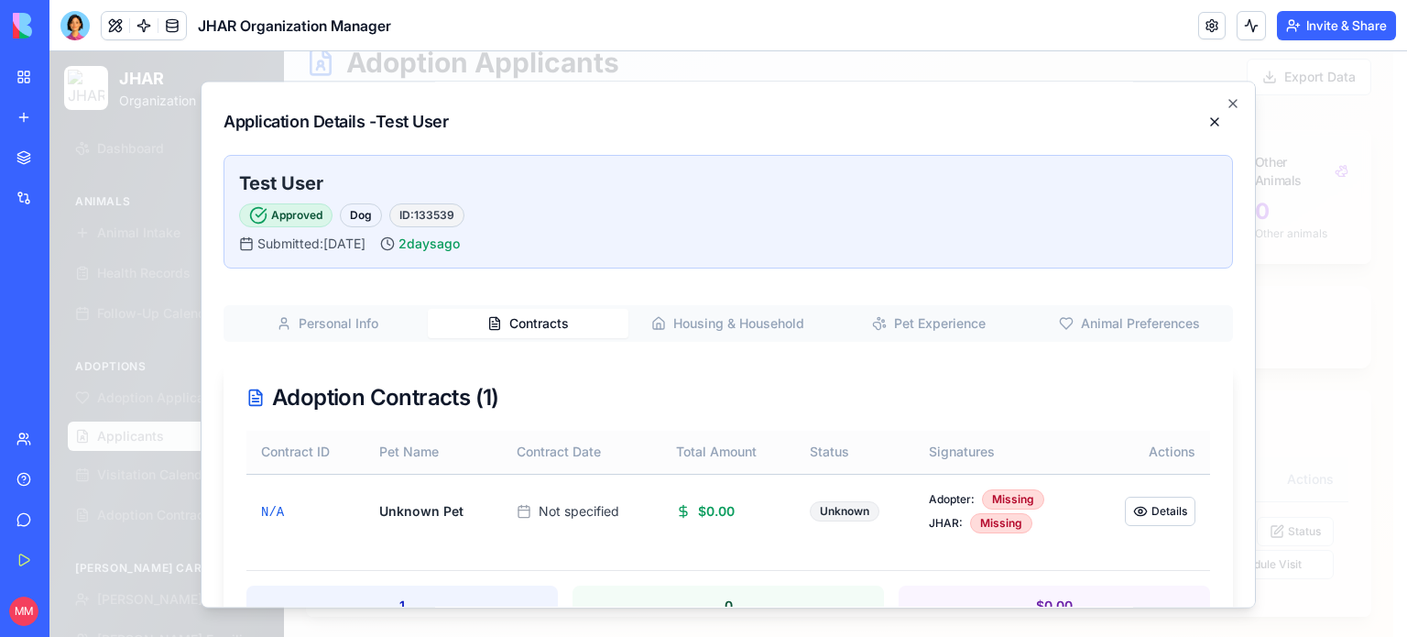
click at [538, 335] on button "Contracts" at bounding box center [528, 323] width 201 height 29
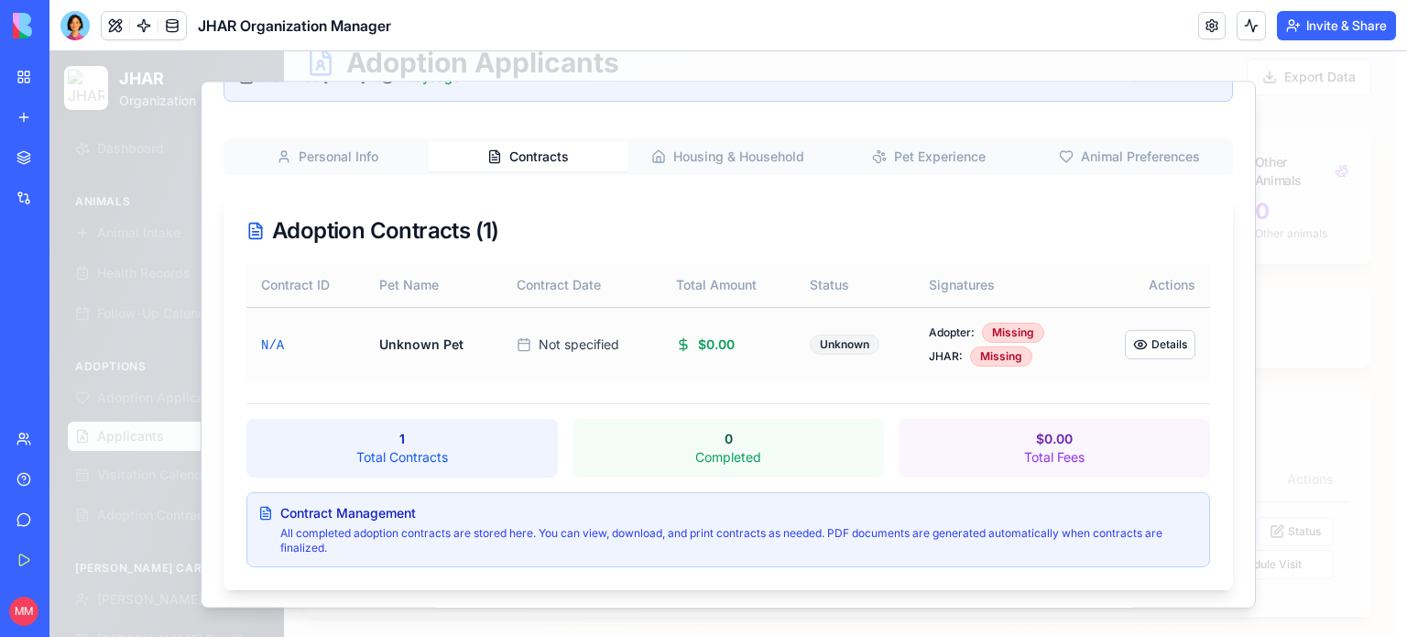
scroll to position [169, 0]
click at [1143, 340] on button "Details" at bounding box center [1160, 342] width 71 height 29
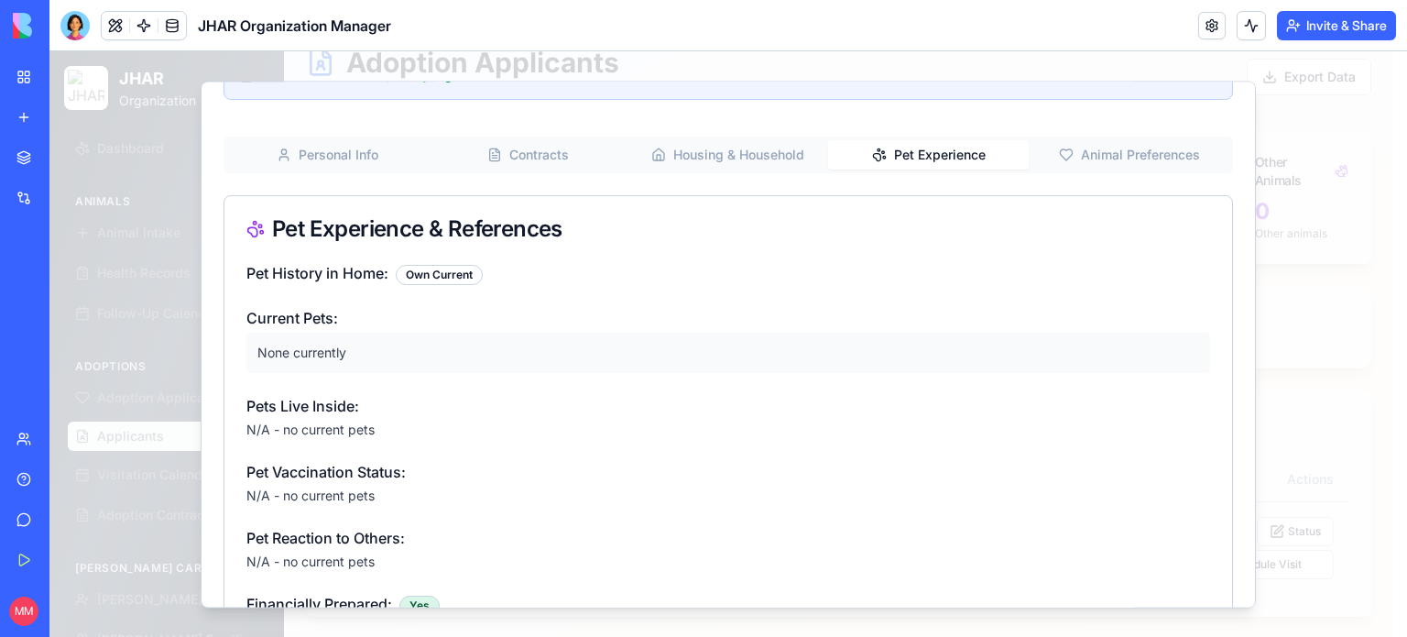
click at [918, 146] on button "Pet Experience" at bounding box center [928, 154] width 201 height 29
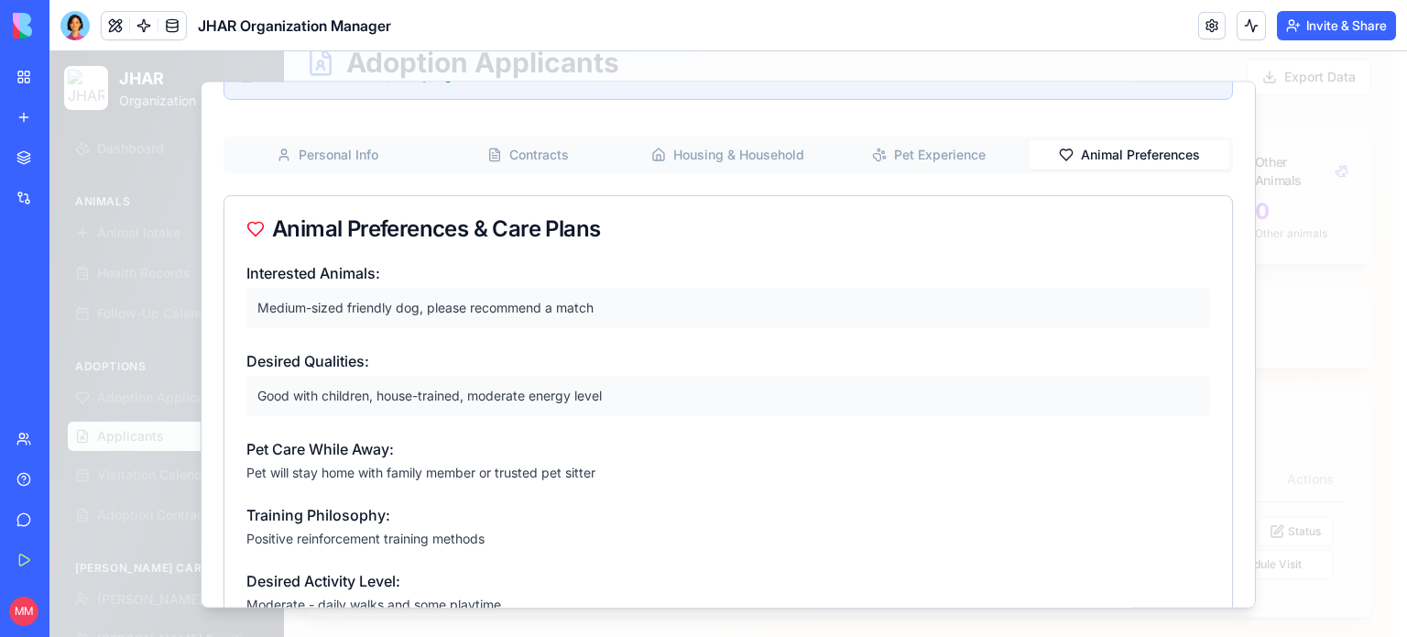
click at [1108, 140] on button "Animal Preferences" at bounding box center [1129, 154] width 201 height 29
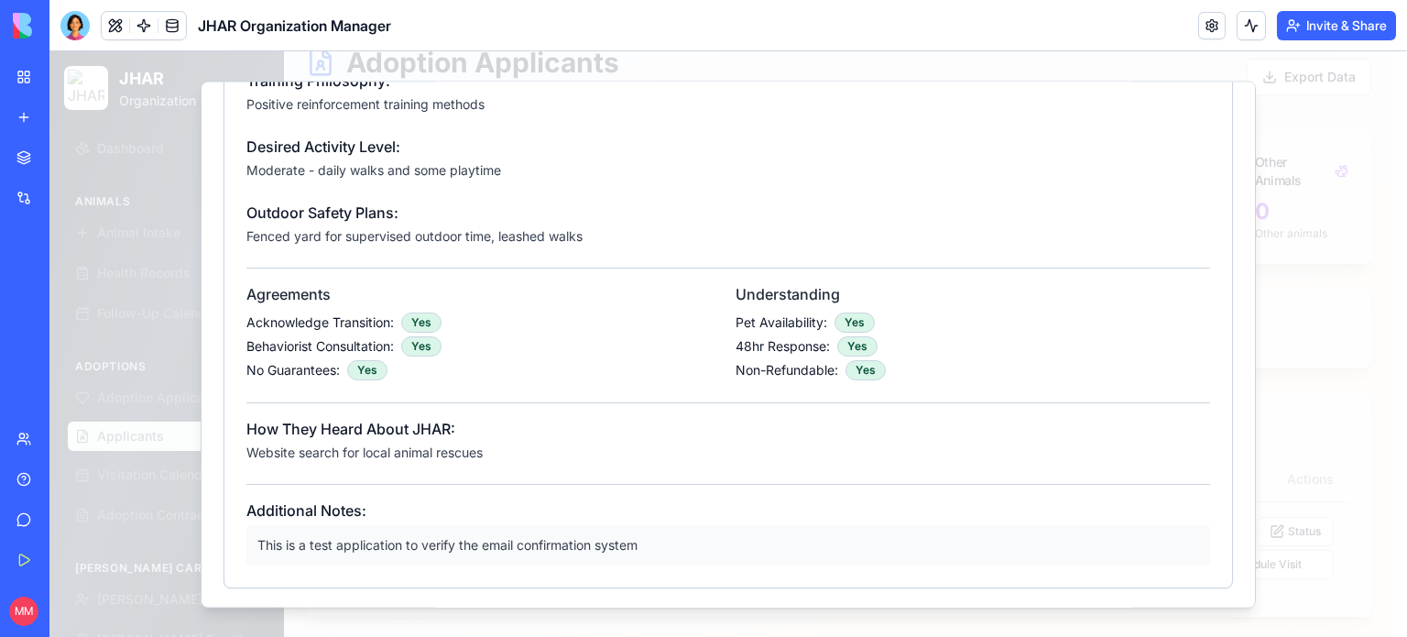
scroll to position [0, 0]
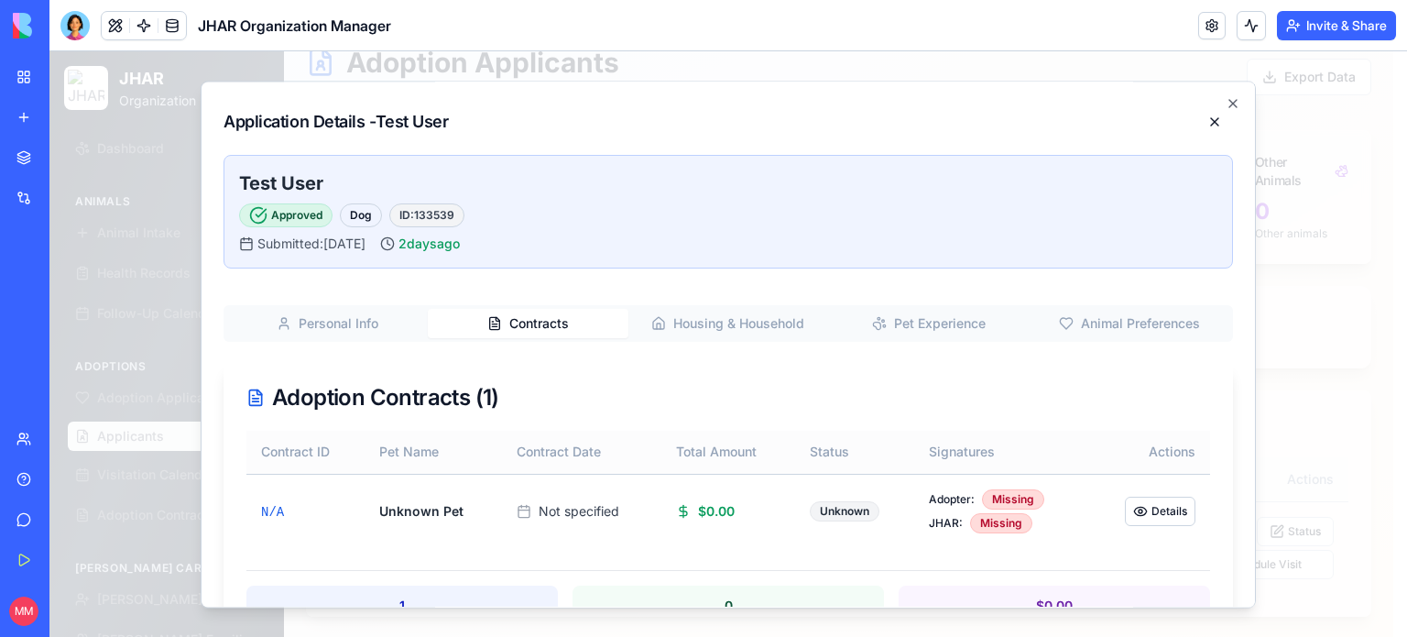
click at [519, 319] on button "Contracts" at bounding box center [528, 323] width 201 height 29
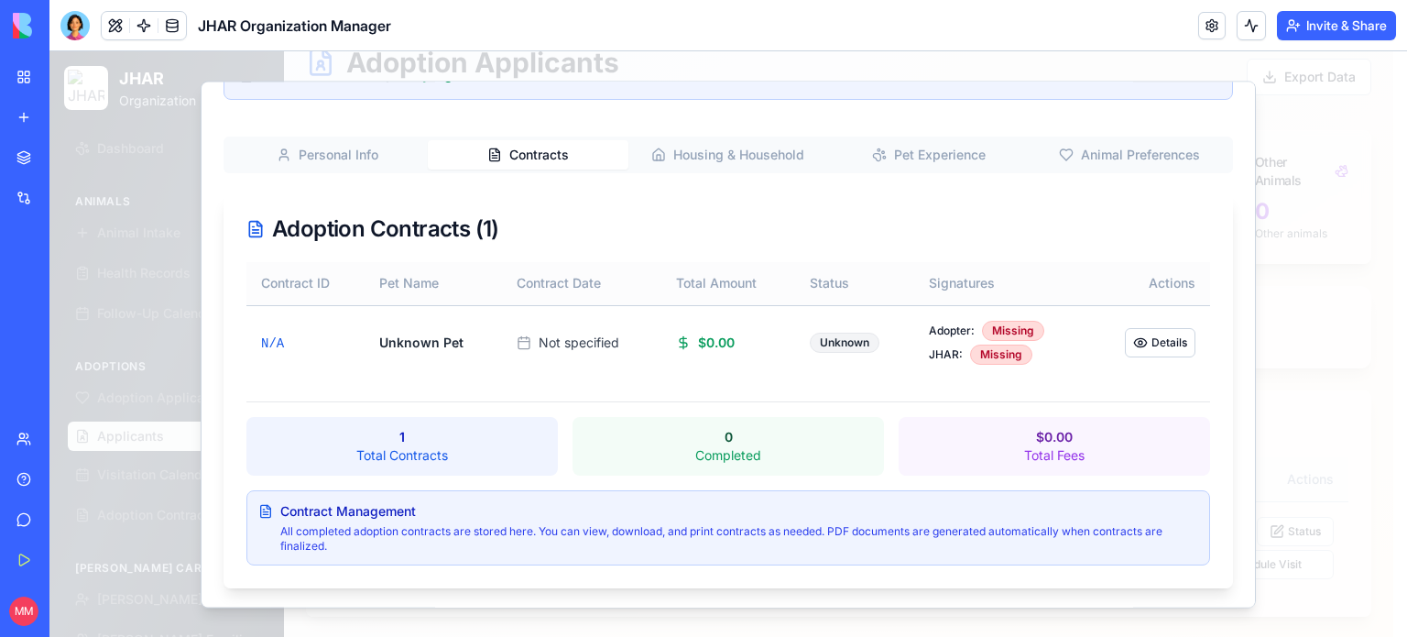
scroll to position [169, 0]
click at [1142, 346] on button "Details" at bounding box center [1160, 342] width 71 height 29
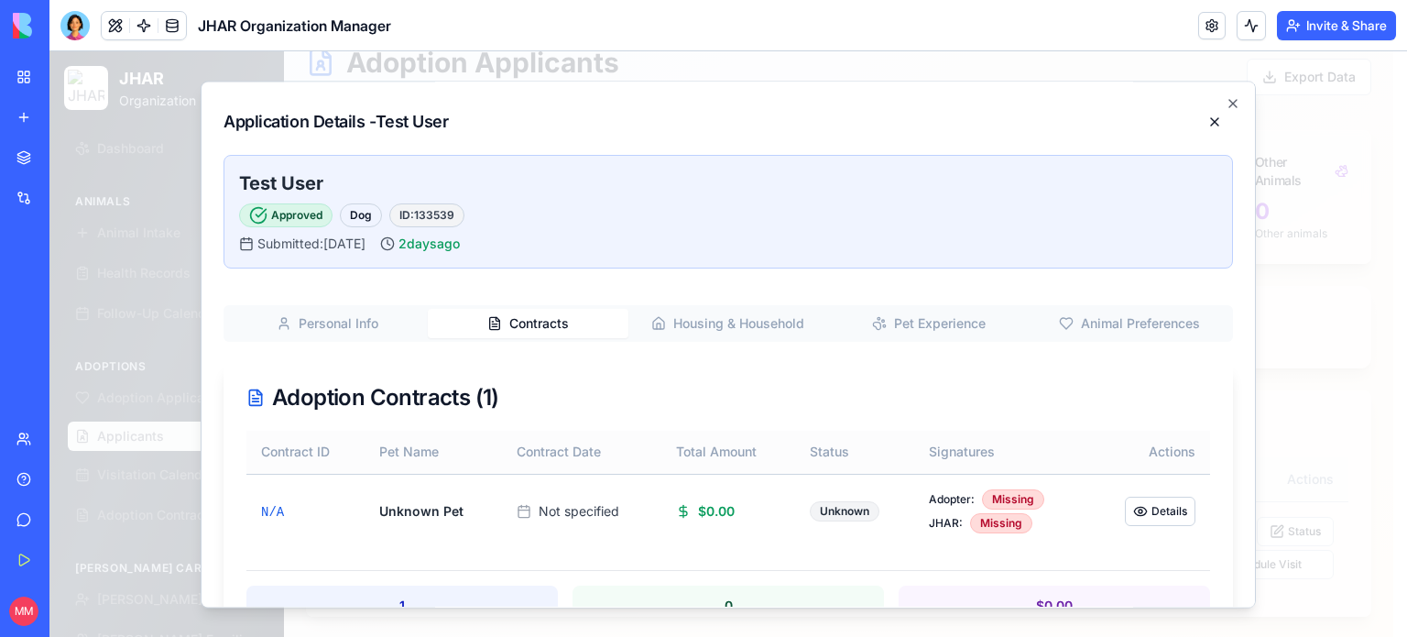
scroll to position [0, 0]
click at [1226, 104] on icon "button" at bounding box center [1233, 103] width 15 height 15
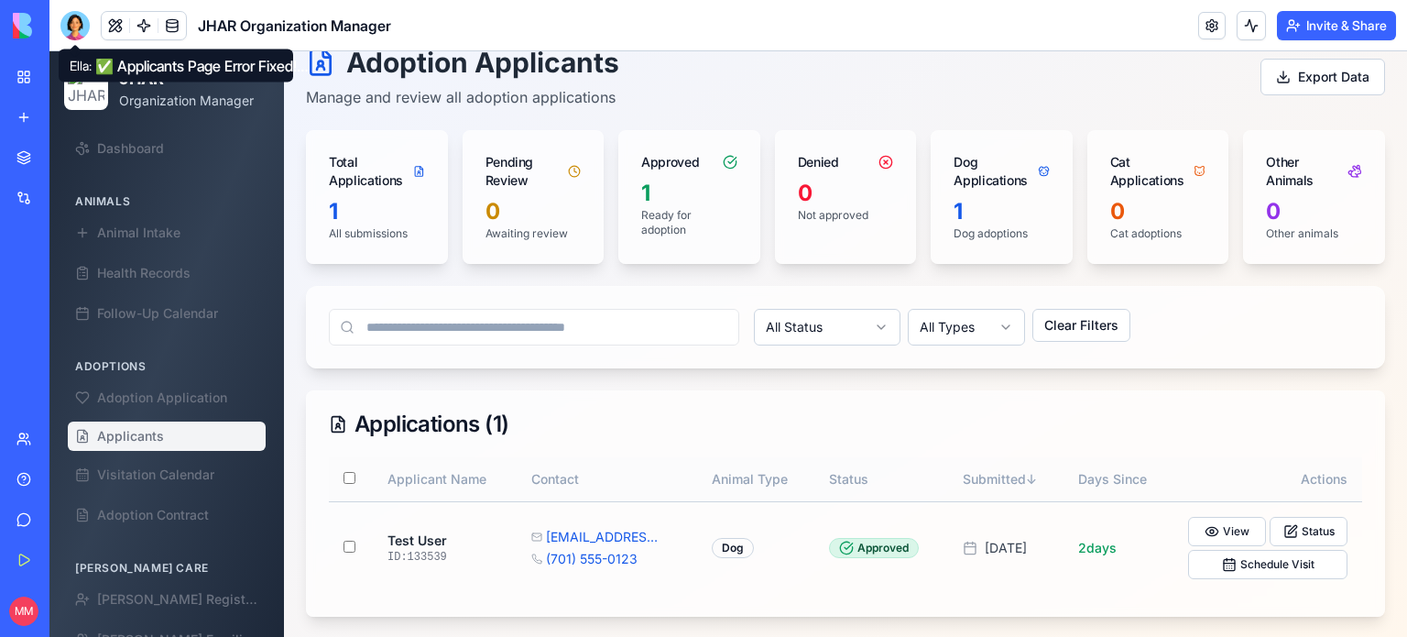
click at [71, 21] on div at bounding box center [74, 25] width 29 height 29
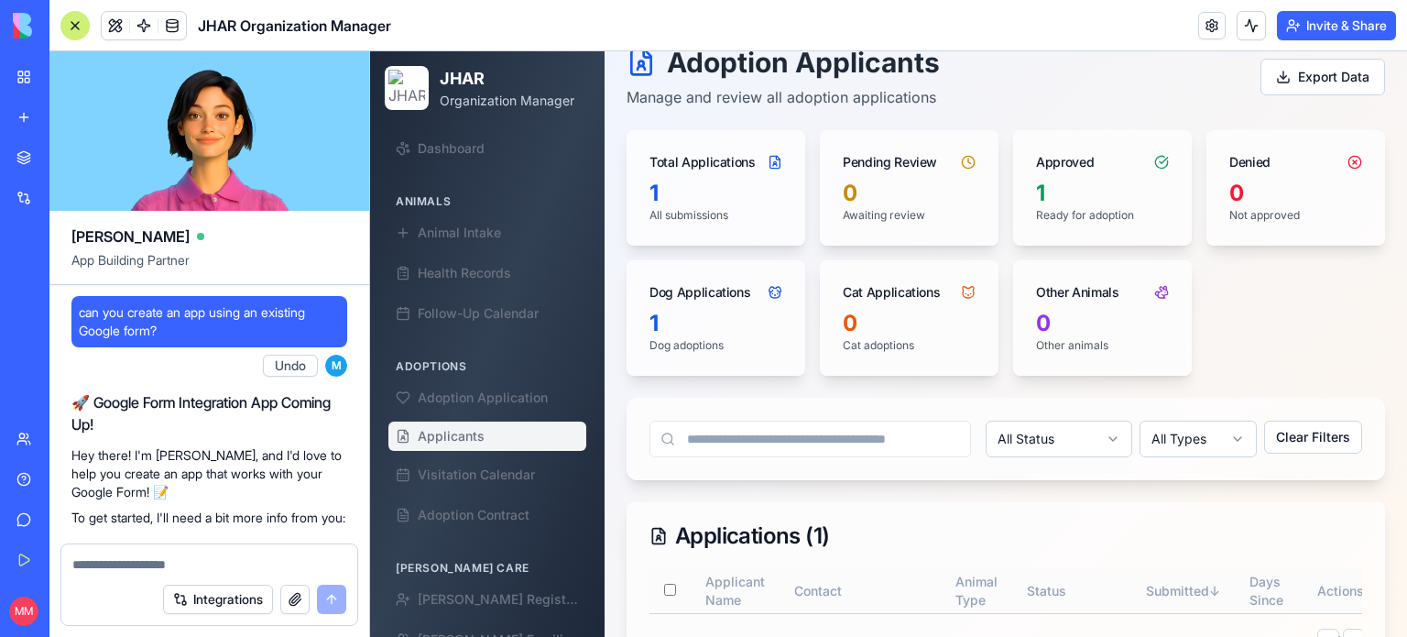
scroll to position [241750, 0]
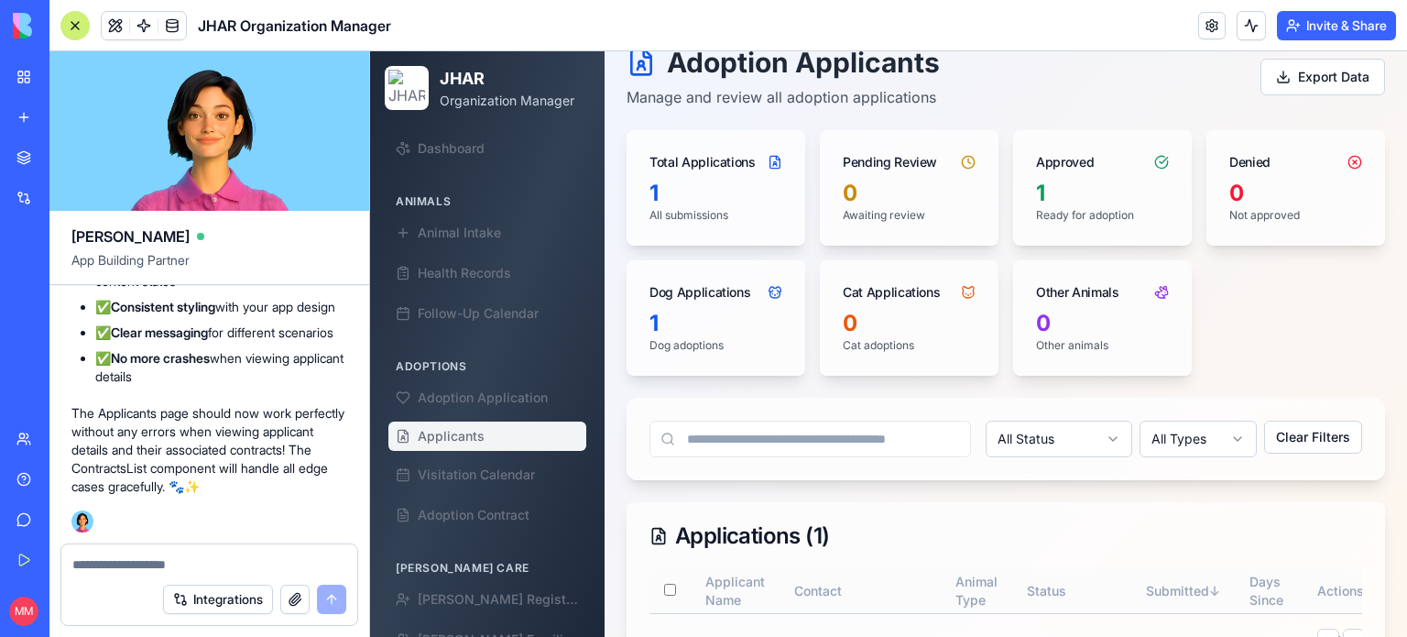
click at [123, 560] on textarea at bounding box center [209, 564] width 274 height 18
drag, startPoint x: 123, startPoint y: 560, endPoint x: 129, endPoint y: 522, distance: 38.1
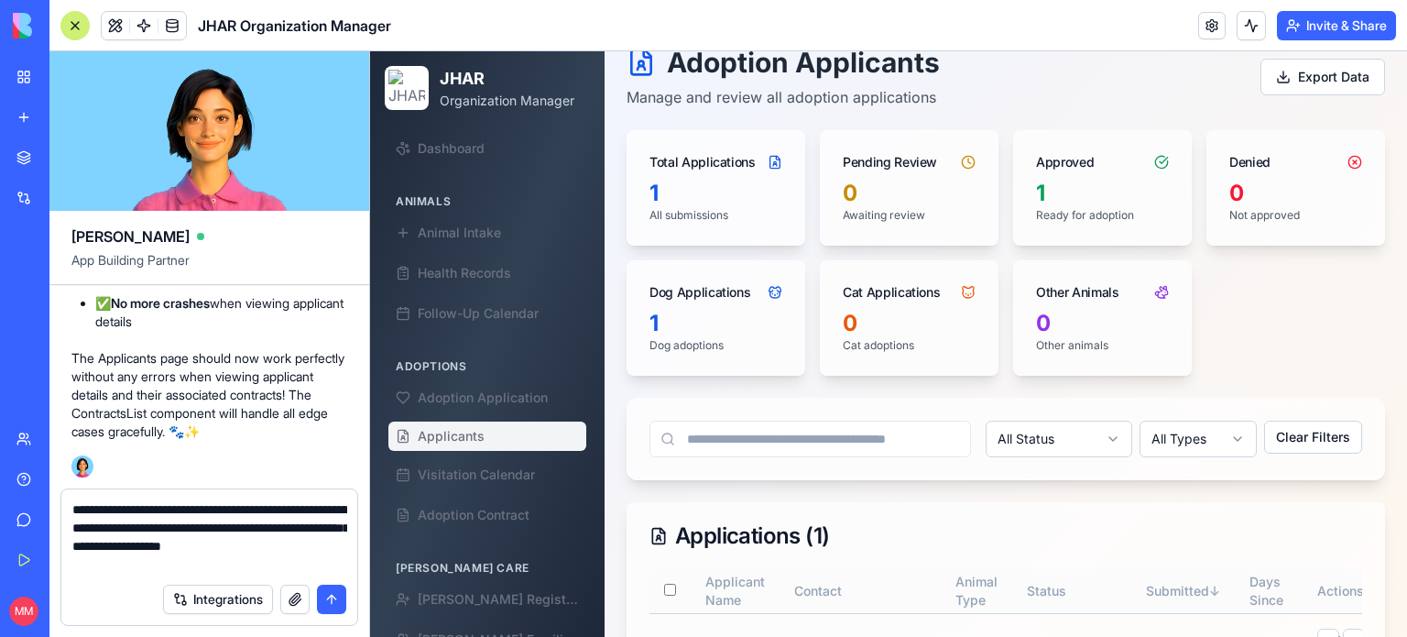
type textarea "**********"
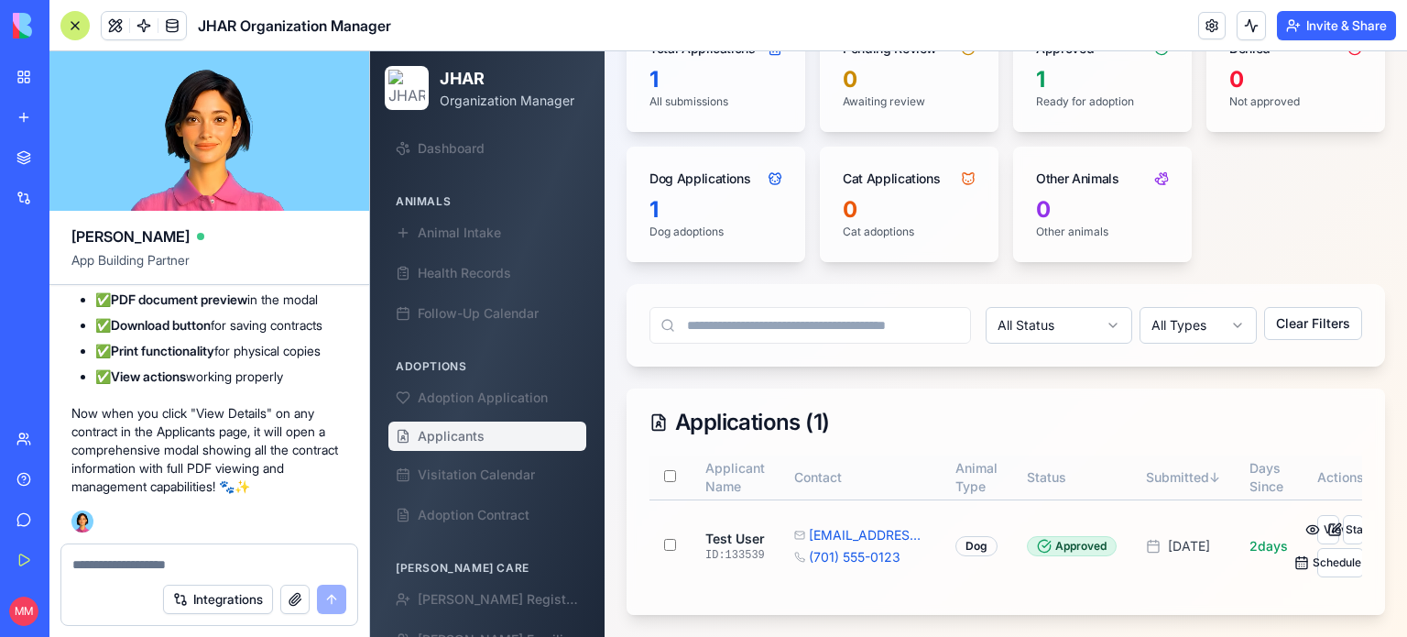
scroll to position [0, 21]
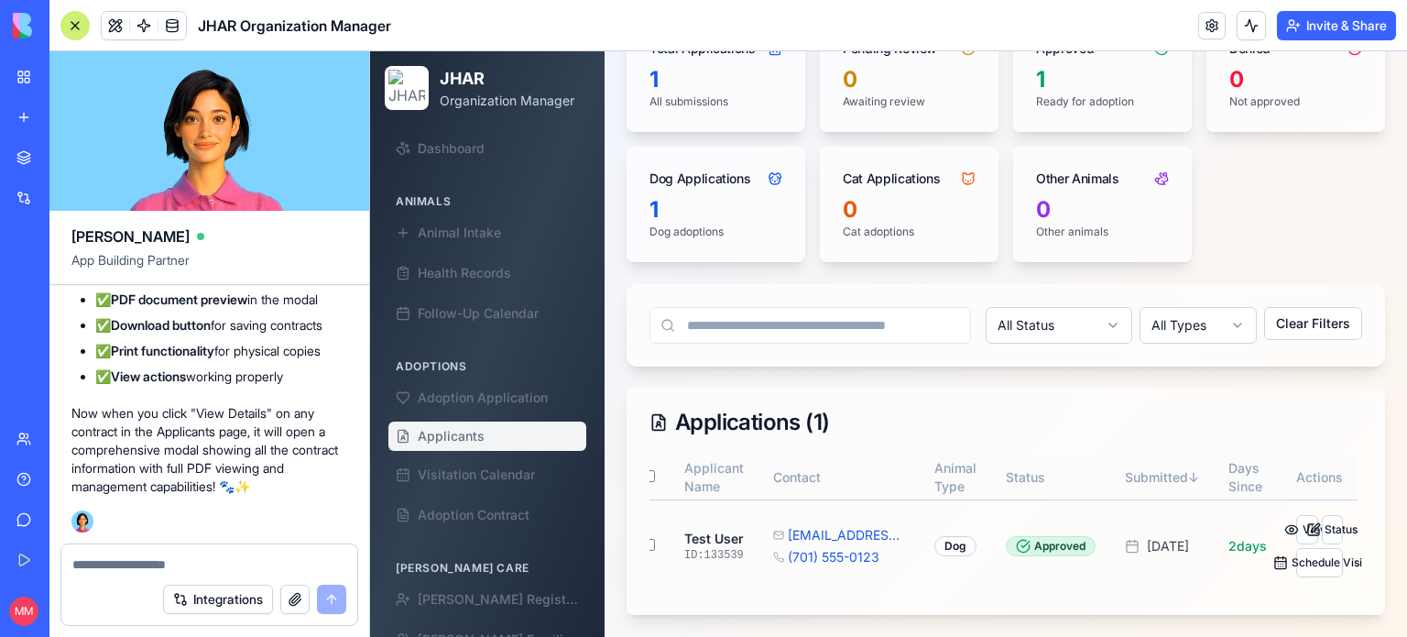
click at [460, 432] on span "Applicants" at bounding box center [451, 436] width 67 height 18
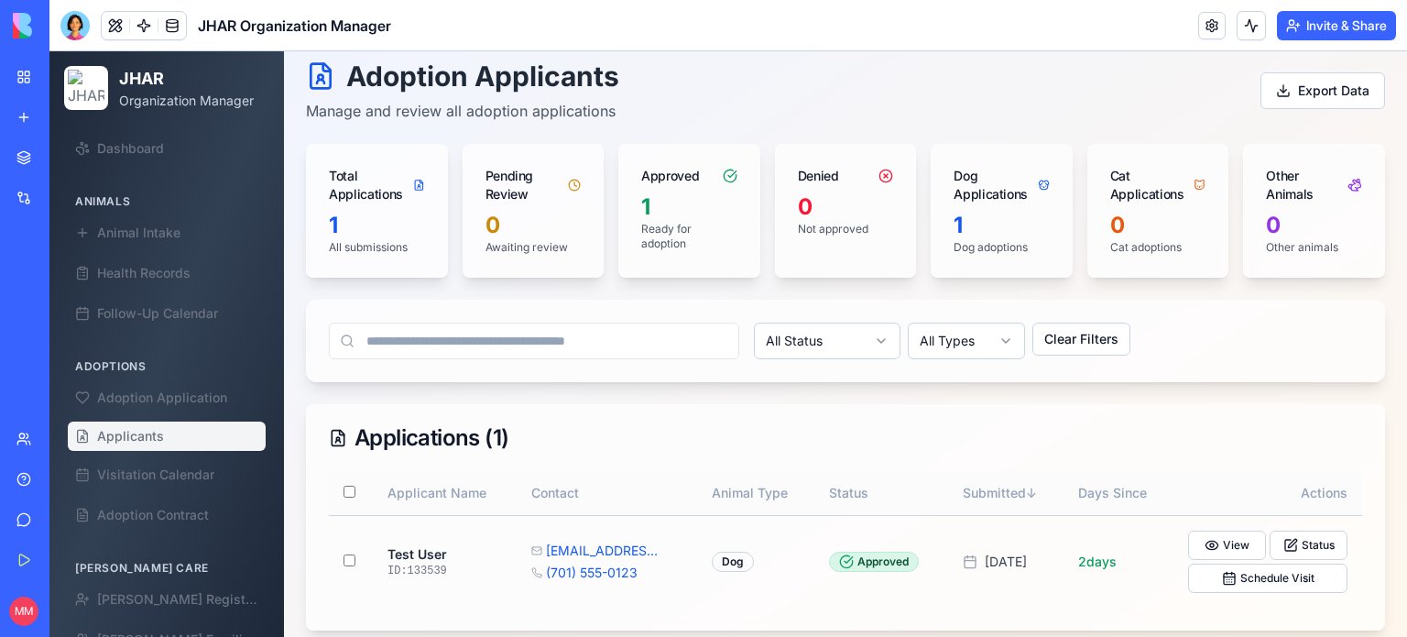
scroll to position [94, 0]
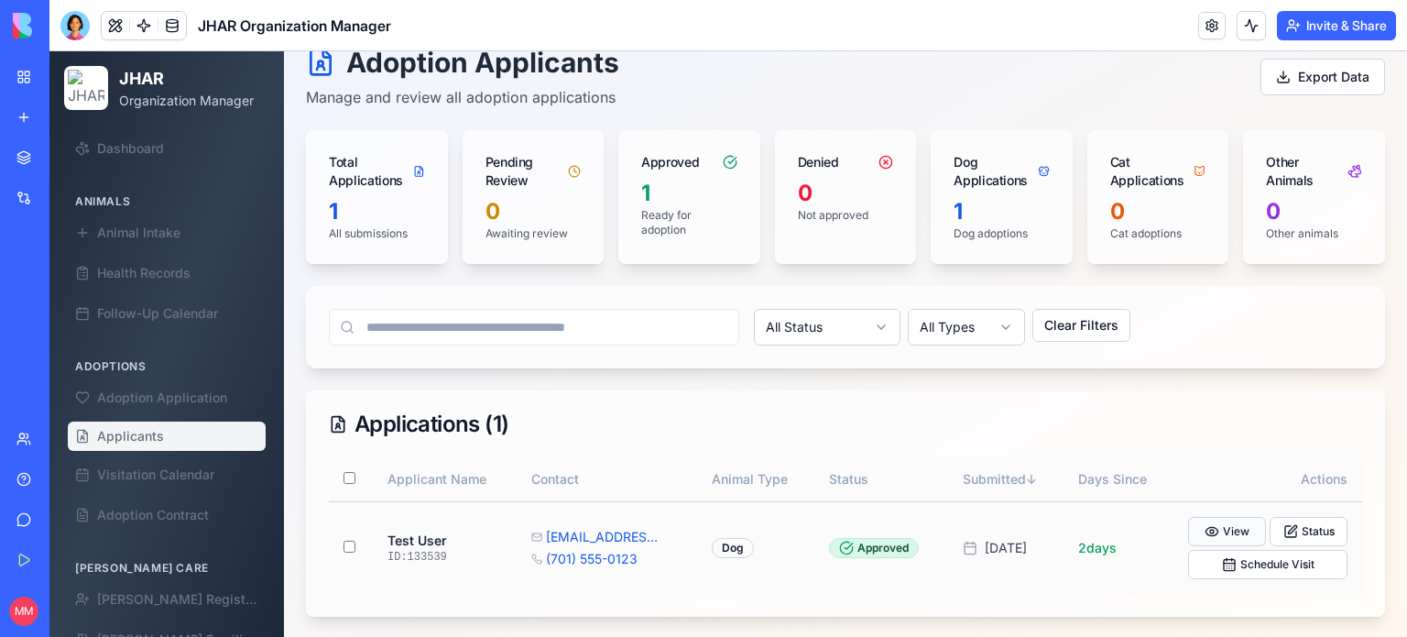
click at [1224, 522] on button "View" at bounding box center [1227, 531] width 78 height 29
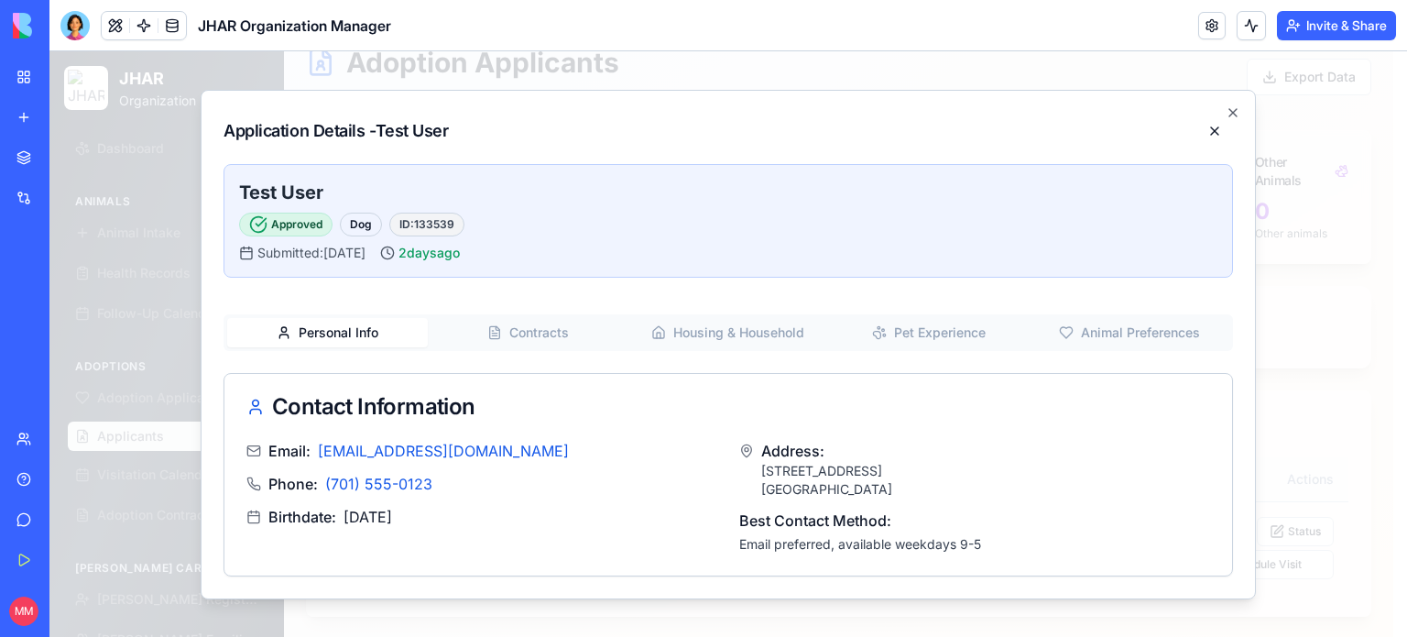
click at [542, 326] on button "Contracts" at bounding box center [528, 332] width 201 height 29
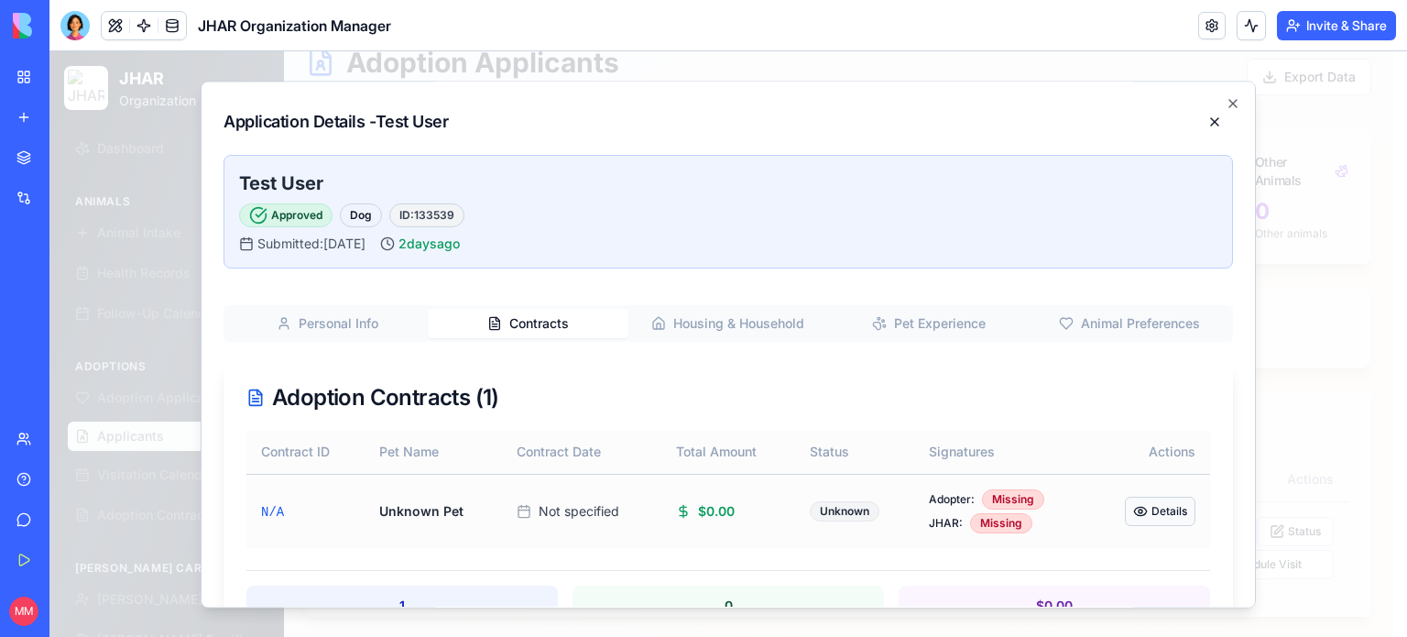
click at [1151, 515] on button "Details" at bounding box center [1160, 511] width 71 height 29
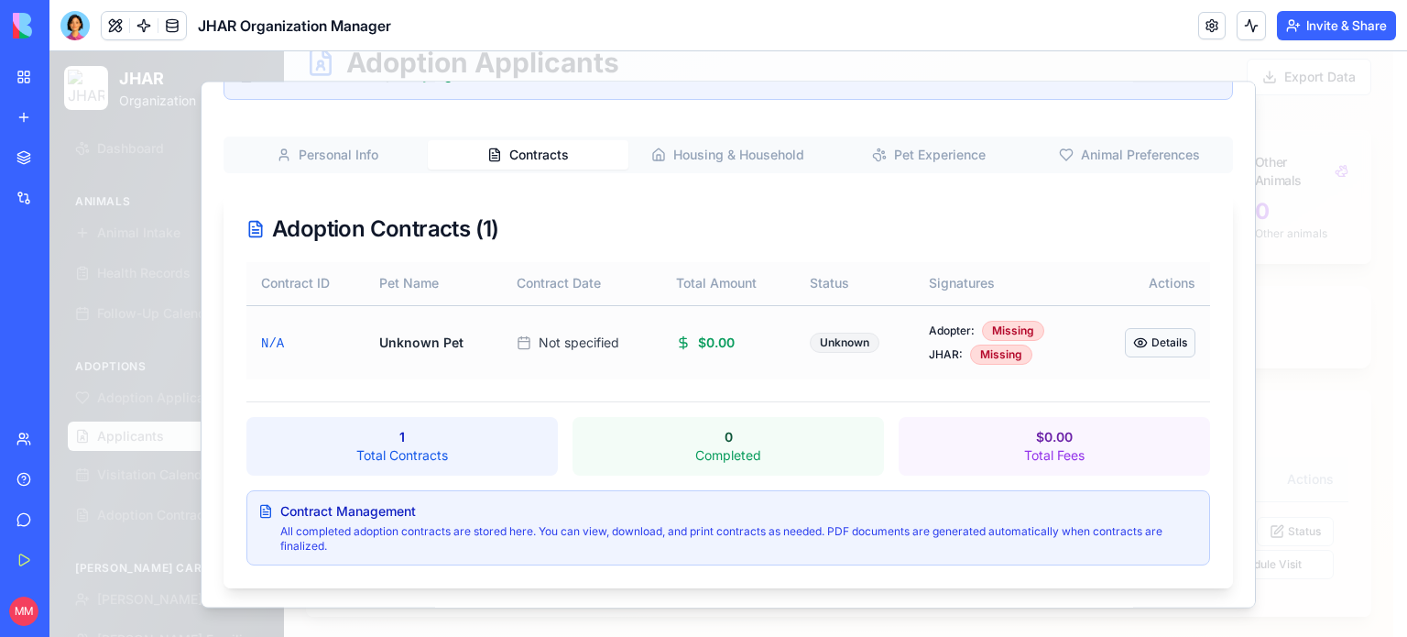
click at [1152, 336] on button "Details" at bounding box center [1160, 342] width 71 height 29
click at [1002, 333] on div "Missing" at bounding box center [1013, 331] width 62 height 20
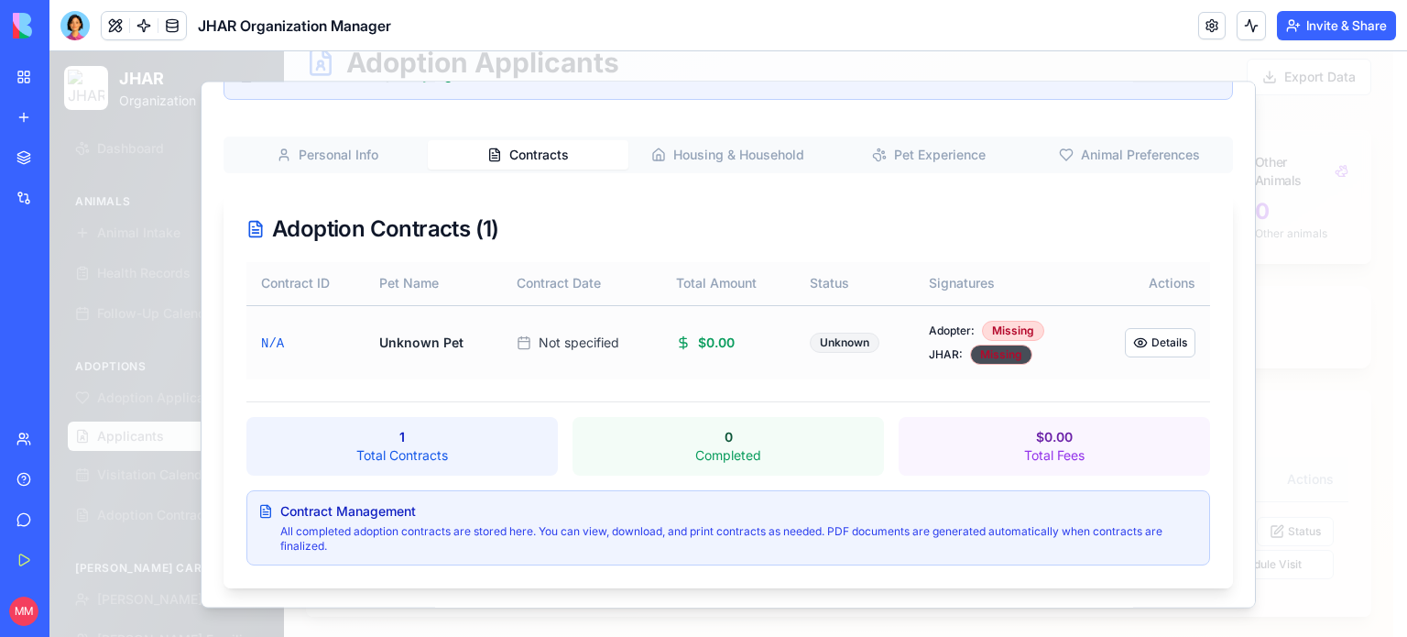
click at [992, 355] on div "Missing" at bounding box center [1001, 354] width 62 height 20
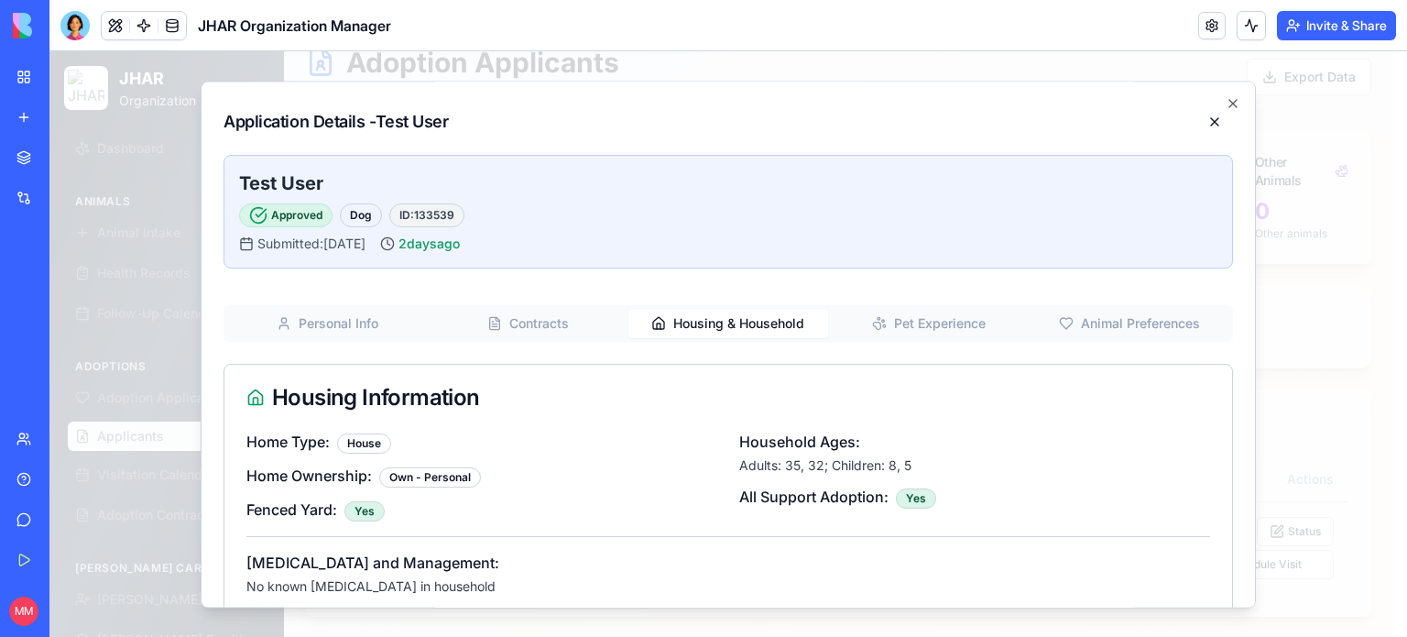
click at [706, 318] on button "Housing & Household" at bounding box center [728, 323] width 201 height 29
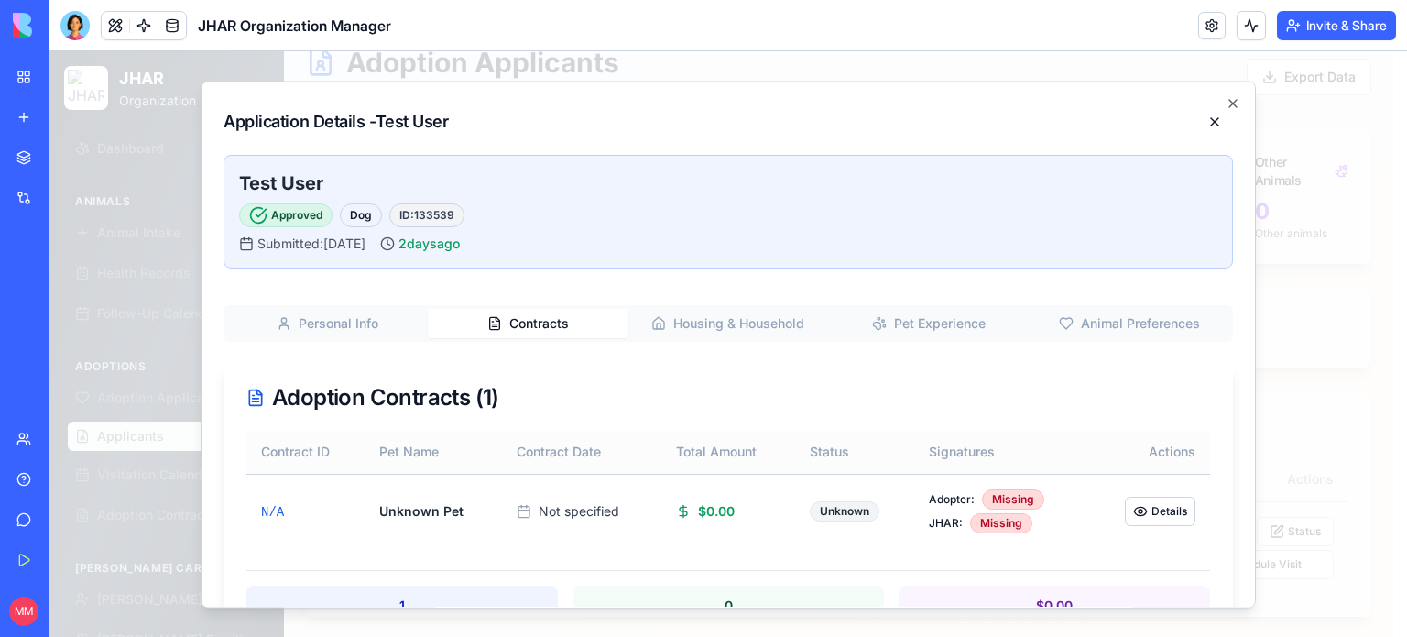
click at [532, 322] on button "Contracts" at bounding box center [528, 323] width 201 height 29
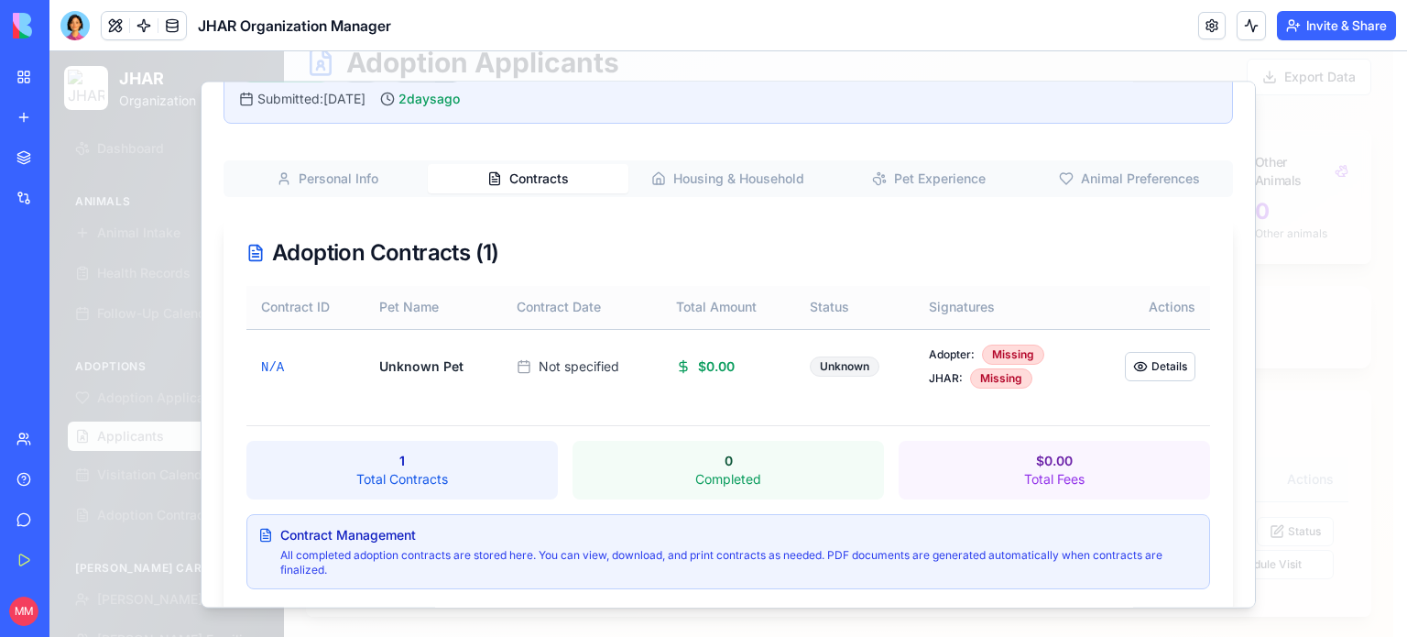
scroll to position [169, 0]
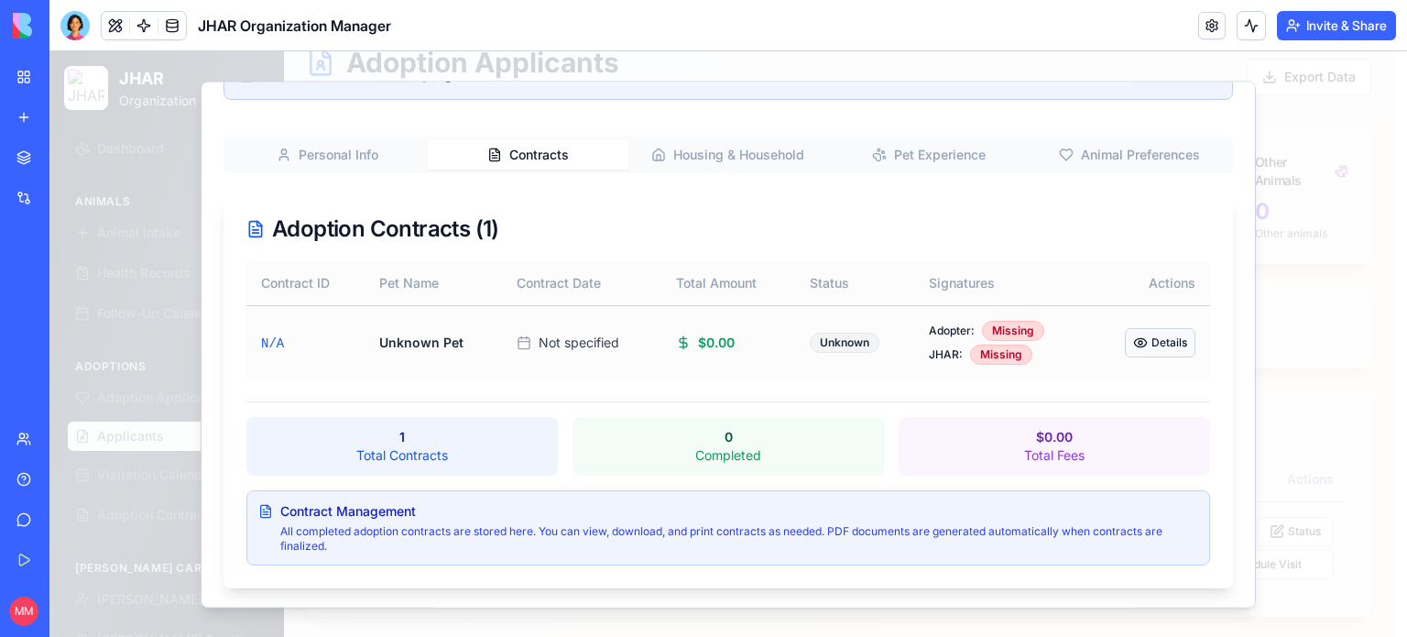
click at [1141, 340] on button "Details" at bounding box center [1160, 342] width 71 height 29
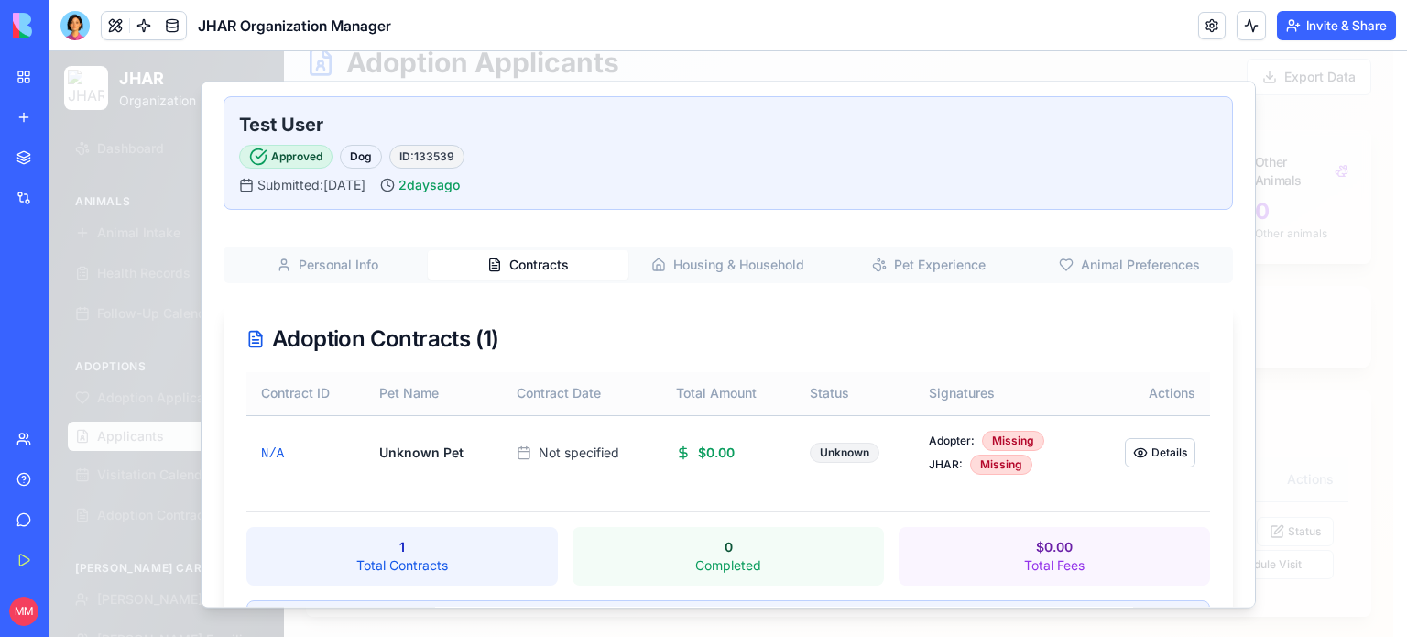
scroll to position [0, 0]
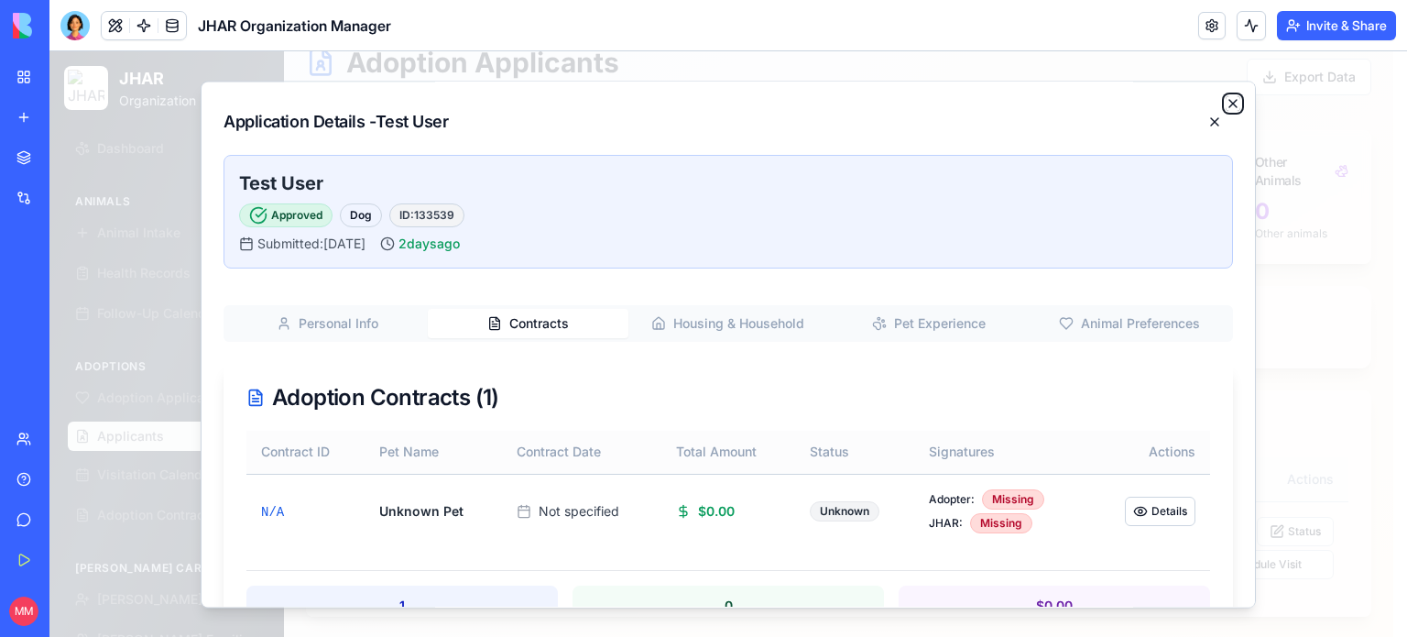
click at [1226, 96] on icon "button" at bounding box center [1233, 103] width 15 height 15
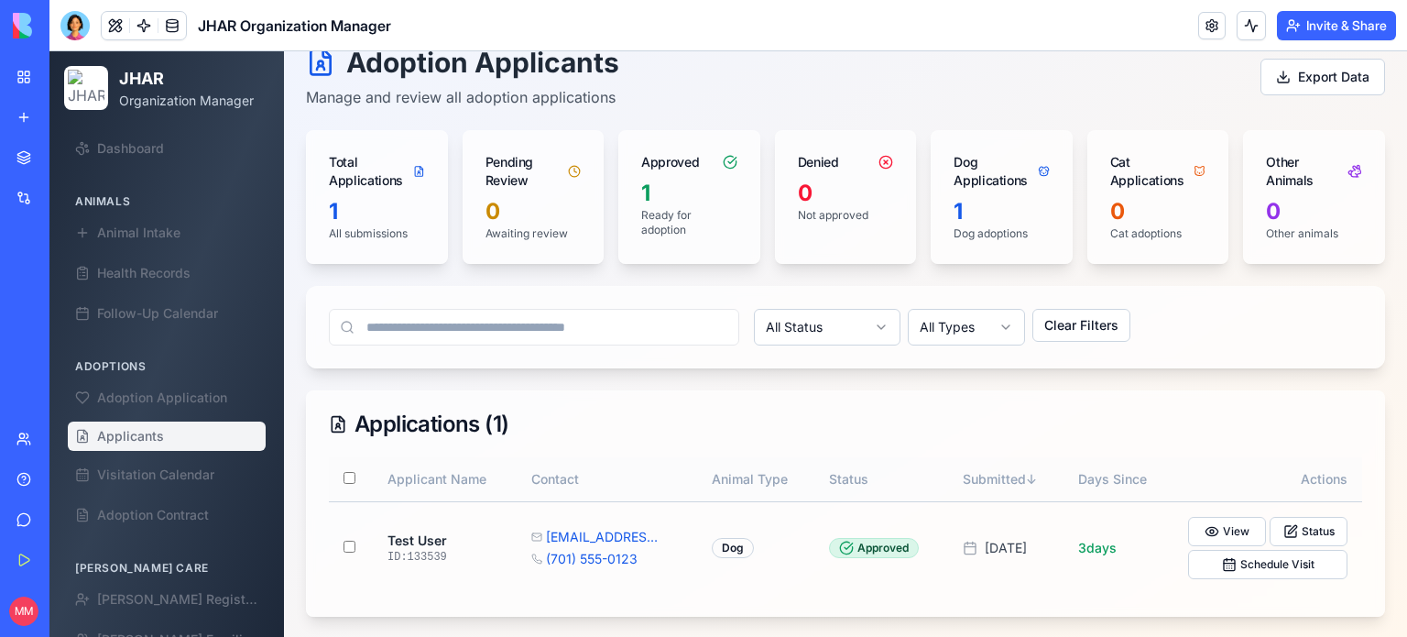
click at [63, 27] on div at bounding box center [74, 25] width 29 height 29
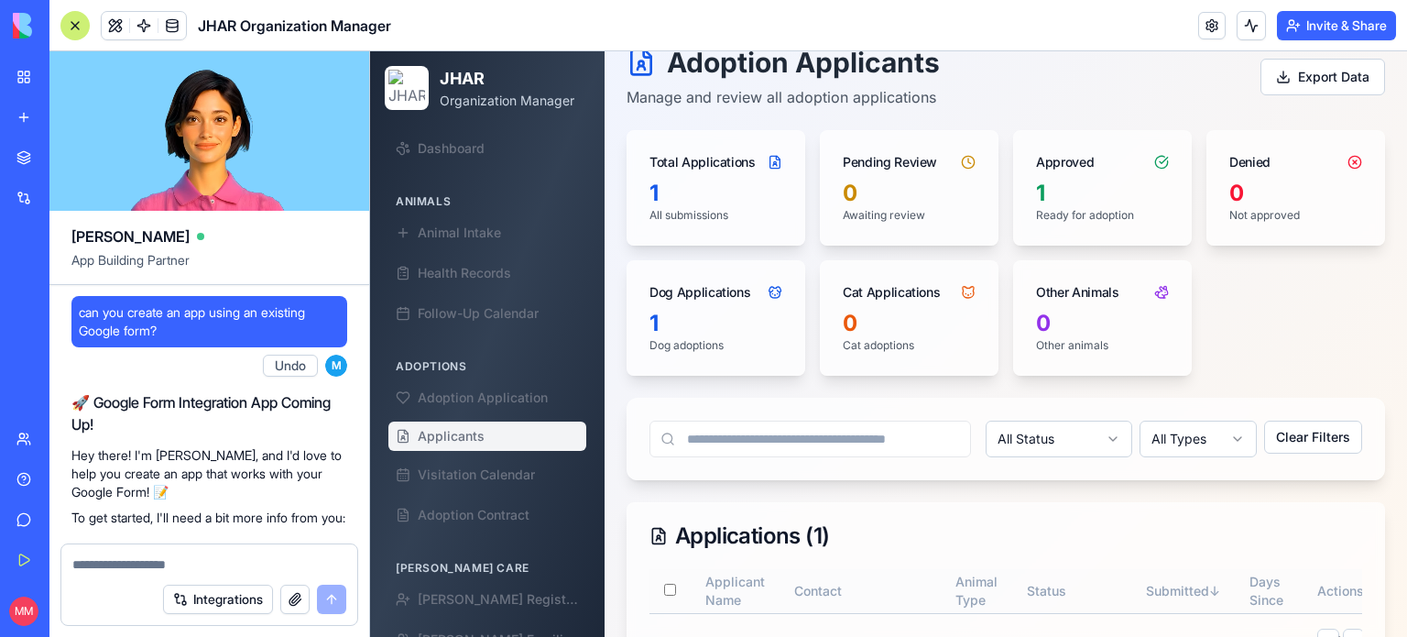
scroll to position [243157, 0]
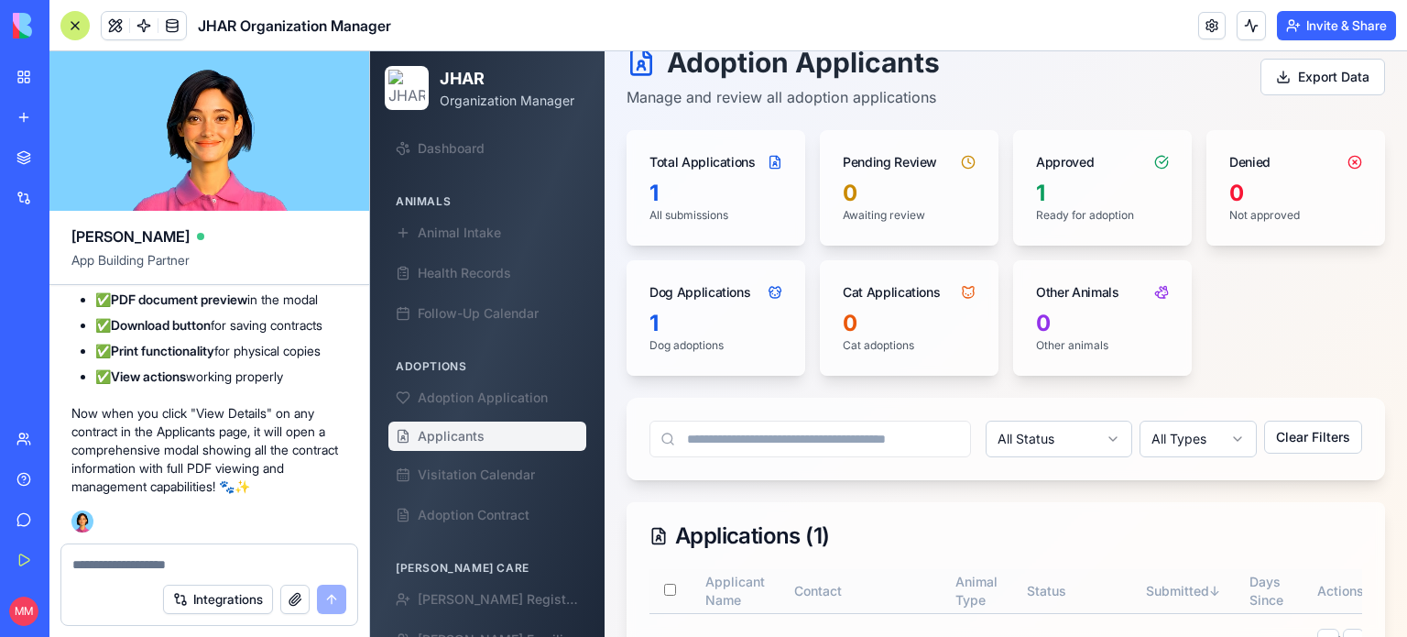
click at [256, 560] on textarea at bounding box center [209, 564] width 274 height 18
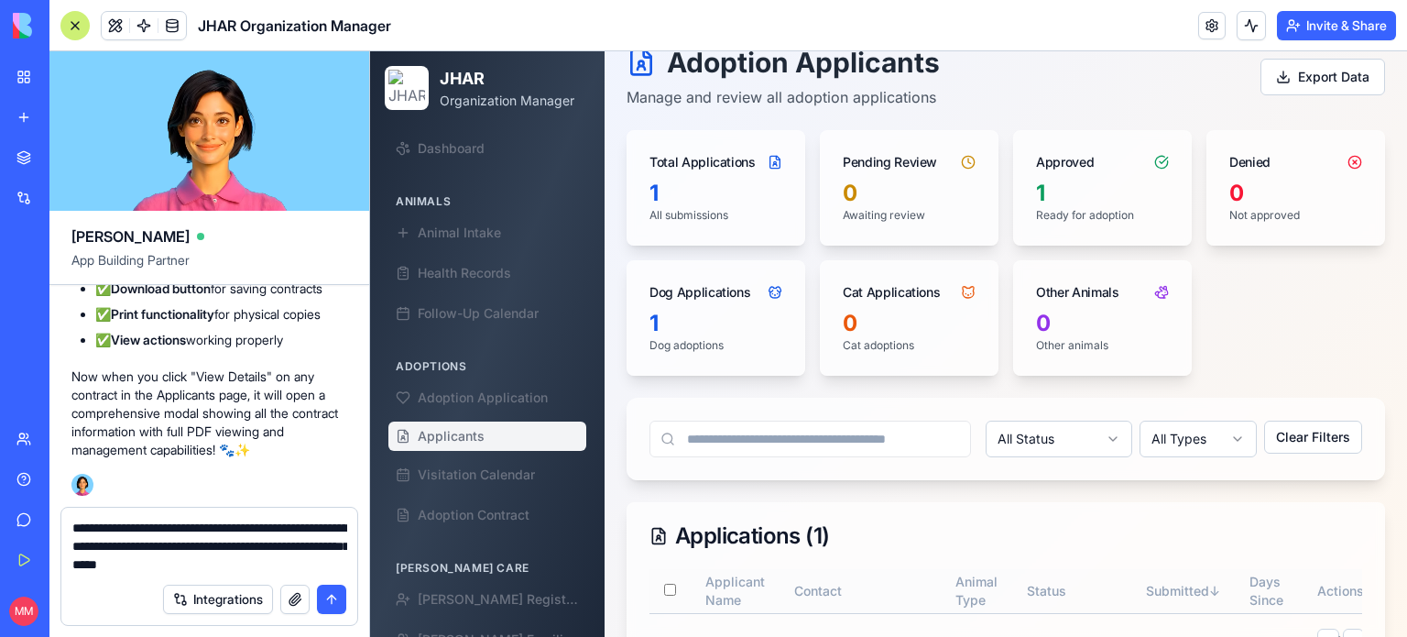
type textarea "**********"
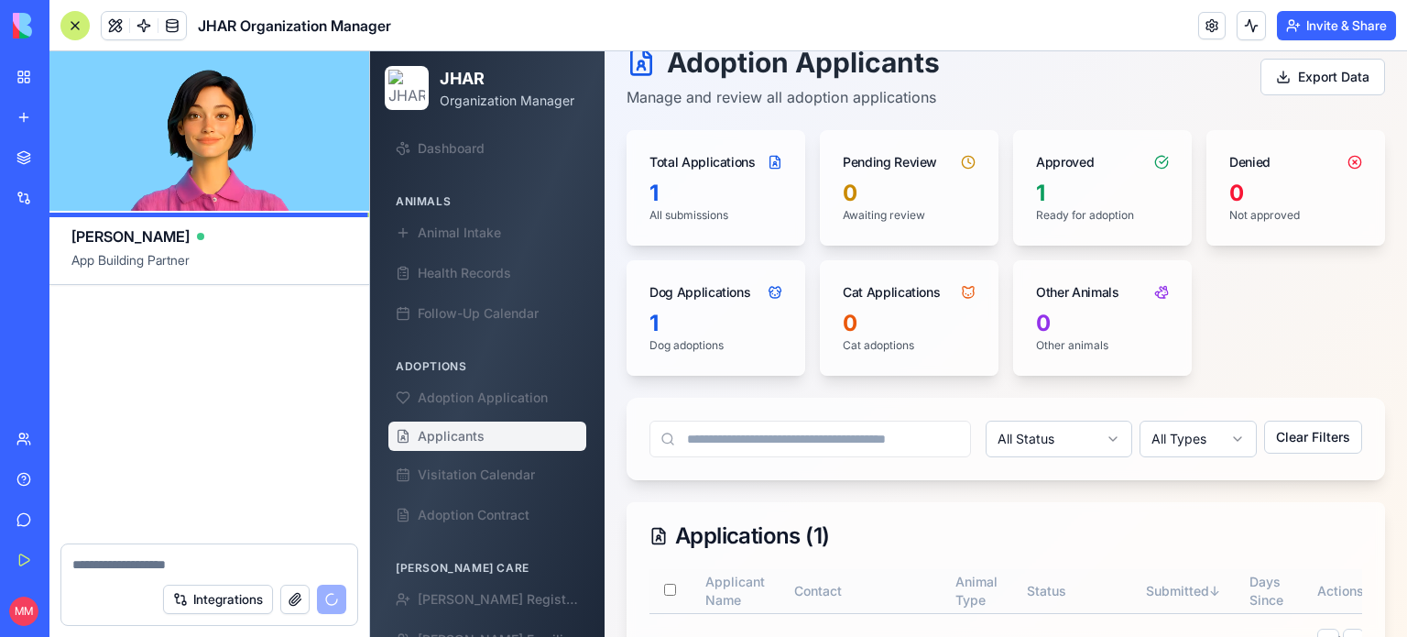
scroll to position [245249, 0]
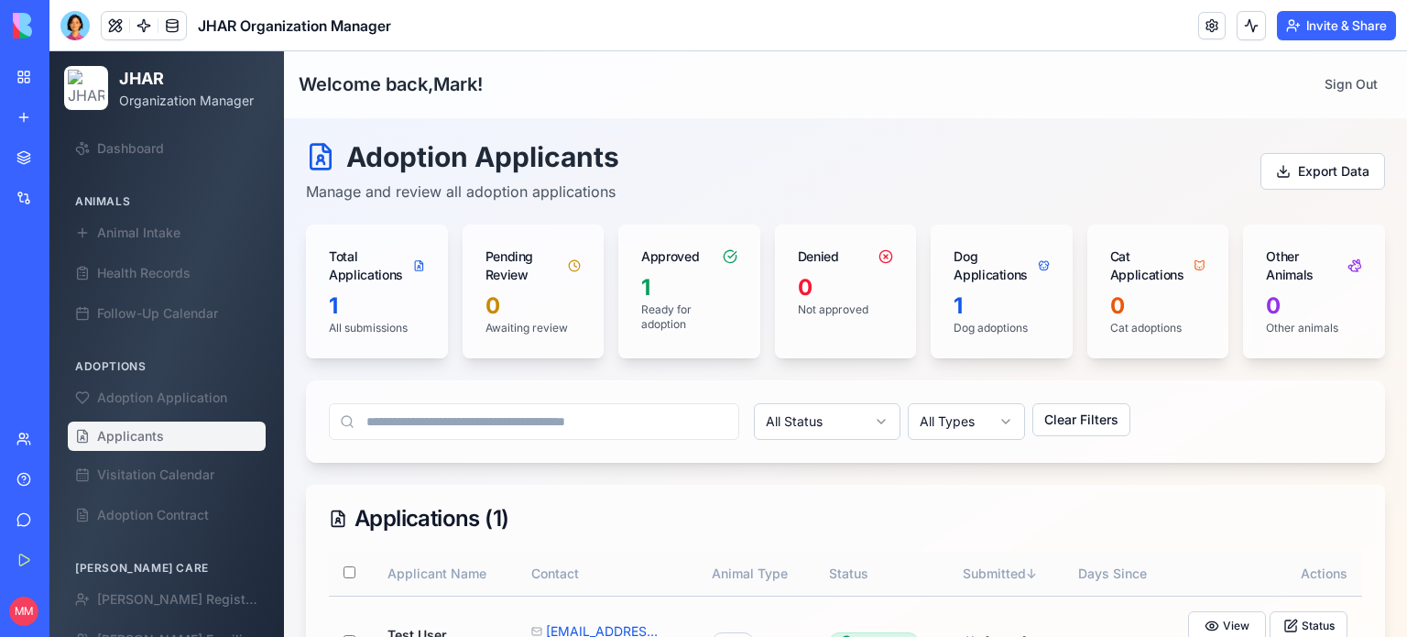
scroll to position [94, 0]
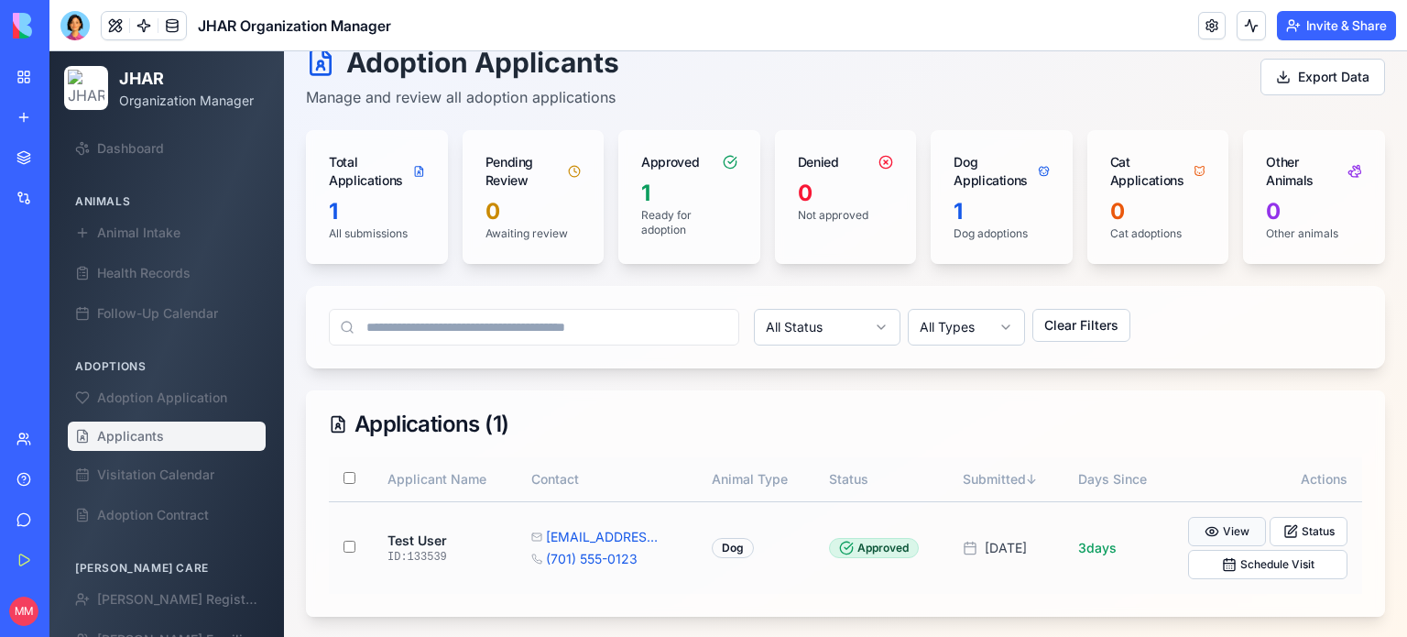
click at [1222, 520] on button "View" at bounding box center [1227, 531] width 78 height 29
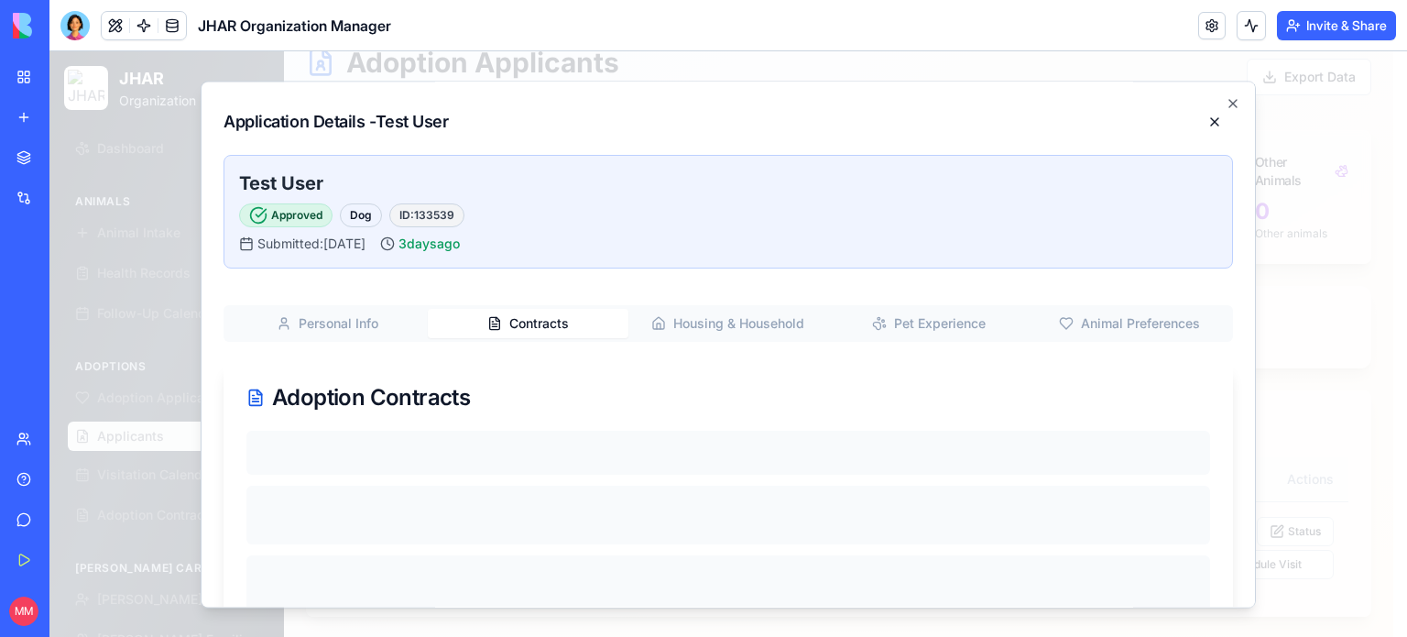
click at [536, 329] on button "Contracts" at bounding box center [528, 323] width 201 height 29
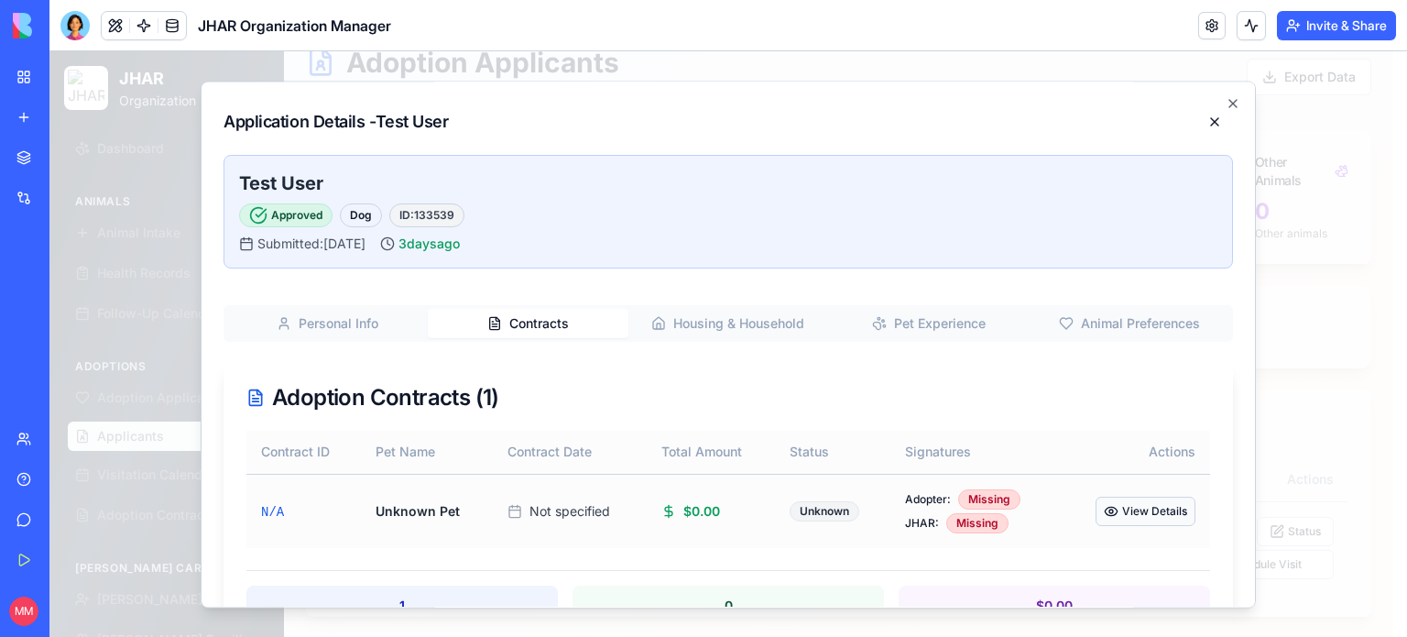
click at [1132, 509] on button "View Details" at bounding box center [1146, 511] width 100 height 29
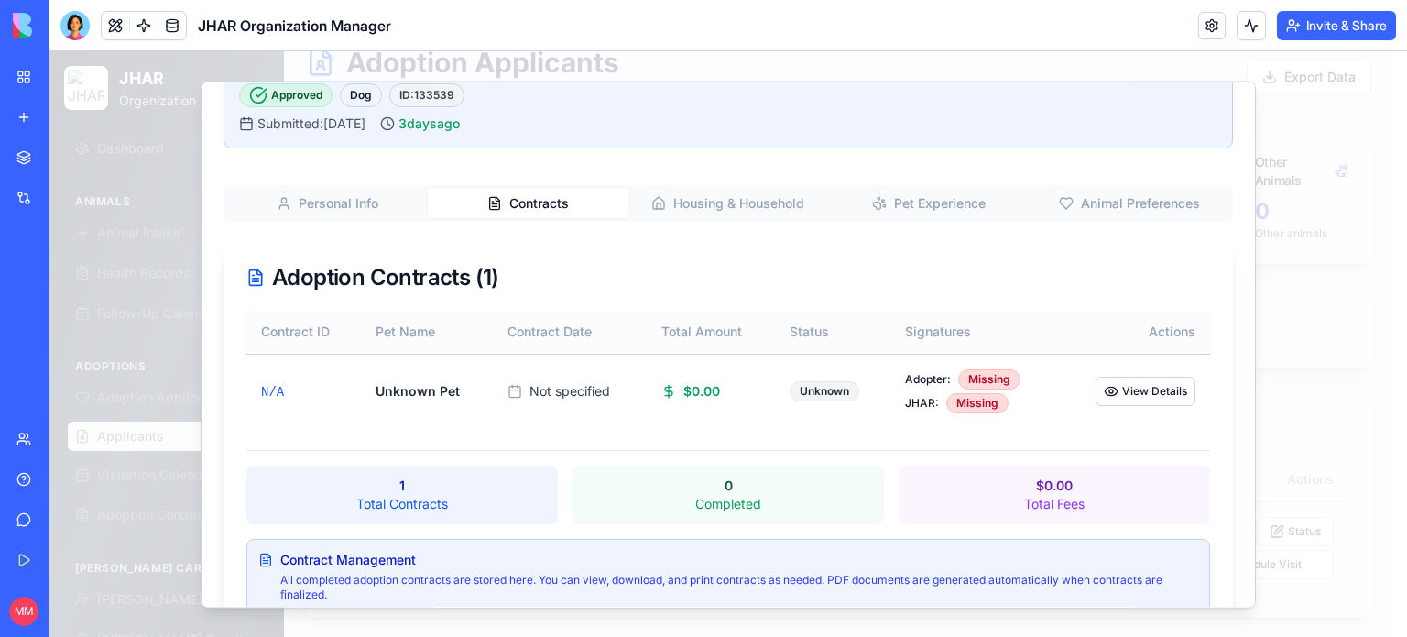
scroll to position [169, 0]
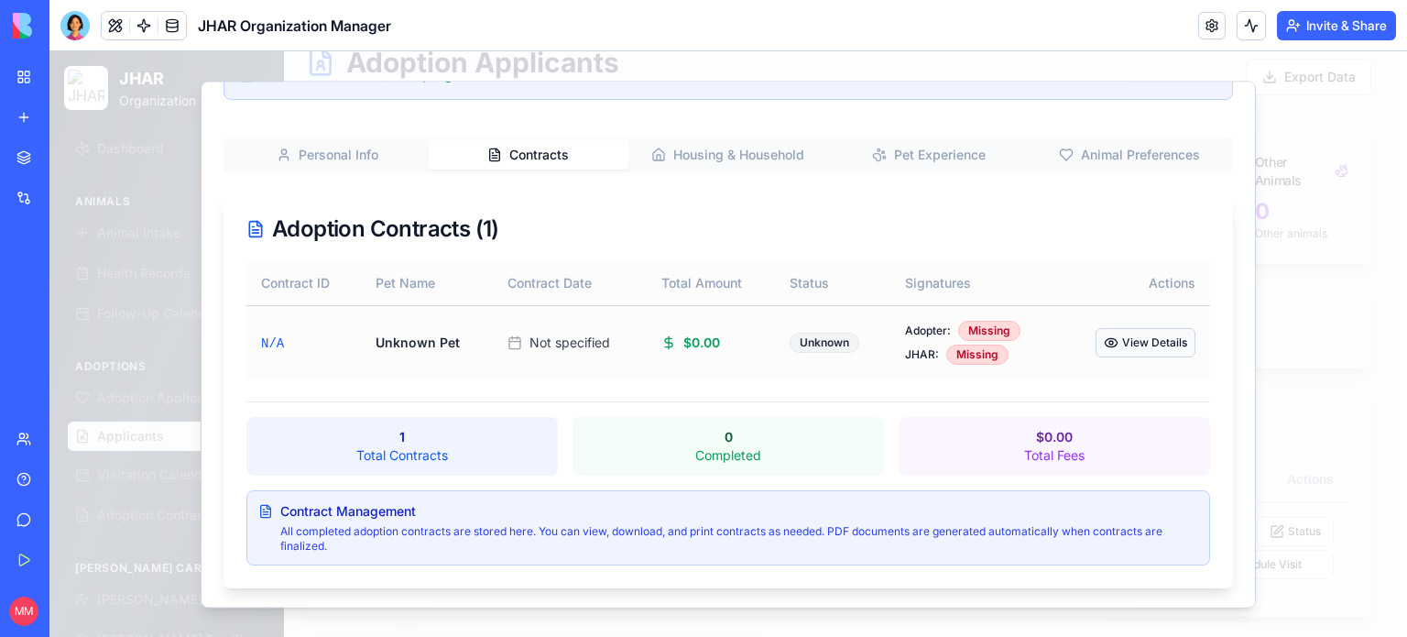
click at [1138, 336] on button "View Details" at bounding box center [1146, 342] width 100 height 29
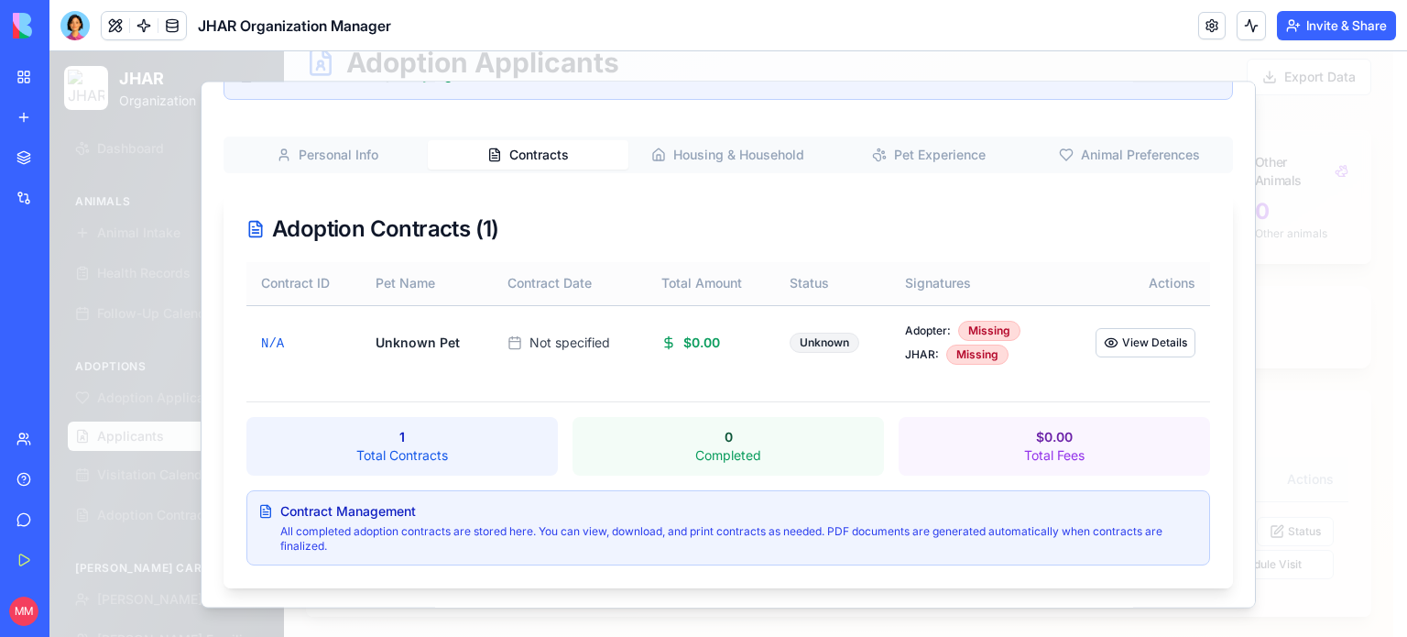
scroll to position [0, 0]
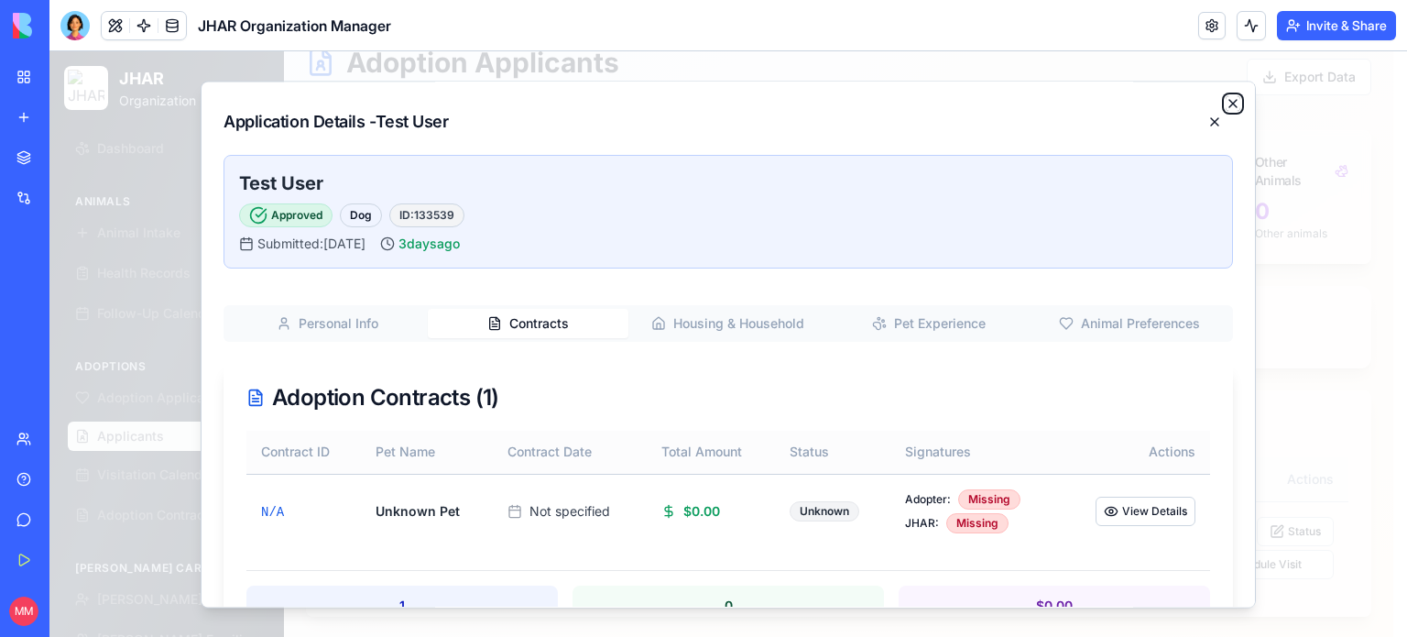
click at [1226, 98] on icon "button" at bounding box center [1233, 103] width 15 height 15
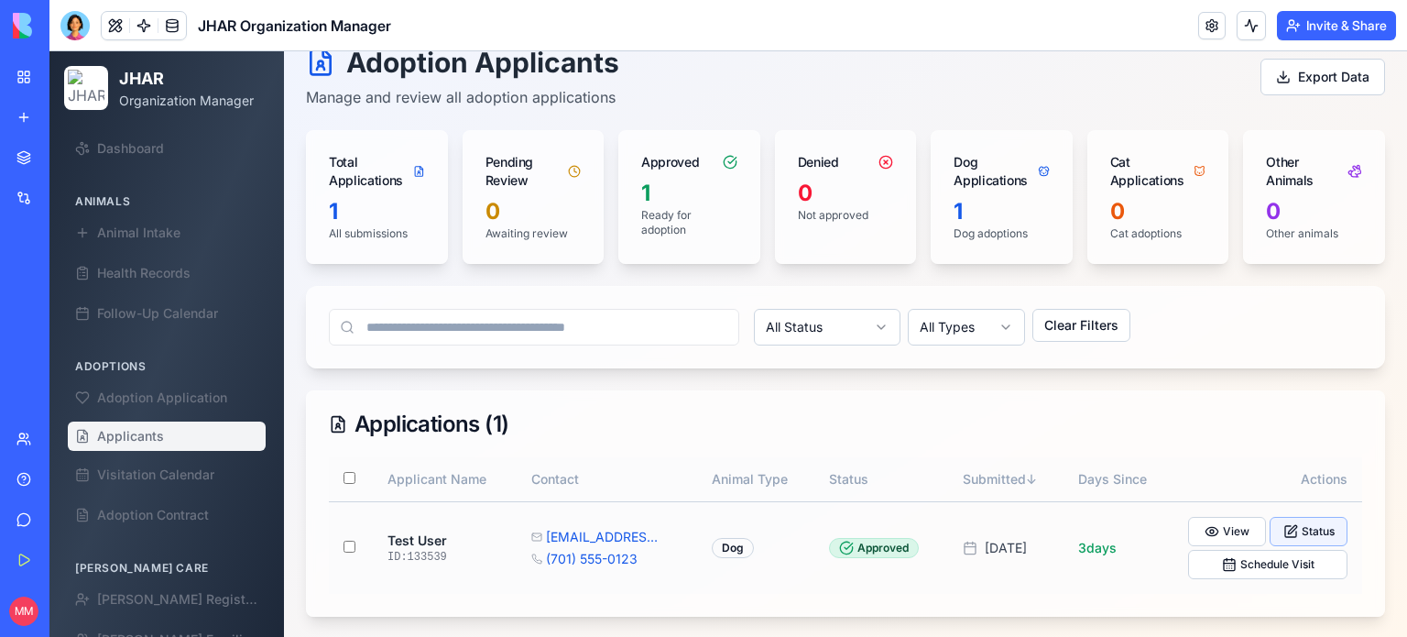
click at [1300, 529] on button "Status" at bounding box center [1309, 531] width 78 height 29
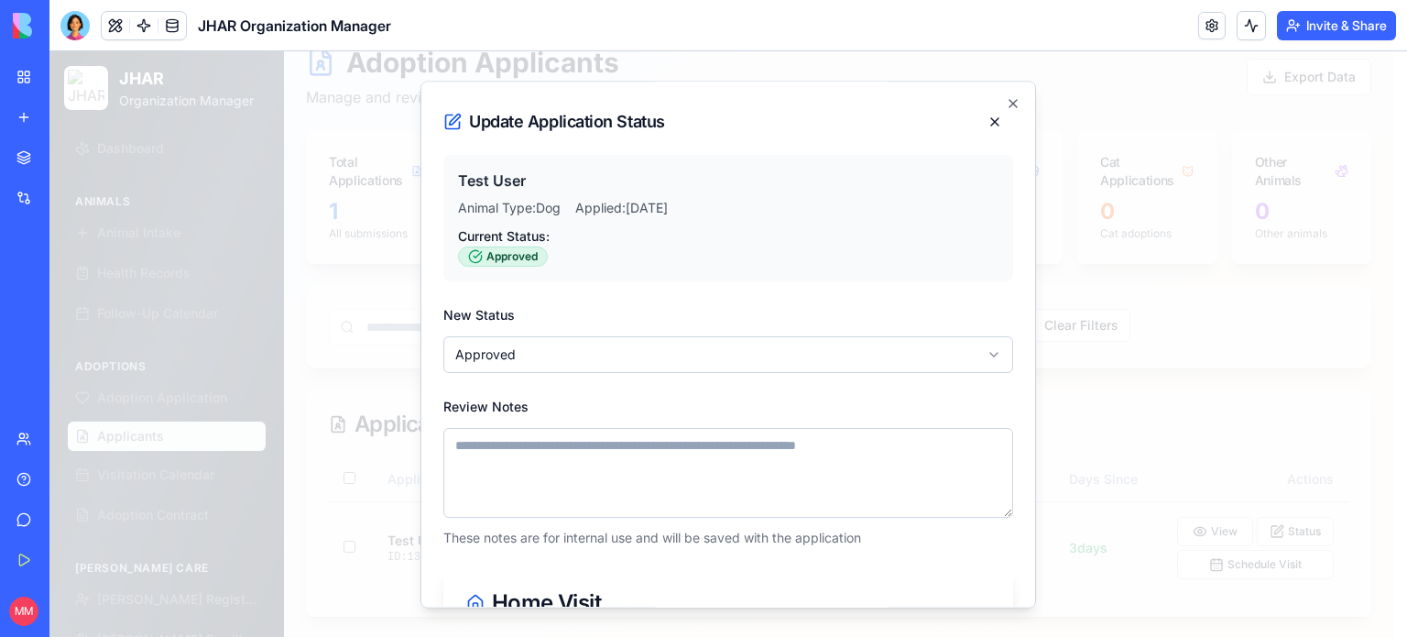
click at [1008, 99] on div "Update Application Status Test User Animal Type: Dog Applied: 9/30/2025 Current…" at bounding box center [728, 344] width 616 height 527
click at [1006, 99] on icon "button" at bounding box center [1013, 103] width 15 height 15
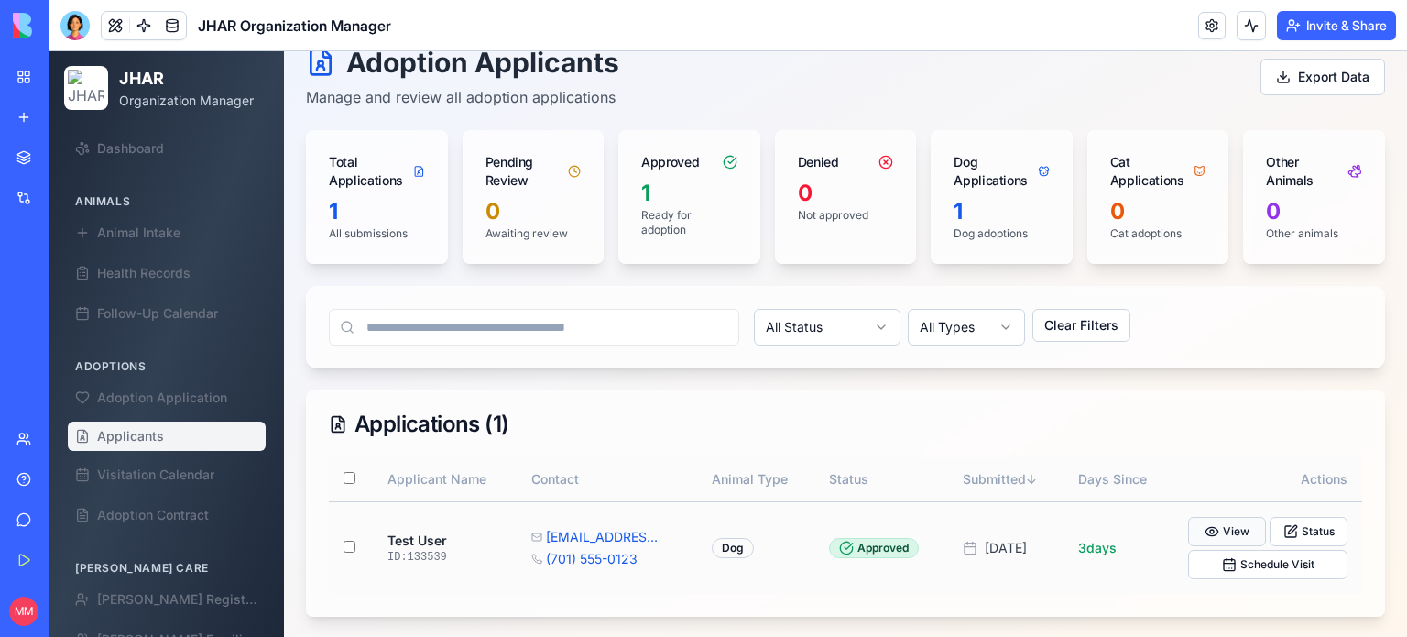
click at [1222, 524] on button "View" at bounding box center [1227, 531] width 78 height 29
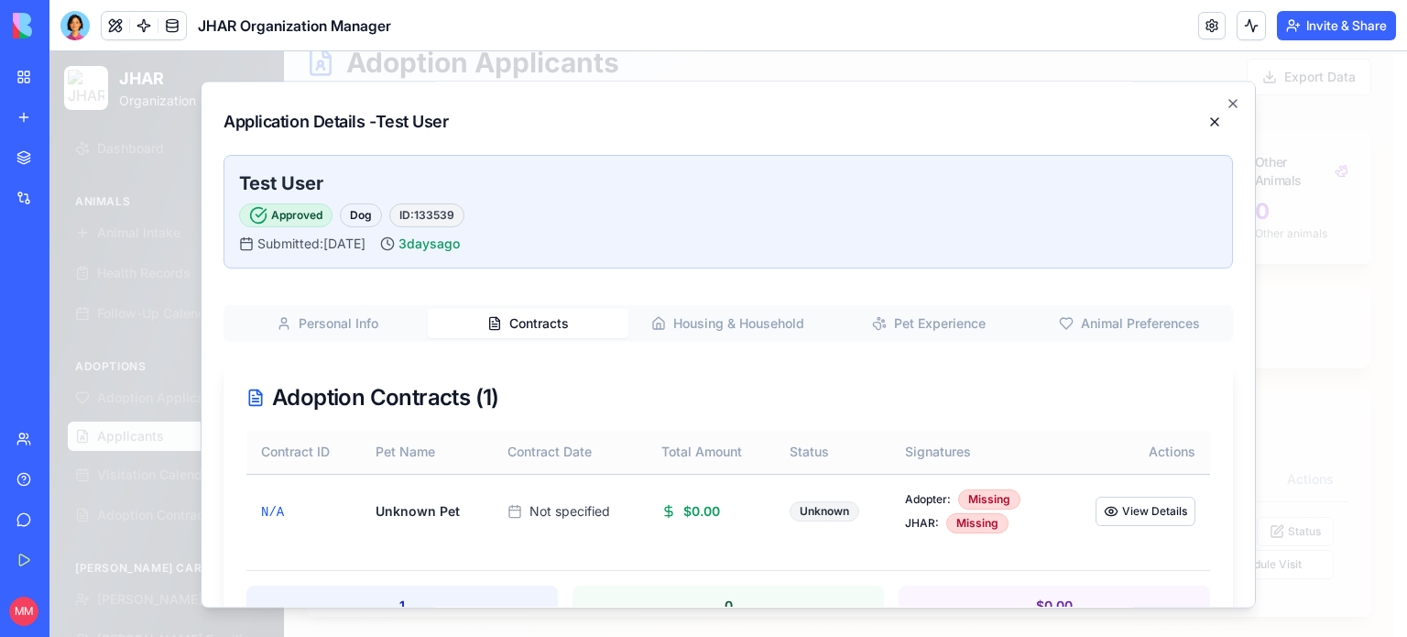
click at [541, 333] on button "Contracts" at bounding box center [528, 323] width 201 height 29
click at [1229, 102] on icon "button" at bounding box center [1232, 103] width 7 height 7
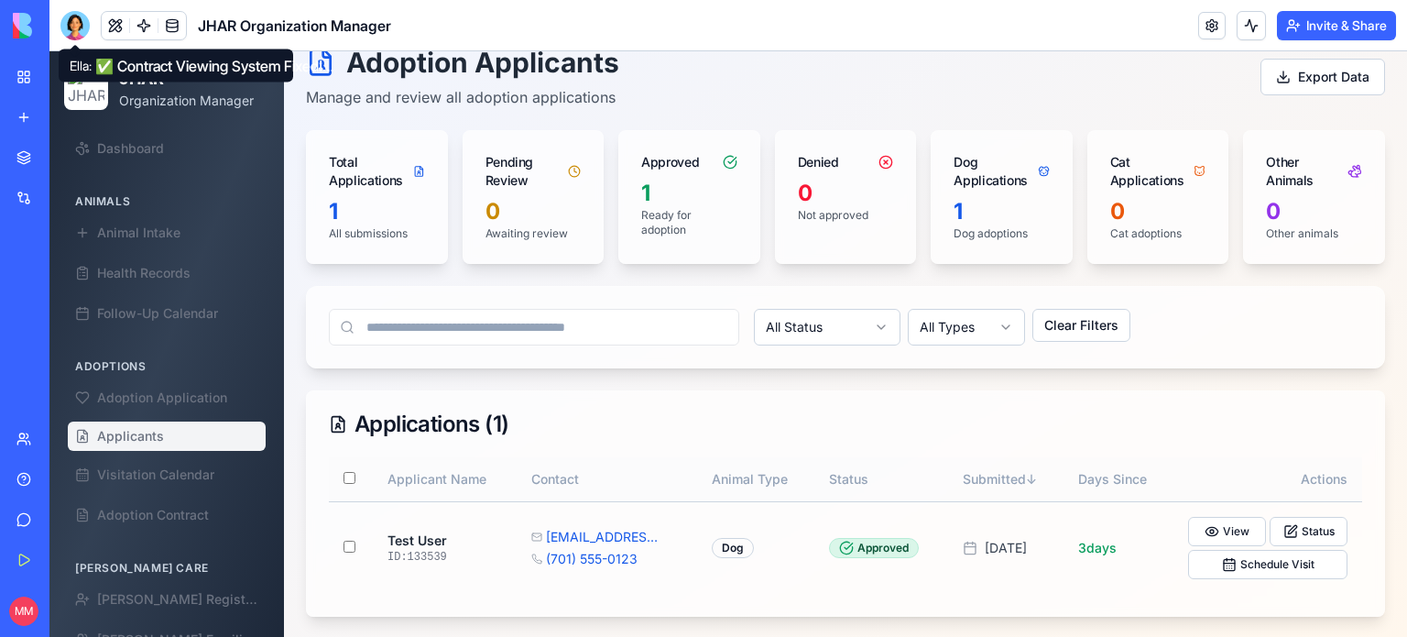
click at [72, 24] on div at bounding box center [74, 25] width 29 height 29
click at [65, 32] on div at bounding box center [74, 25] width 29 height 29
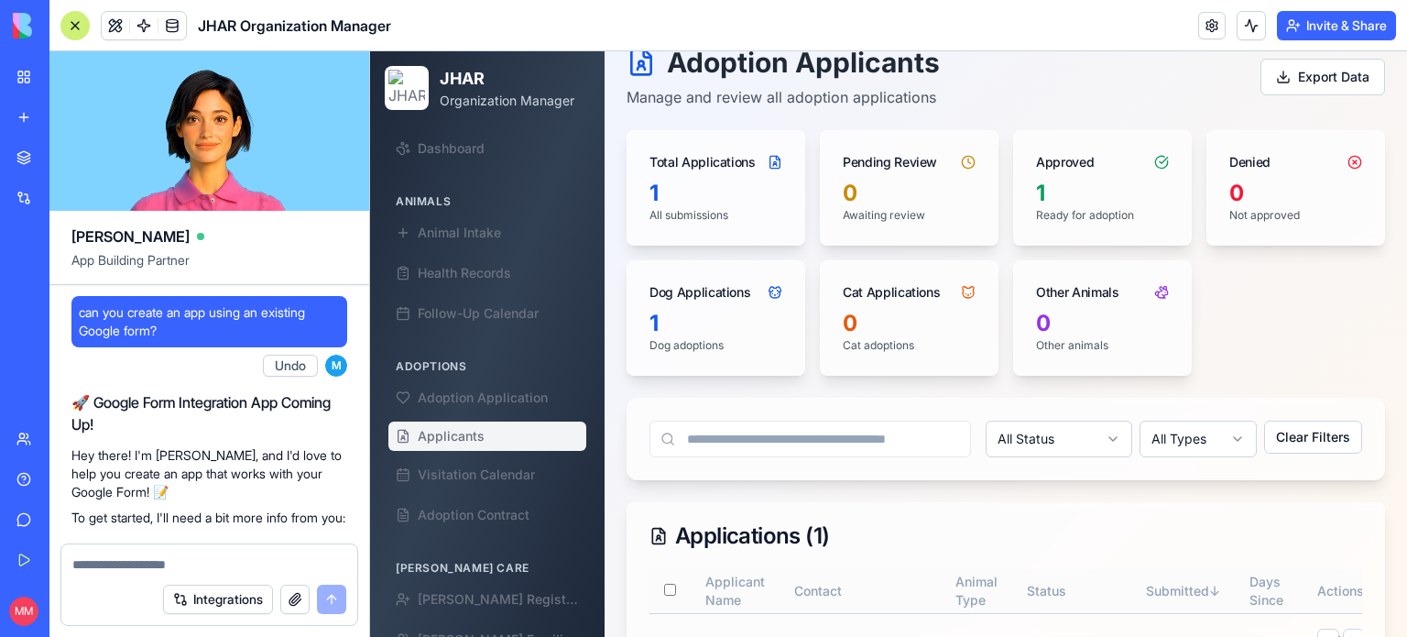
scroll to position [245249, 0]
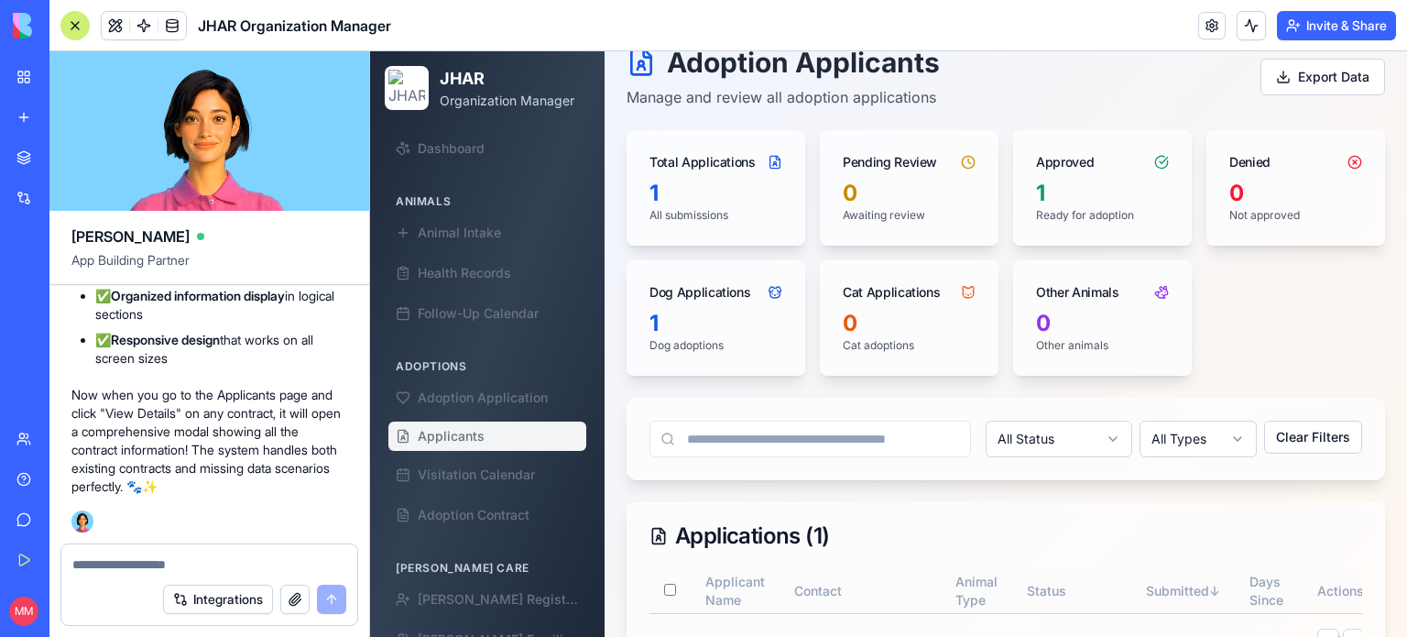
click at [140, 563] on textarea at bounding box center [209, 564] width 274 height 18
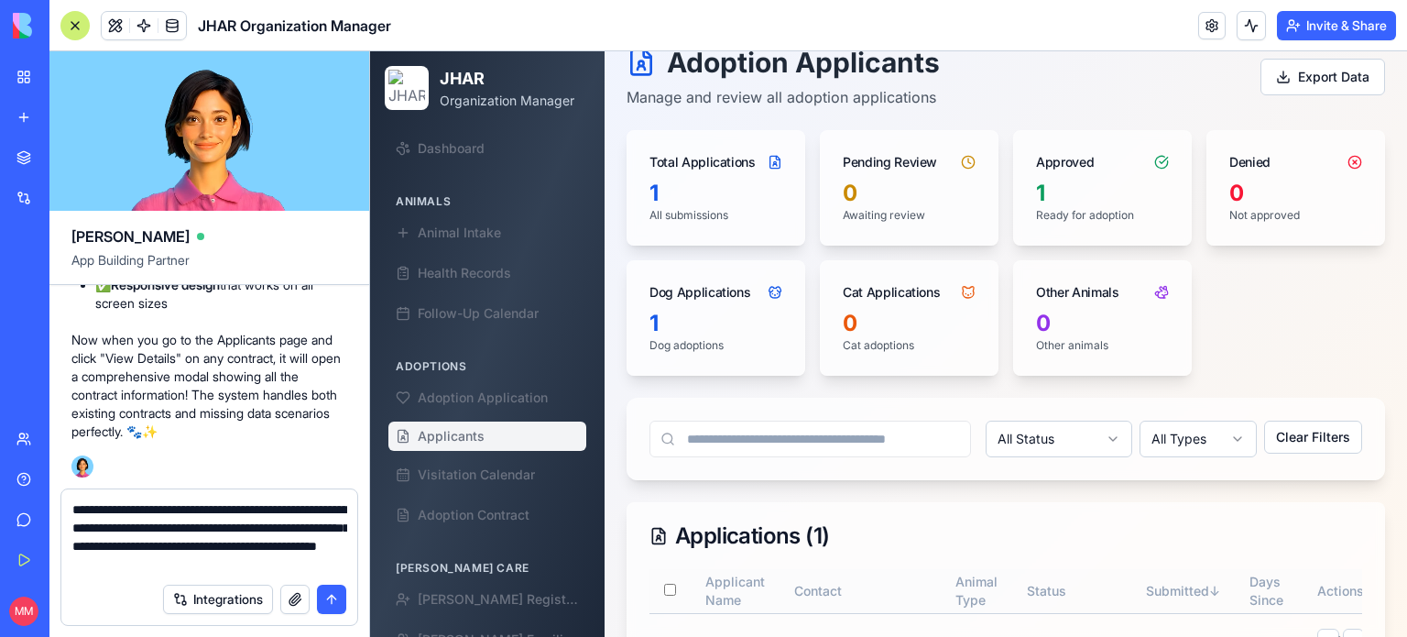
type textarea "**********"
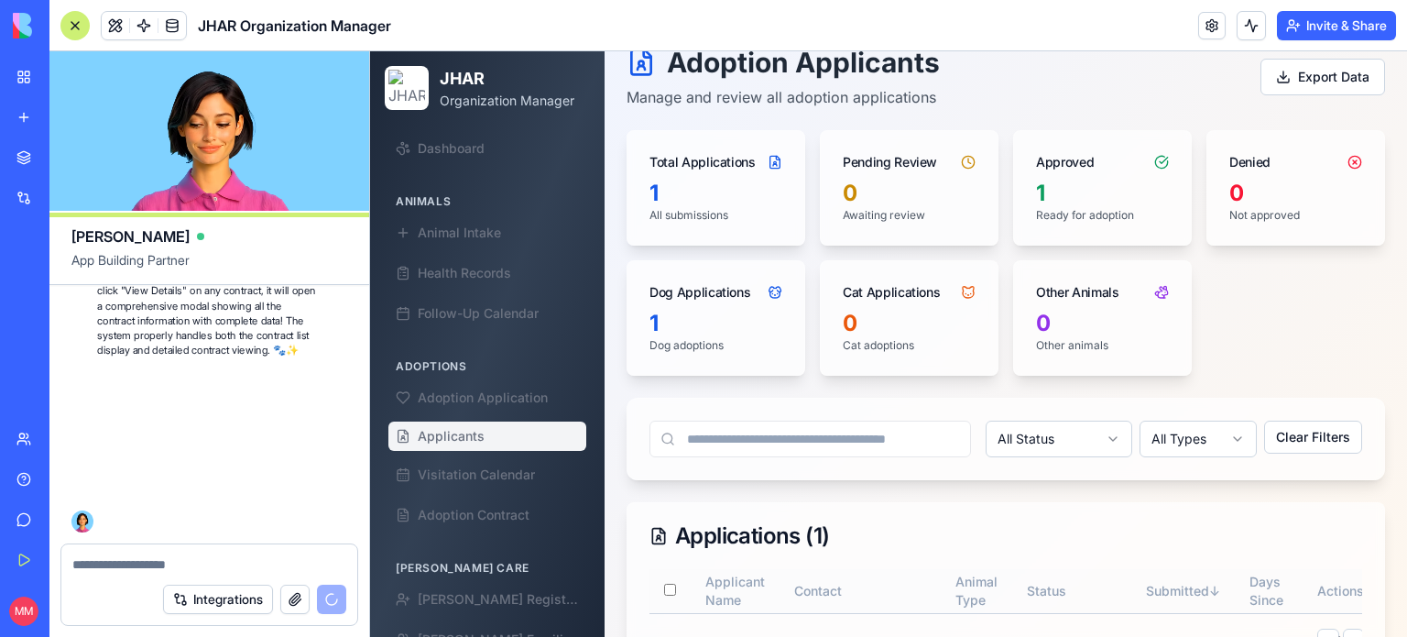
scroll to position [247536, 0]
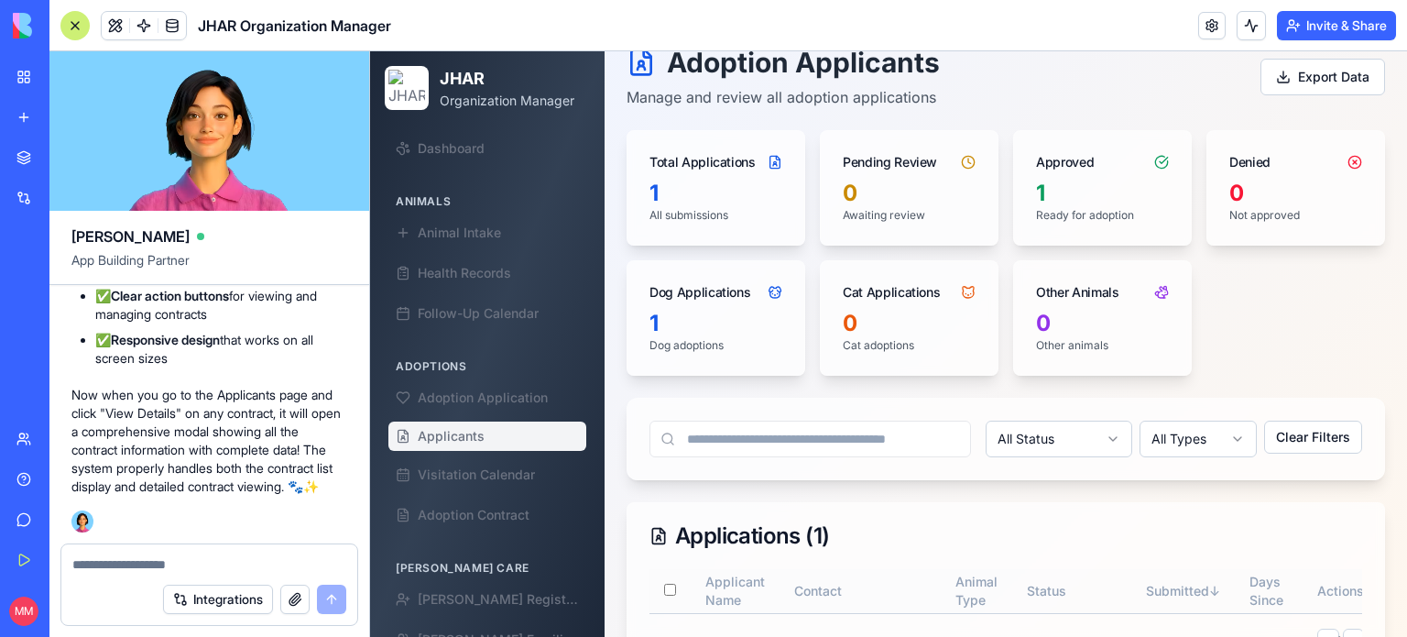
click at [74, 21] on div at bounding box center [74, 25] width 29 height 29
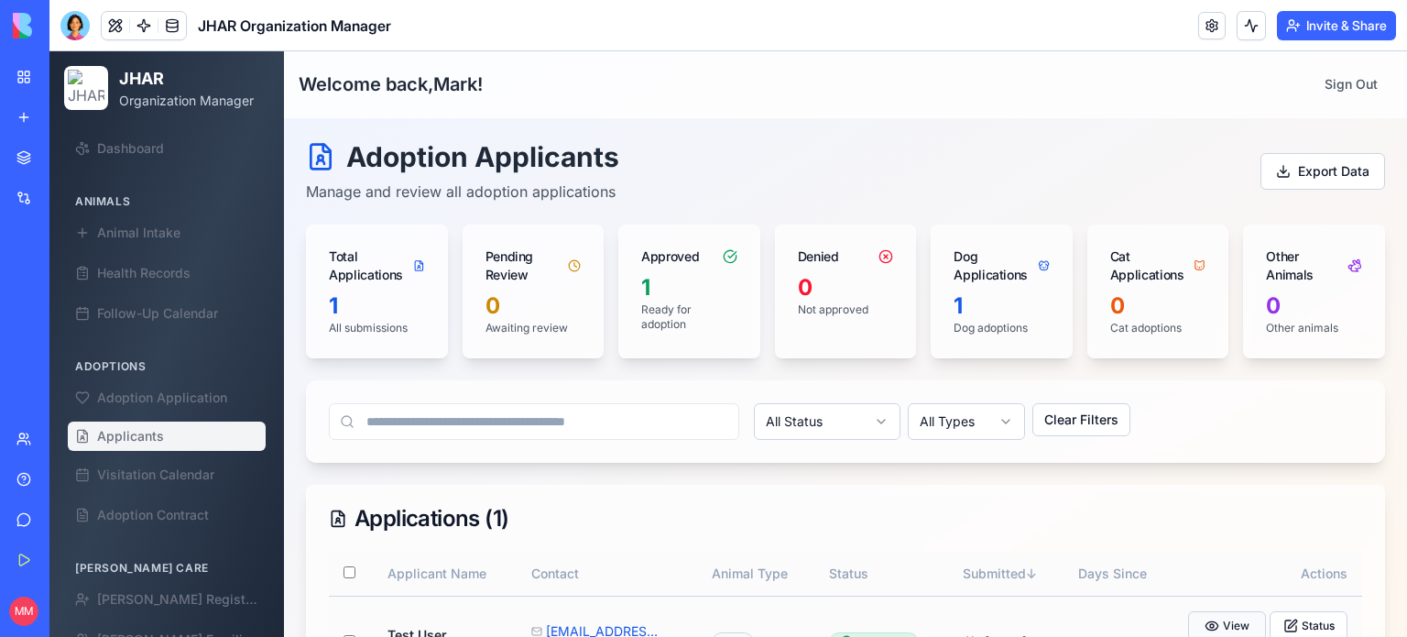
click at [1222, 629] on button "View" at bounding box center [1227, 625] width 78 height 29
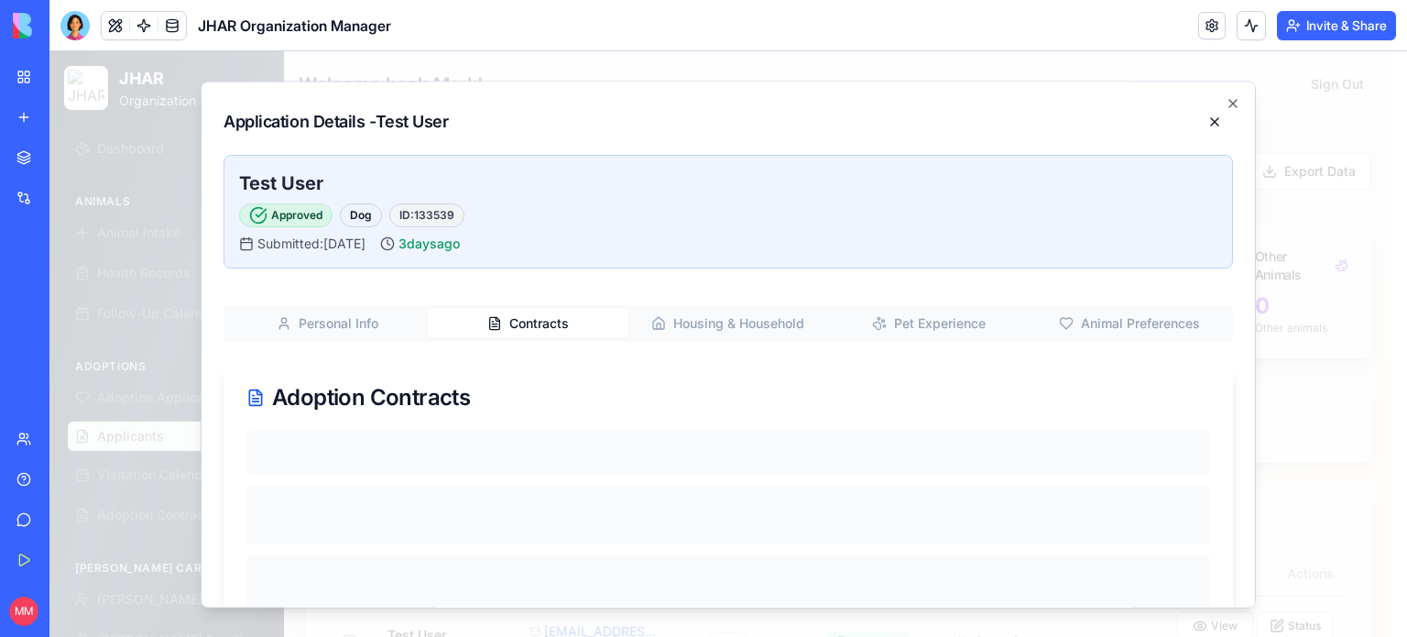
click at [535, 332] on button "Contracts" at bounding box center [528, 323] width 201 height 29
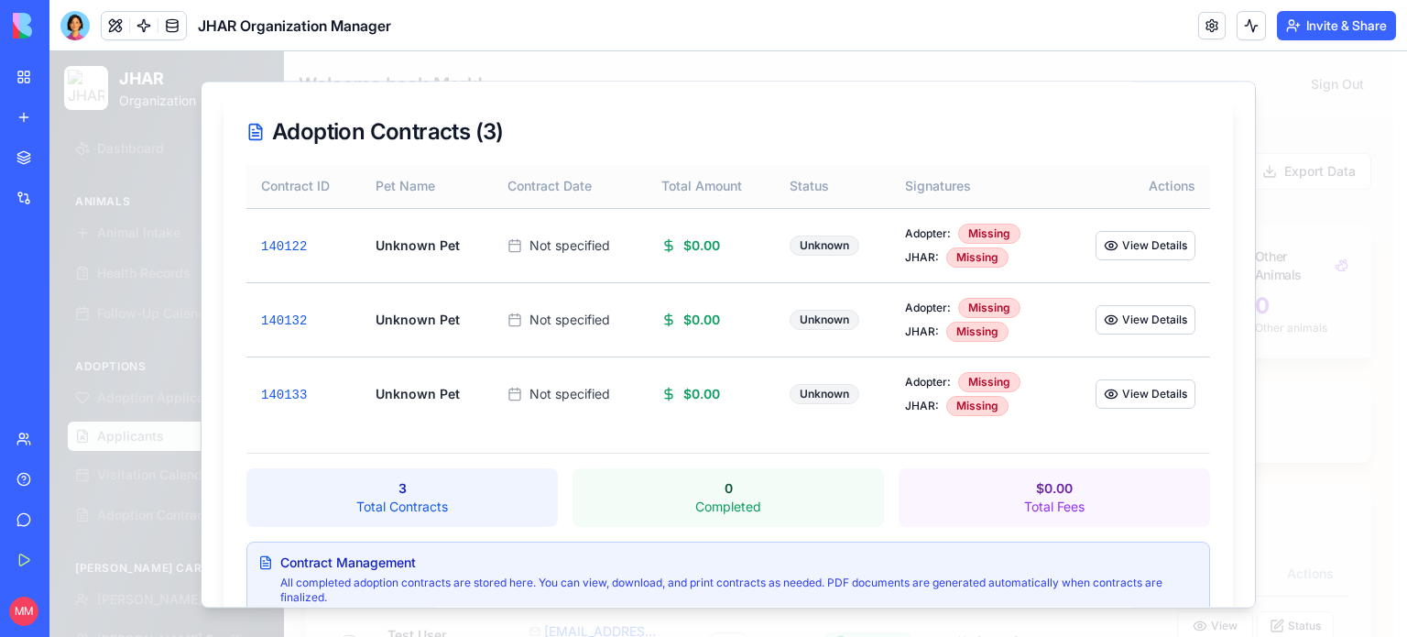
scroll to position [315, 0]
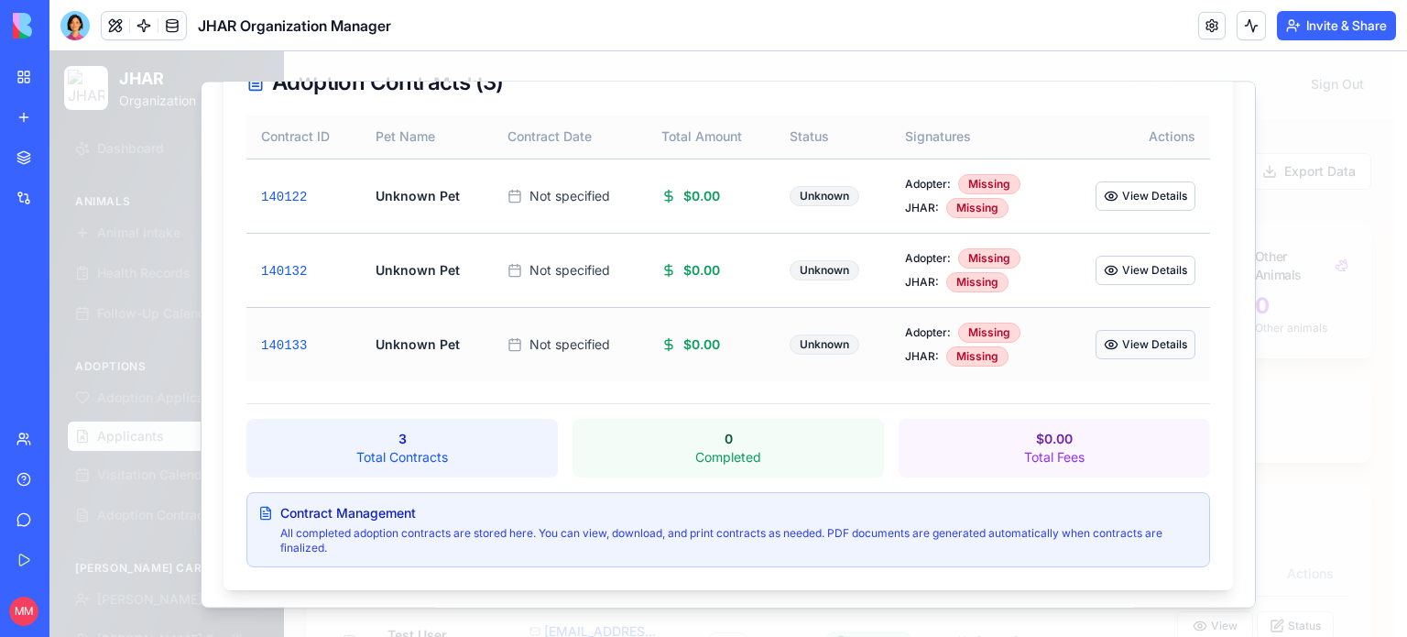
click at [1162, 336] on button "View Details" at bounding box center [1146, 344] width 100 height 29
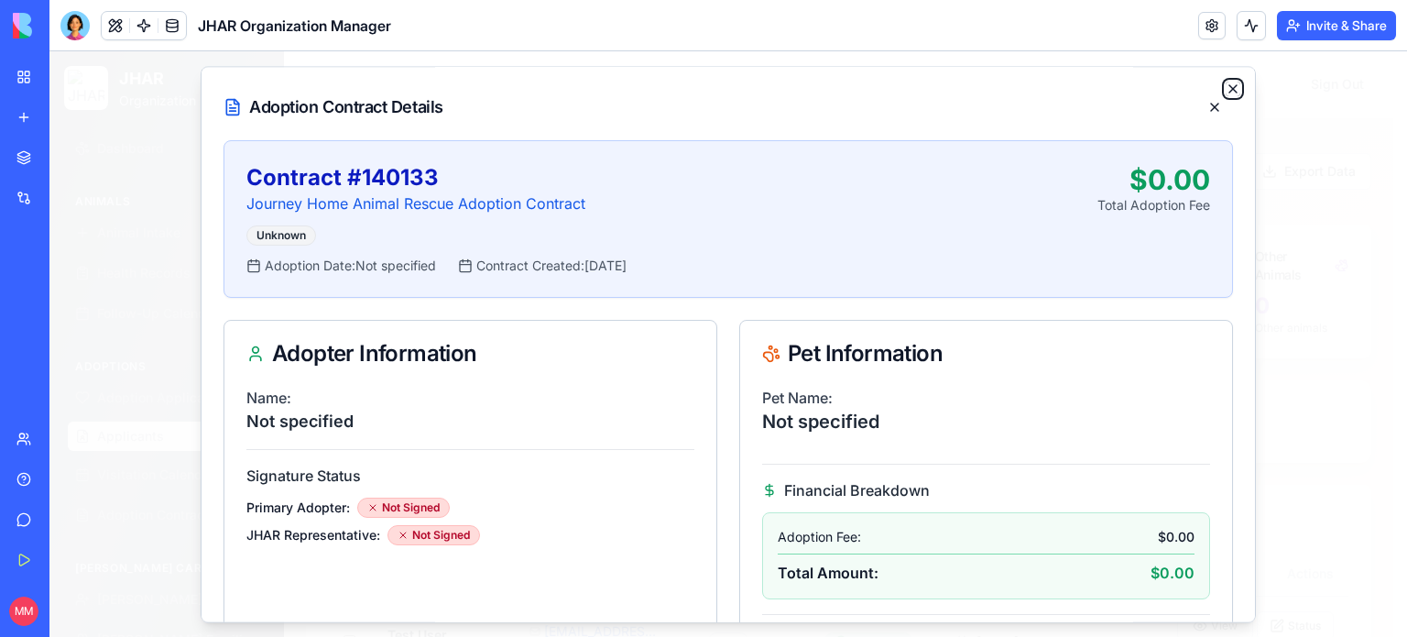
click at [1226, 87] on icon "button" at bounding box center [1233, 89] width 15 height 15
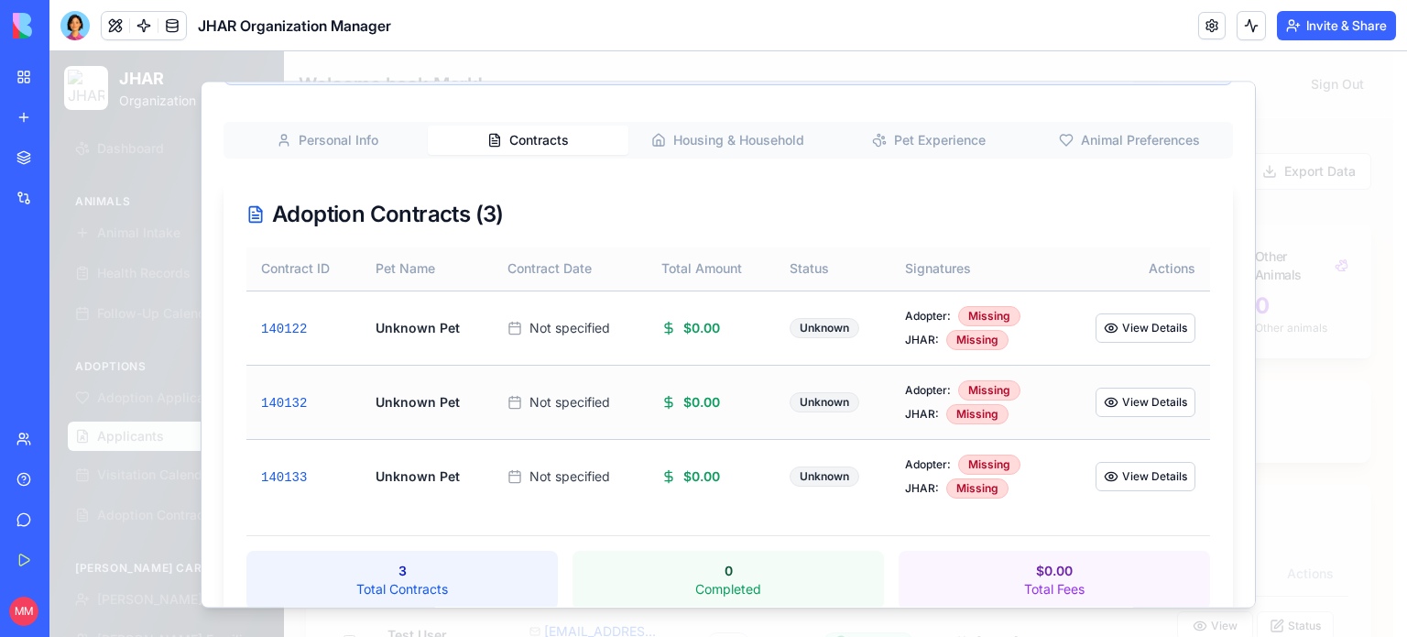
scroll to position [205, 0]
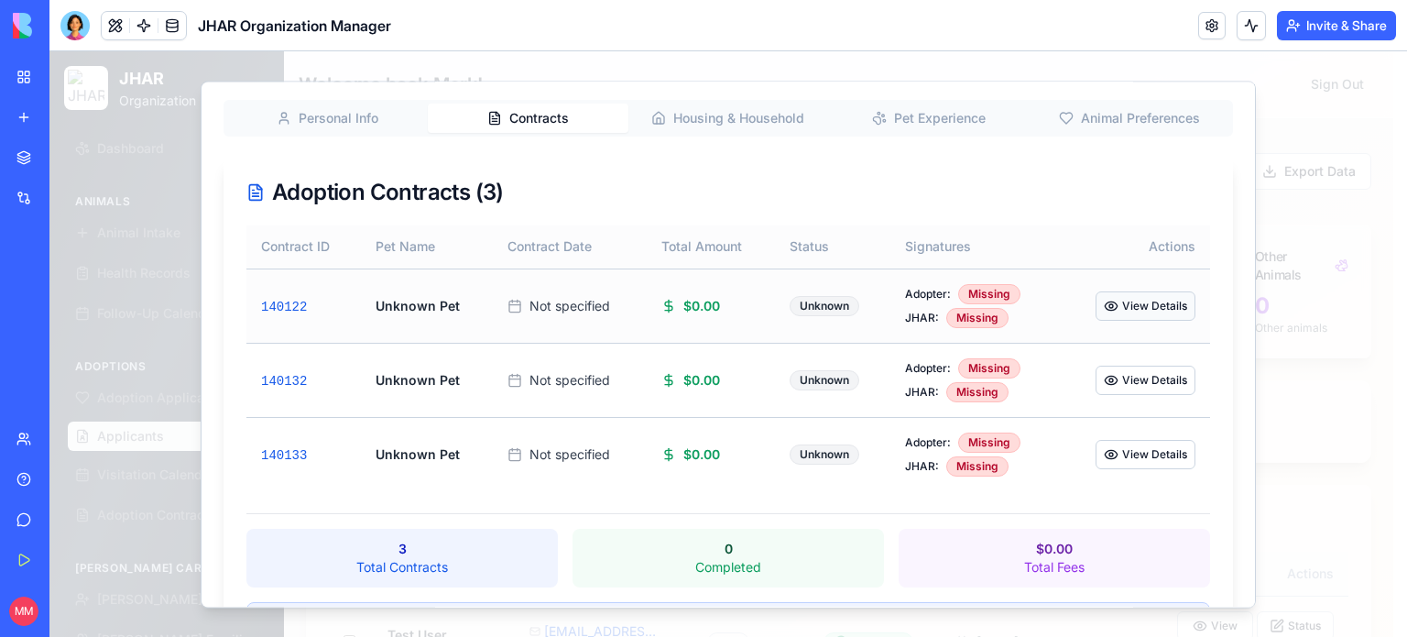
click at [1134, 304] on button "View Details" at bounding box center [1146, 305] width 100 height 29
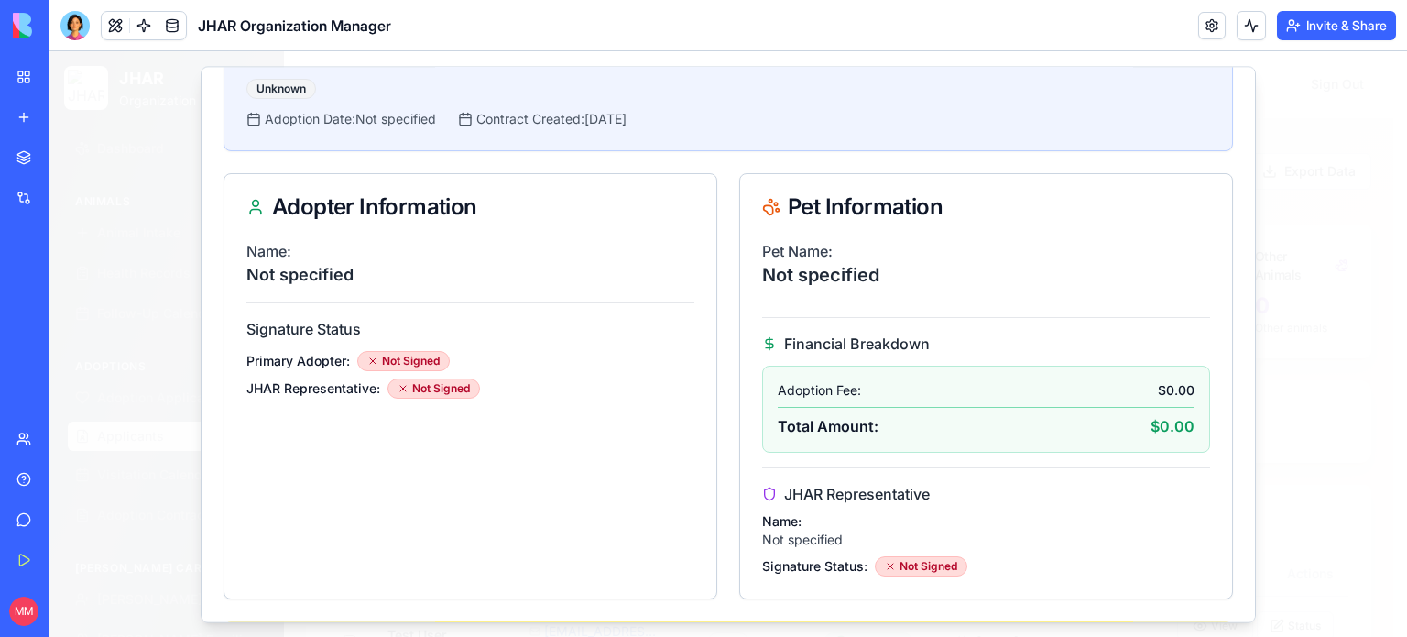
scroll to position [0, 0]
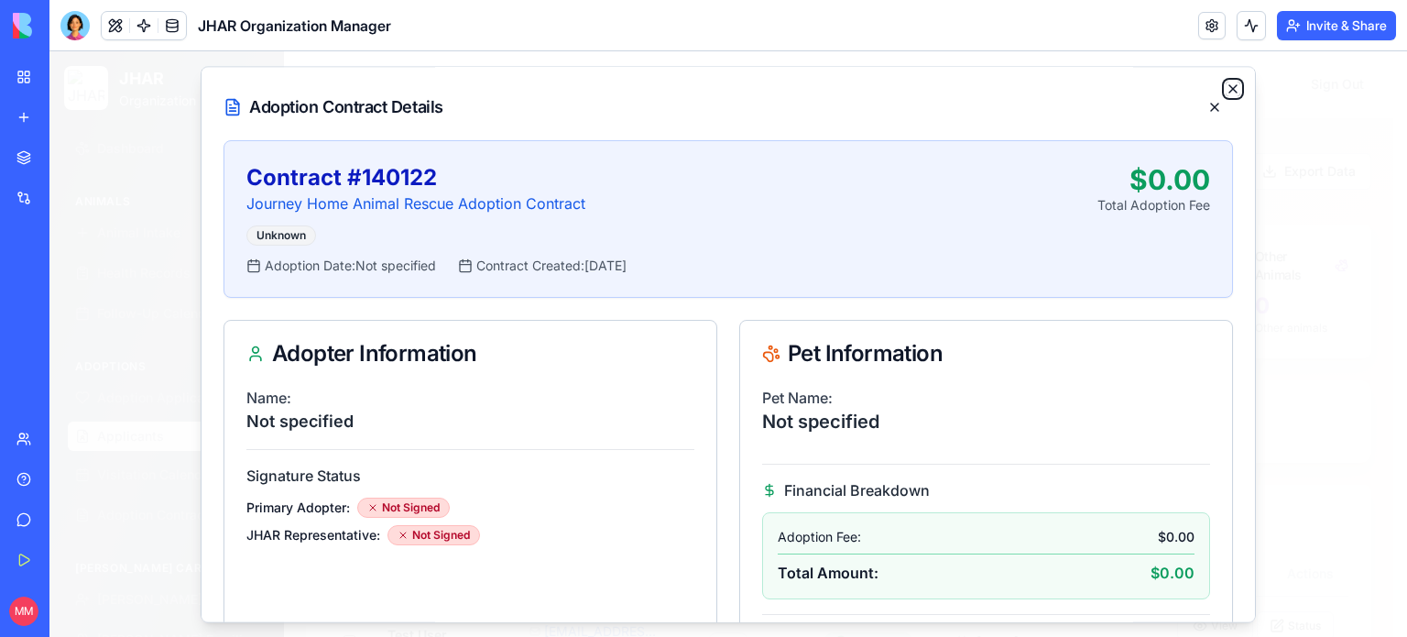
click at [1226, 88] on icon "button" at bounding box center [1233, 89] width 15 height 15
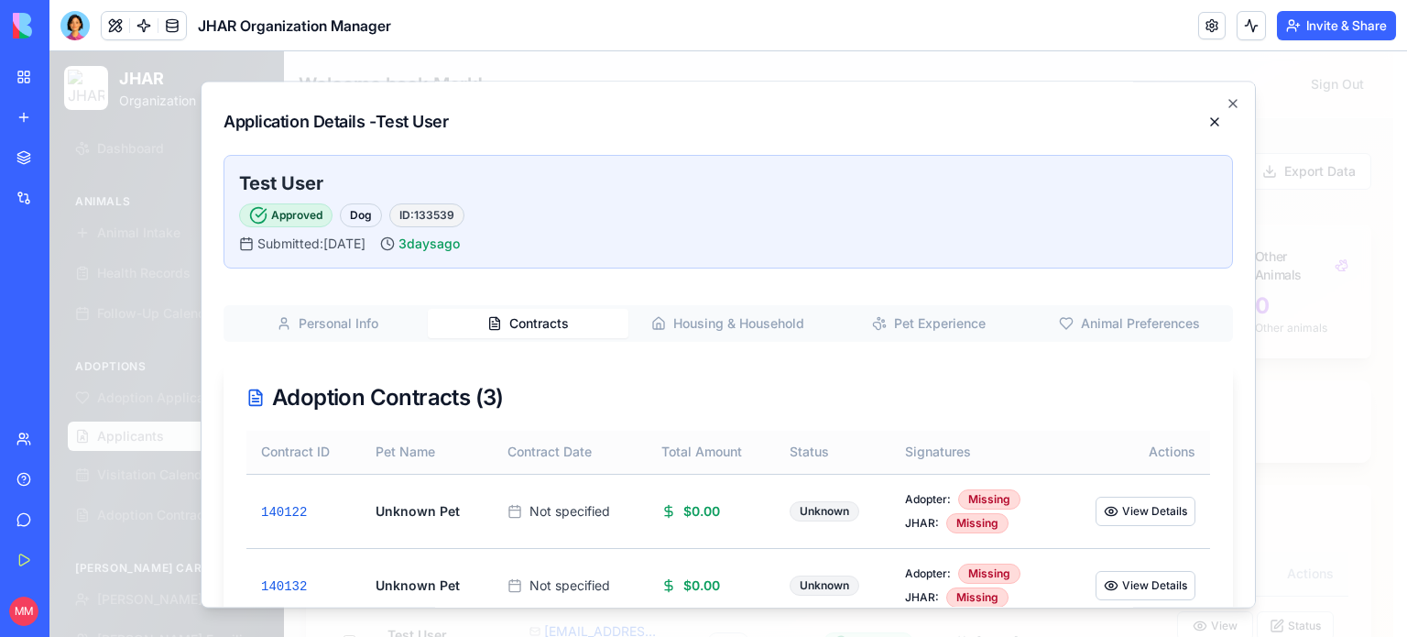
click at [1218, 94] on div "Application Details - Test User Test User Approved Dog ID: 133539 Submitted: [D…" at bounding box center [728, 344] width 1055 height 527
click at [1226, 98] on icon "button" at bounding box center [1233, 103] width 15 height 15
